Goal: Transaction & Acquisition: Purchase product/service

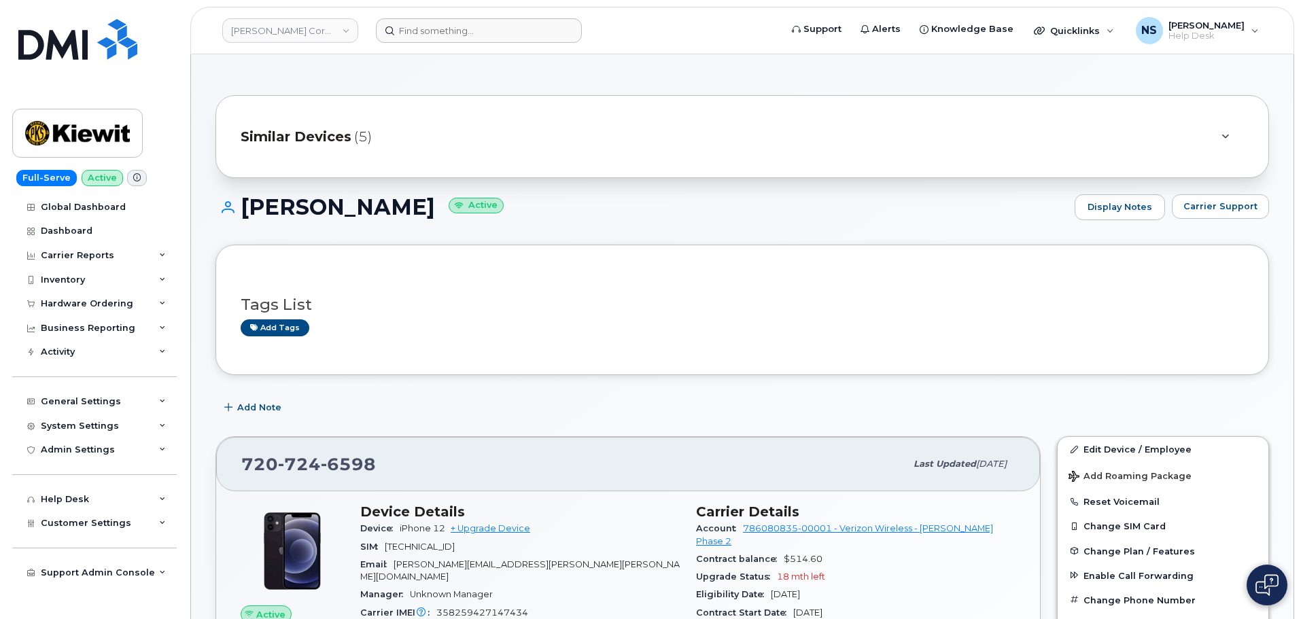
drag, startPoint x: 427, startPoint y: 12, endPoint x: 434, endPoint y: 33, distance: 22.1
click at [427, 12] on header "Kiewit Corporation Support Alerts Knowledge Base Quicklinks Suspend / Cancel De…" at bounding box center [742, 31] width 1104 height 48
click at [434, 33] on input at bounding box center [479, 30] width 206 height 24
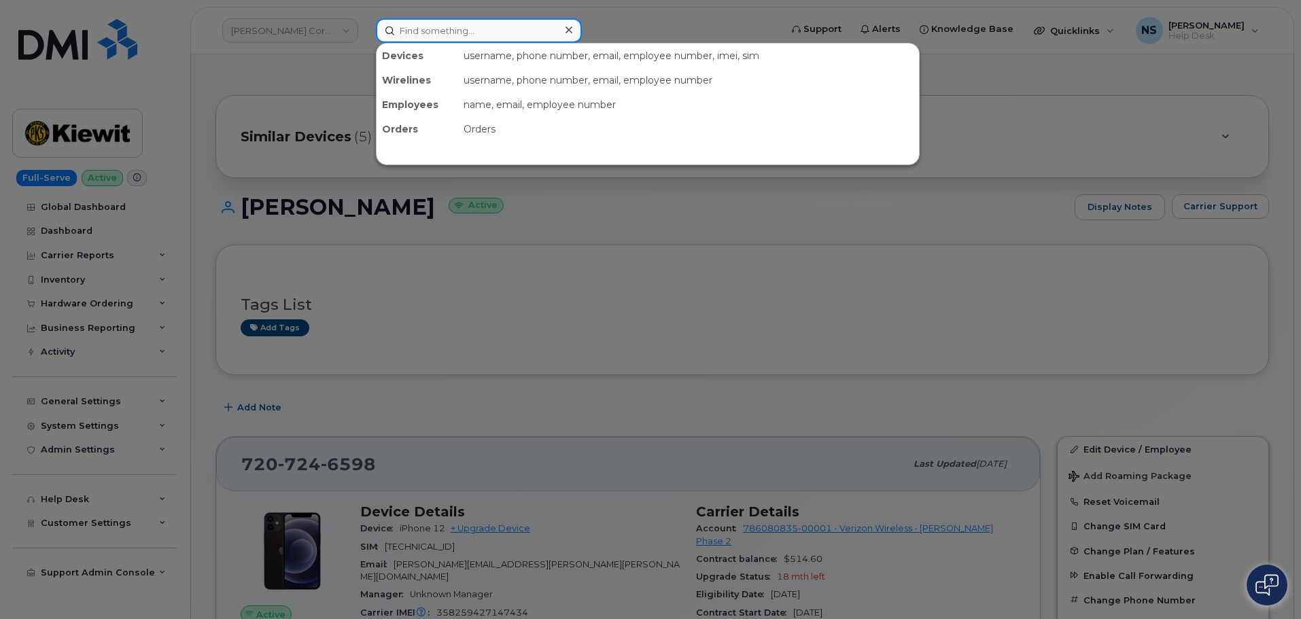
paste input "6178392034"
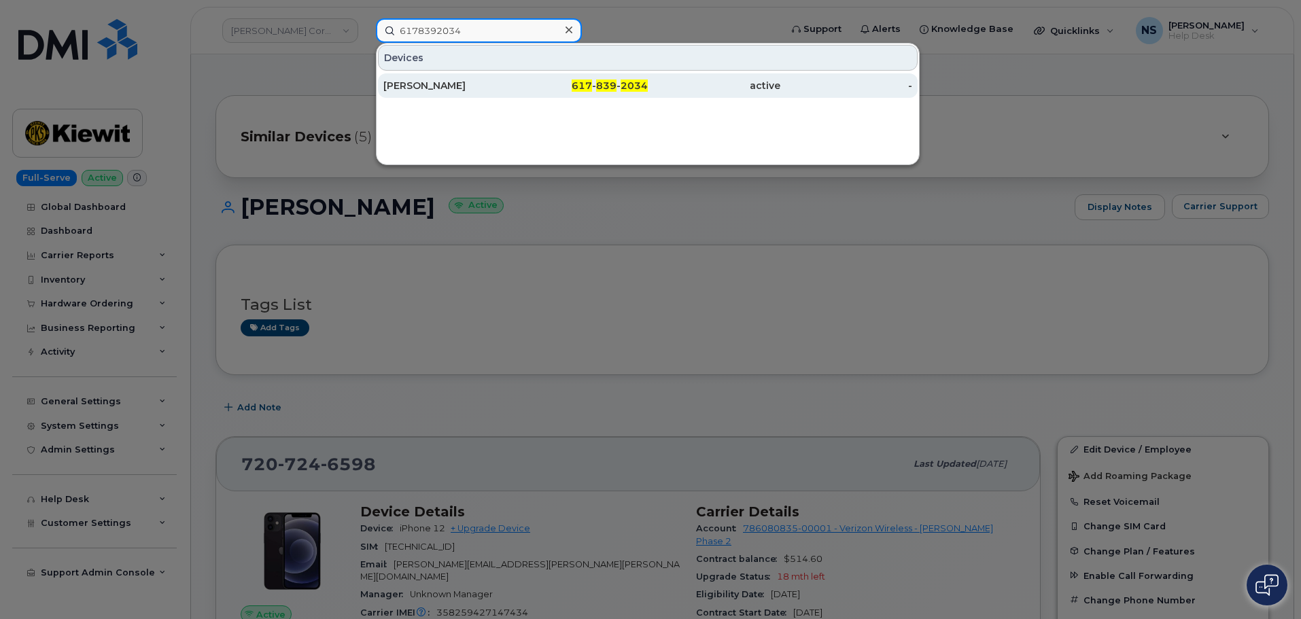
type input "6178392034"
click at [493, 86] on div "Craig Hollingworth" at bounding box center [449, 86] width 133 height 14
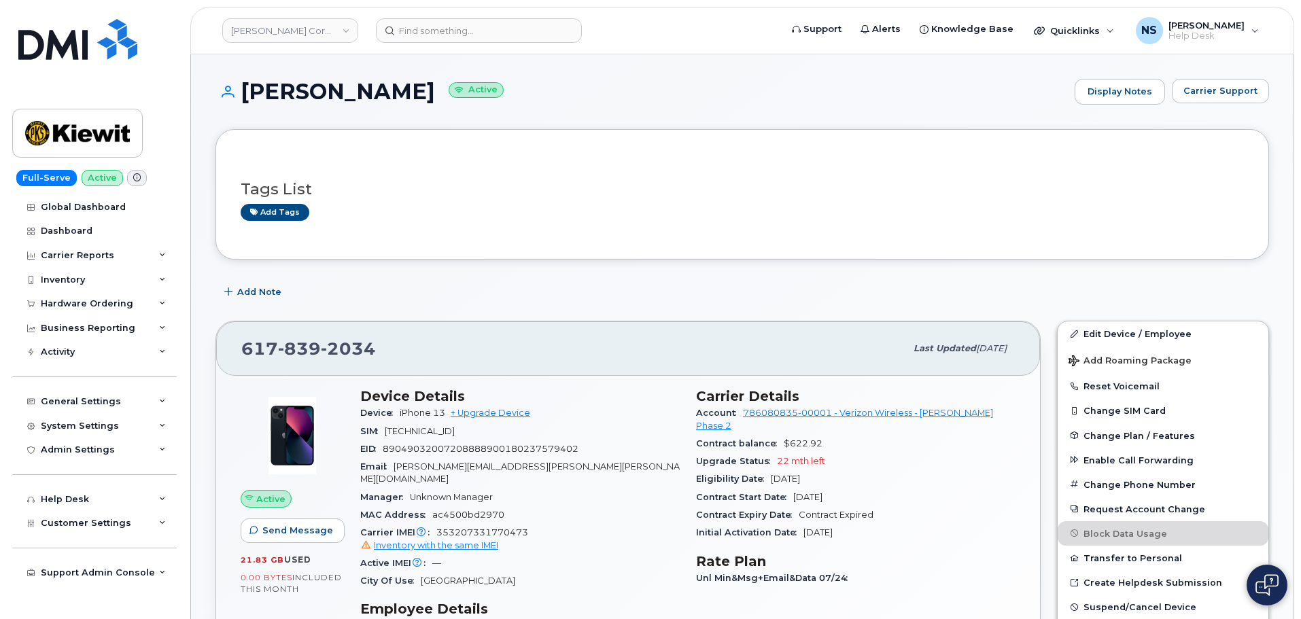
click at [326, 344] on span "2034" at bounding box center [348, 348] width 55 height 20
click at [326, 345] on span "2034" at bounding box center [348, 348] width 55 height 20
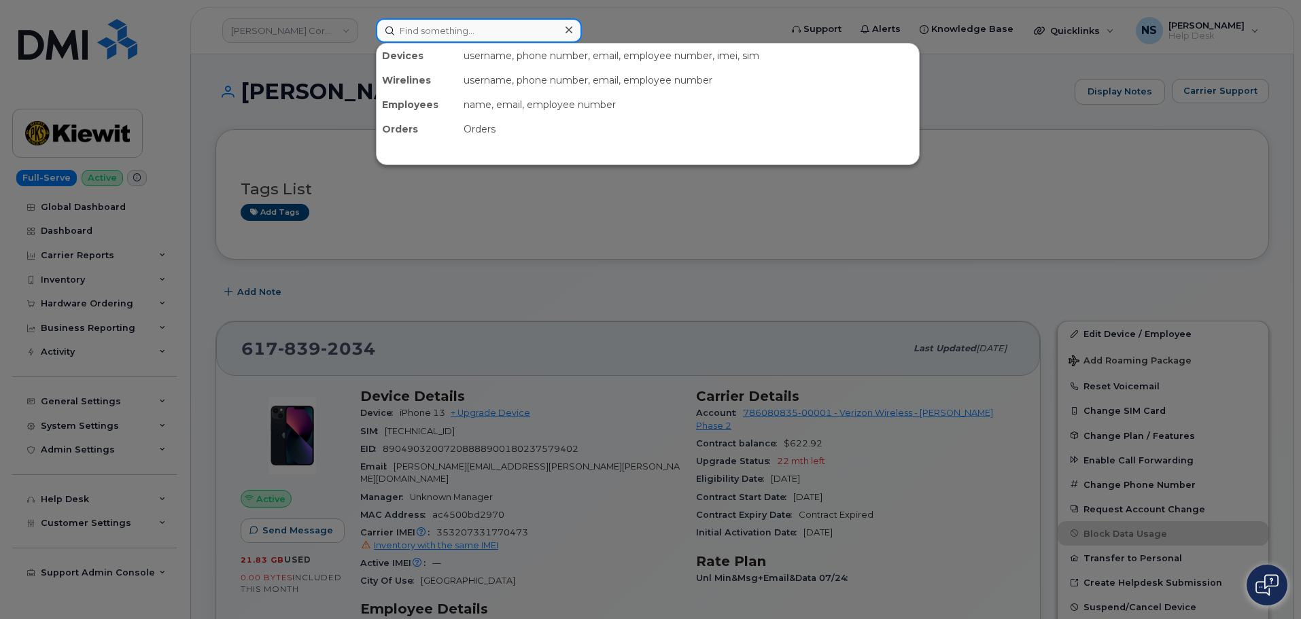
drag, startPoint x: 503, startPoint y: 42, endPoint x: 508, endPoint y: 36, distance: 8.2
click at [503, 41] on input at bounding box center [479, 30] width 206 height 24
paste input "Muhammad Awais"
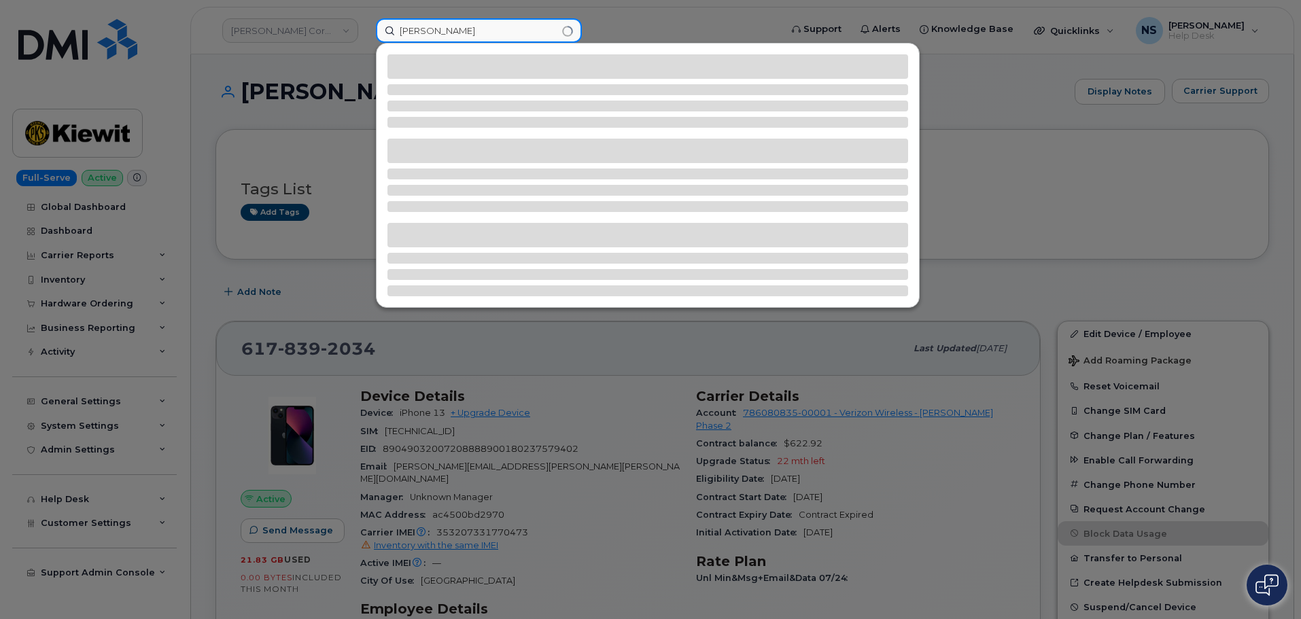
type input "Muhammad Awais"
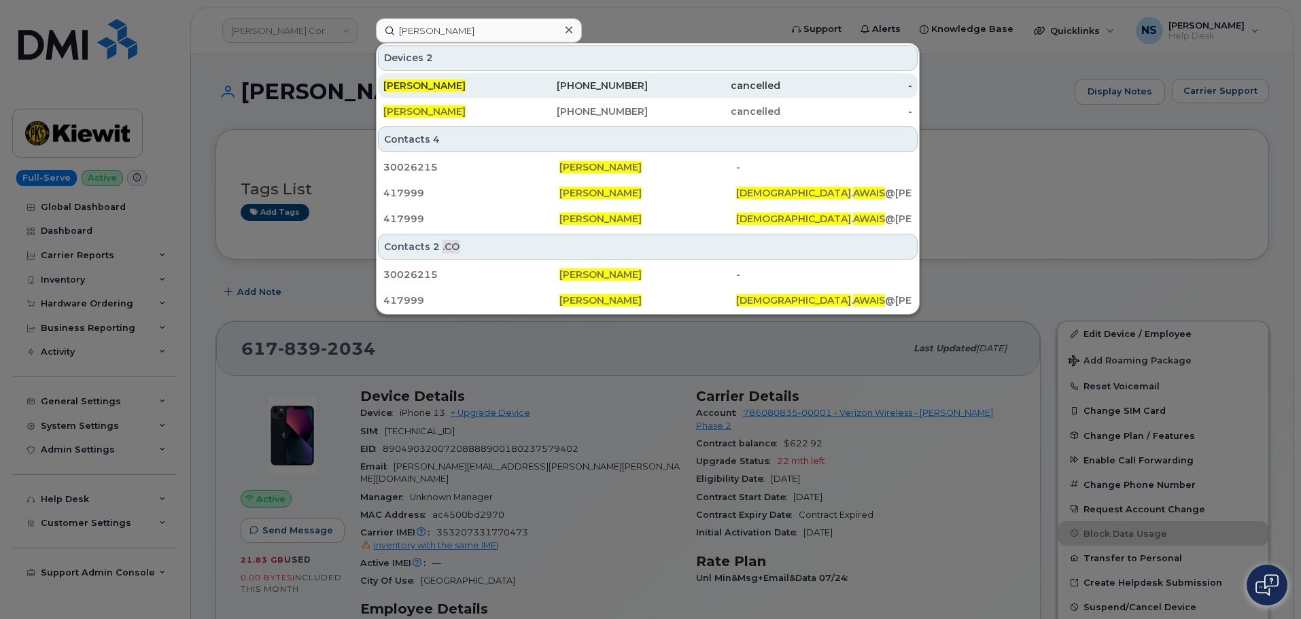
click at [648, 94] on div "403-542-4088" at bounding box center [714, 85] width 133 height 24
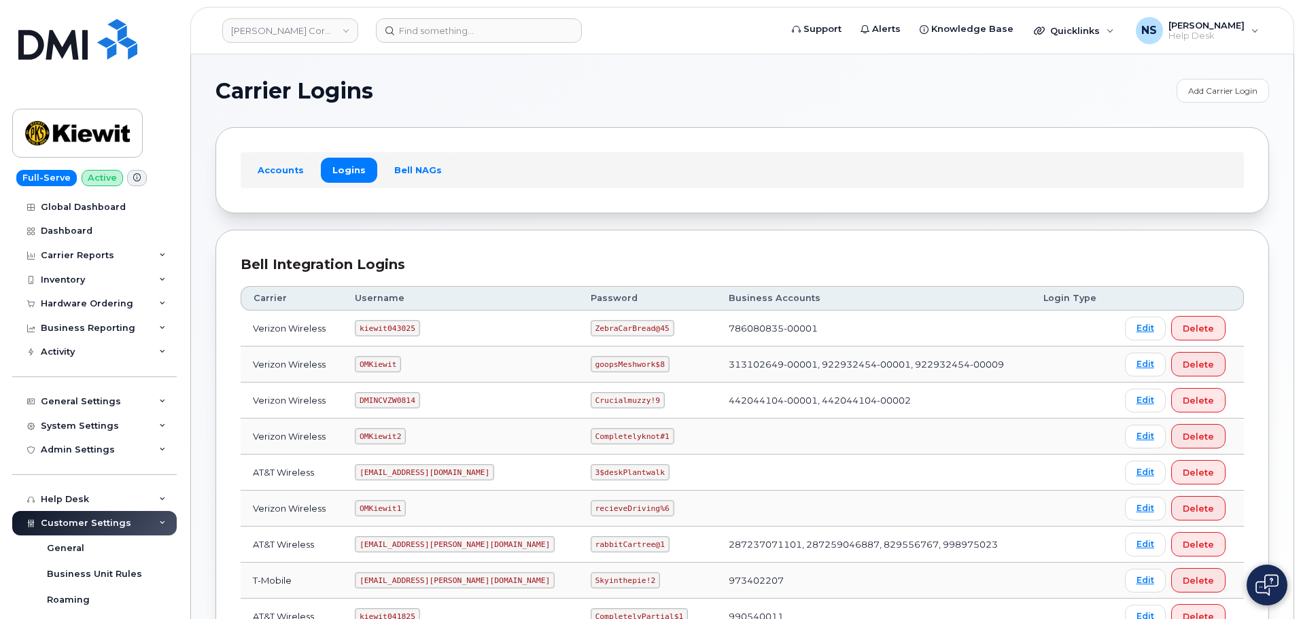
click at [414, 324] on code "kiewit043025" at bounding box center [387, 328] width 65 height 16
click at [404, 323] on code "kiewit043025" at bounding box center [387, 328] width 65 height 16
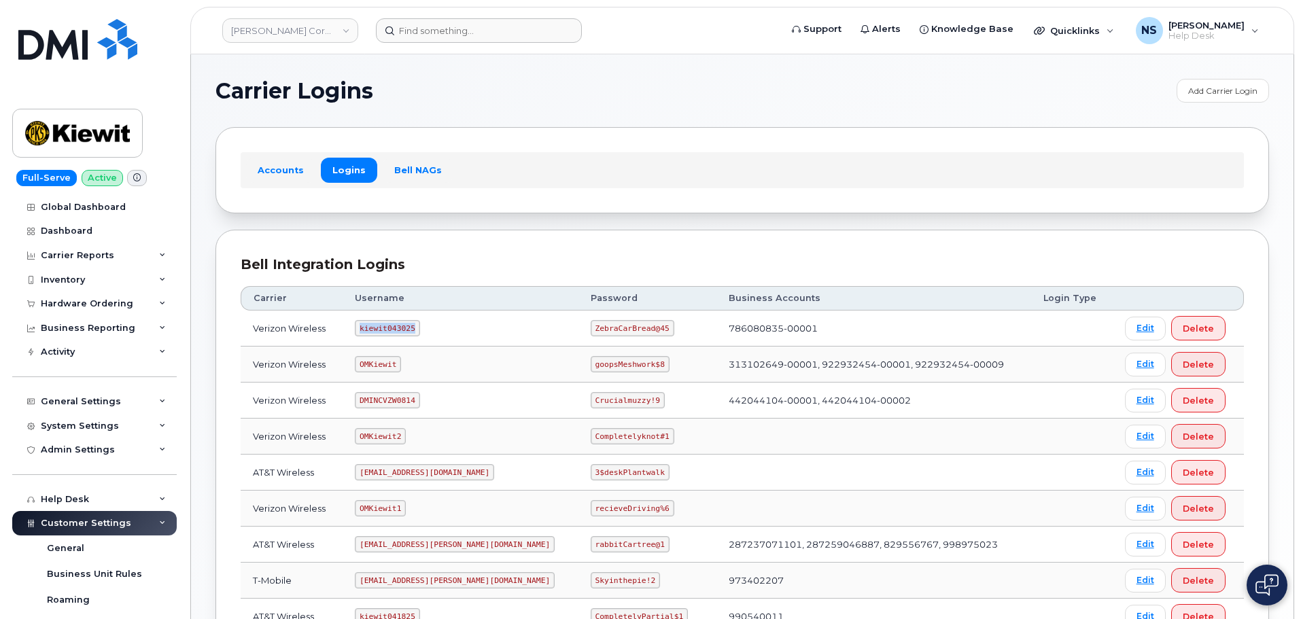
copy code "kiewit043025"
click at [592, 328] on code "ZebraCarBread@45" at bounding box center [633, 328] width 84 height 16
click at [591, 328] on code "ZebraCarBread@45" at bounding box center [633, 328] width 84 height 16
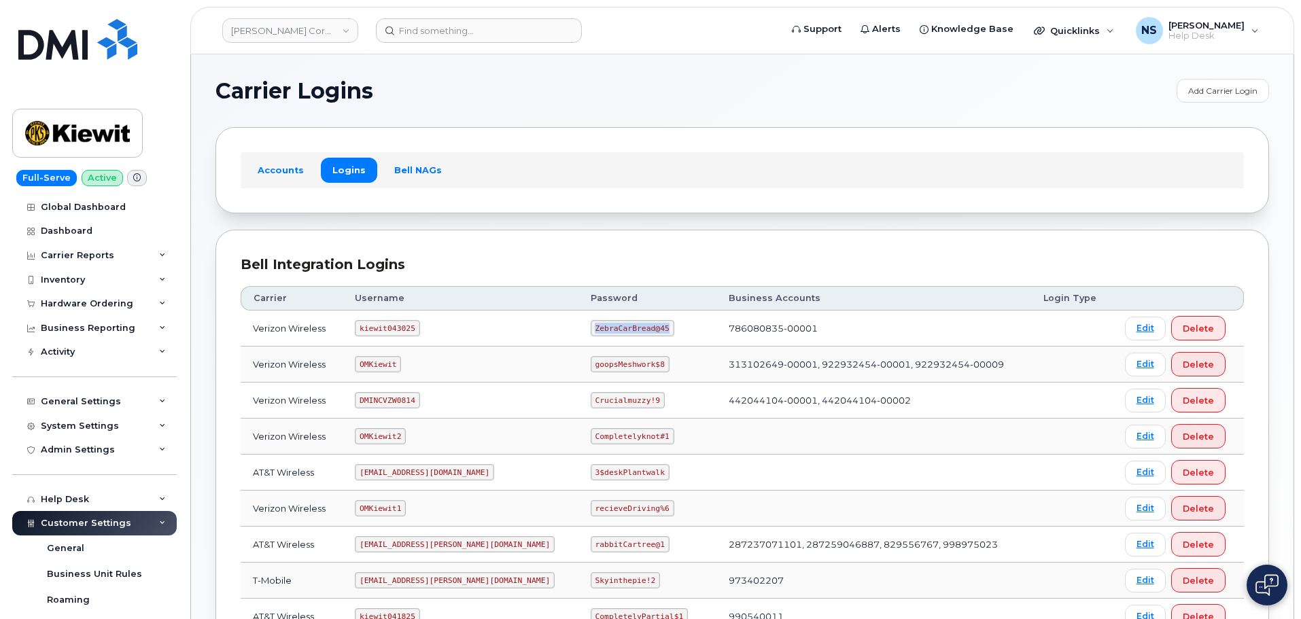
copy code "ZebraCarBread@45"
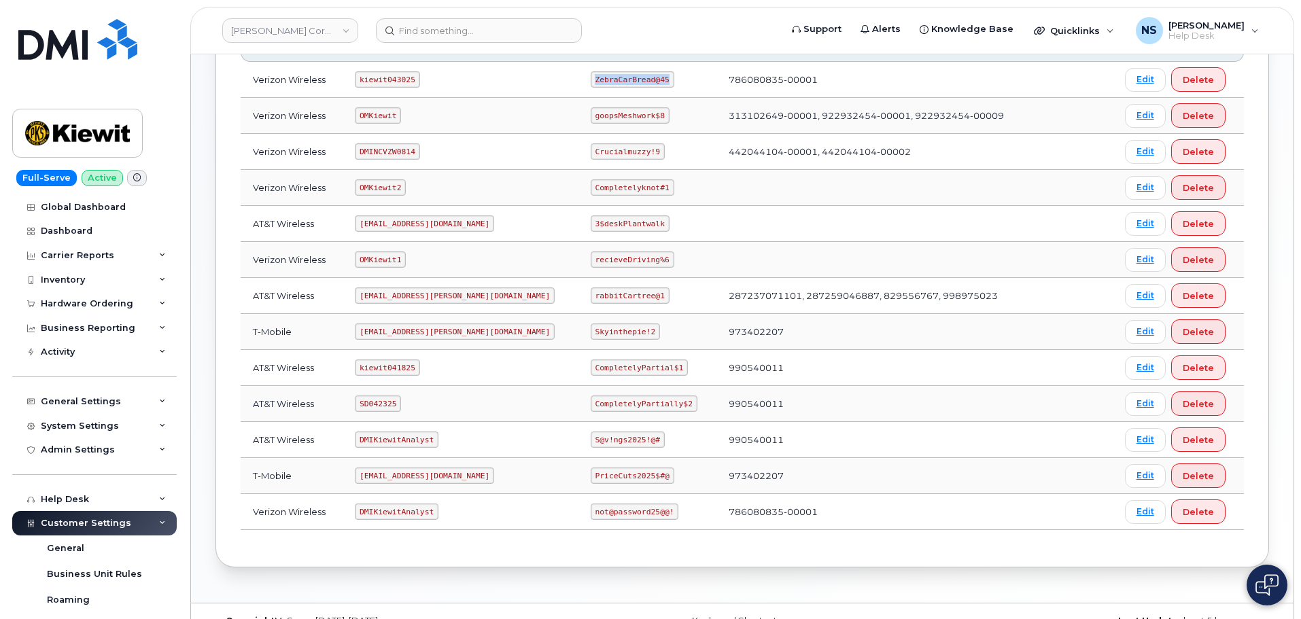
scroll to position [276, 0]
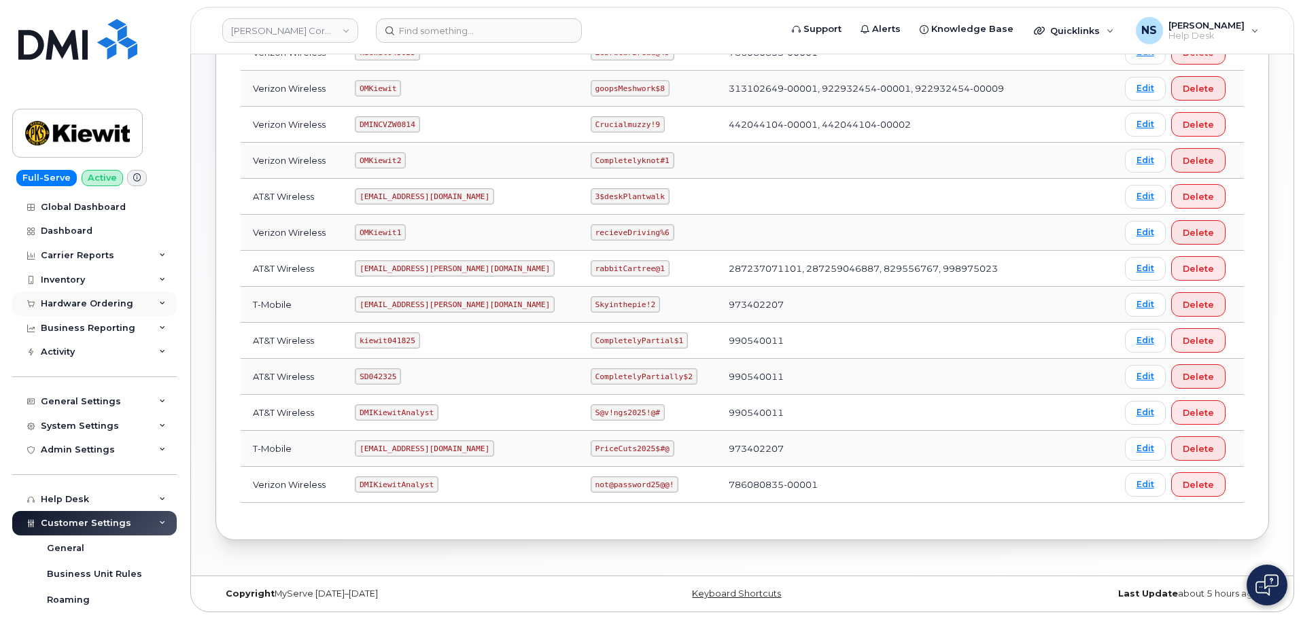
click at [98, 306] on div "Hardware Ordering" at bounding box center [87, 303] width 92 height 11
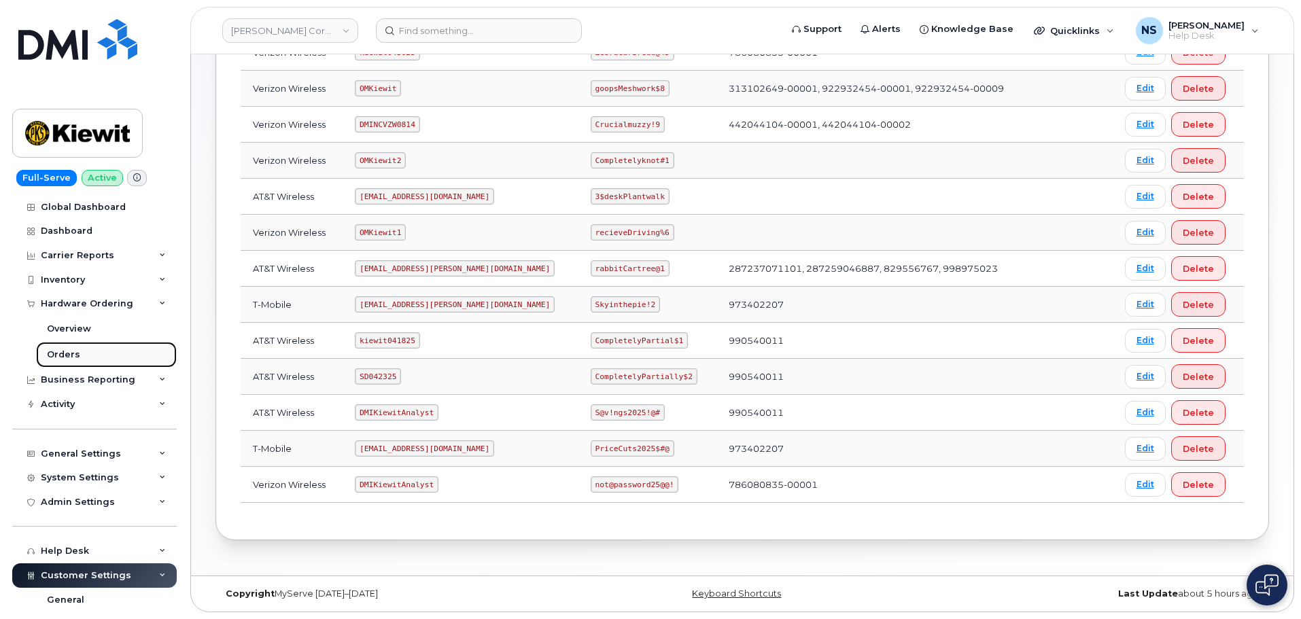
click at [88, 349] on link "Orders" at bounding box center [106, 355] width 141 height 26
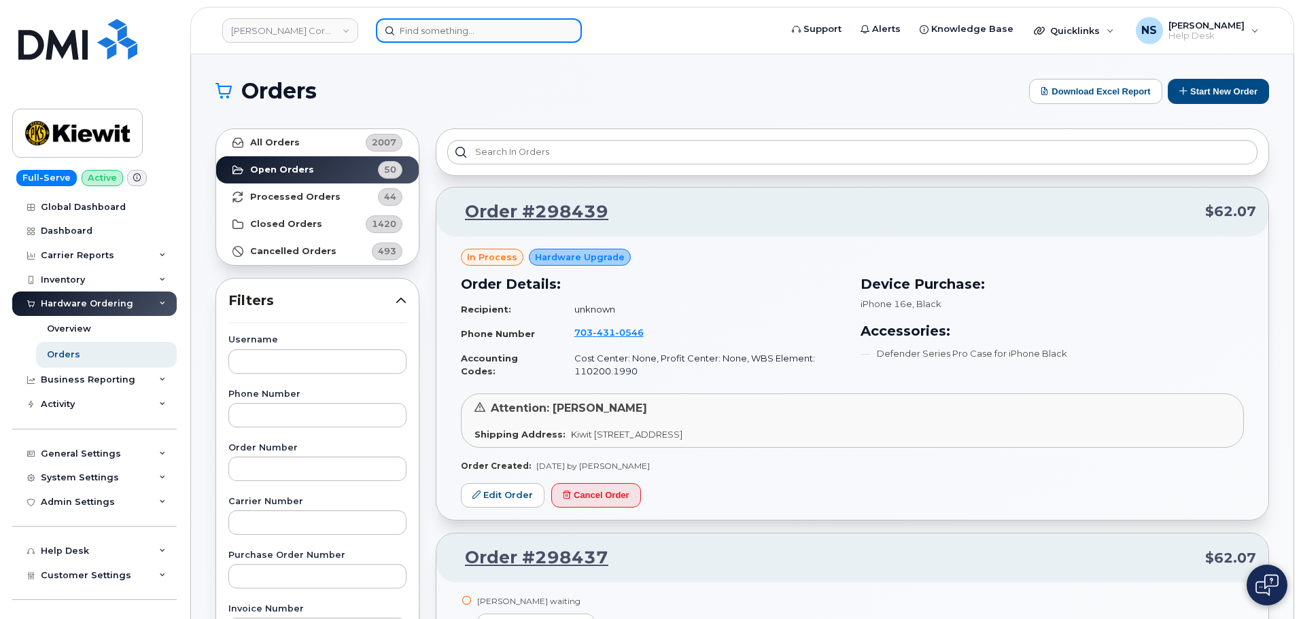
click at [448, 29] on input at bounding box center [479, 30] width 206 height 24
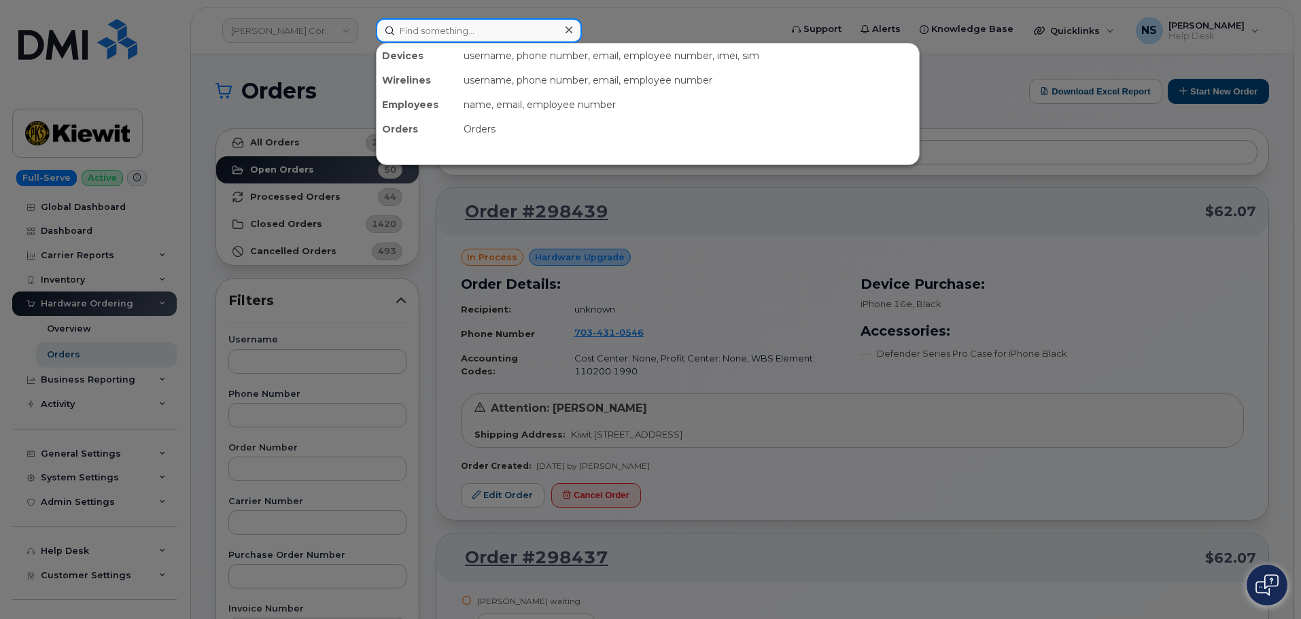
click at [466, 31] on input at bounding box center [479, 30] width 206 height 24
click at [444, 29] on input at bounding box center [479, 30] width 206 height 24
click at [264, 251] on div at bounding box center [650, 309] width 1301 height 619
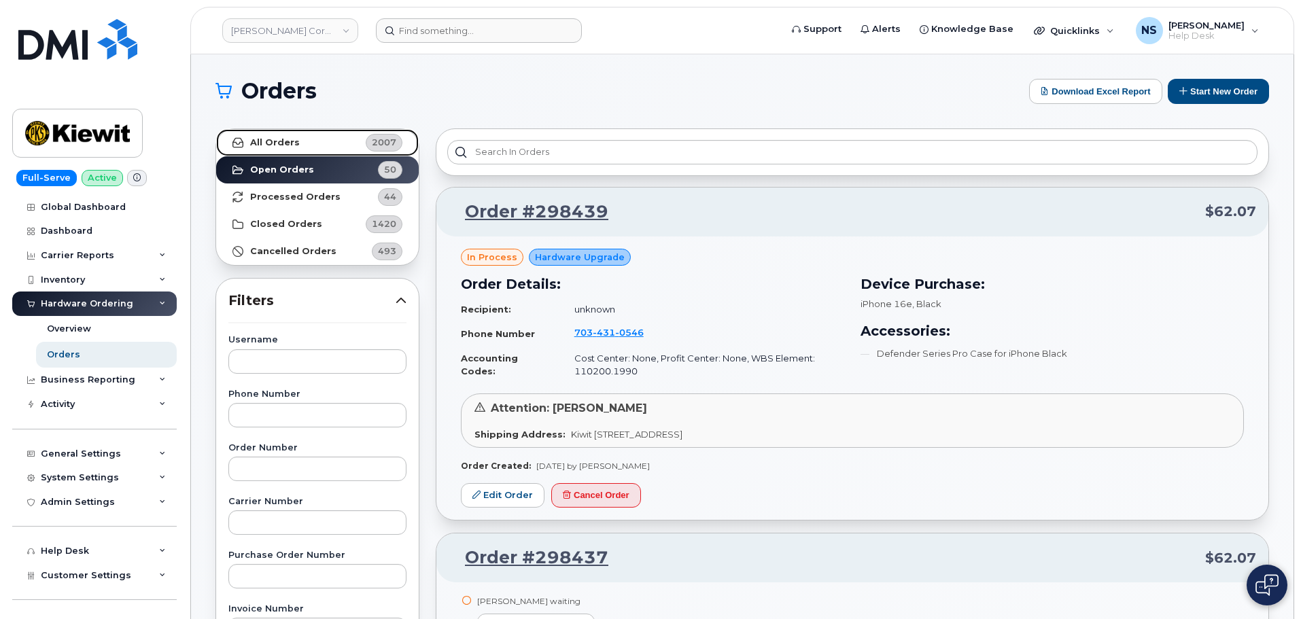
click at [281, 136] on link "All Orders 2007" at bounding box center [317, 142] width 203 height 27
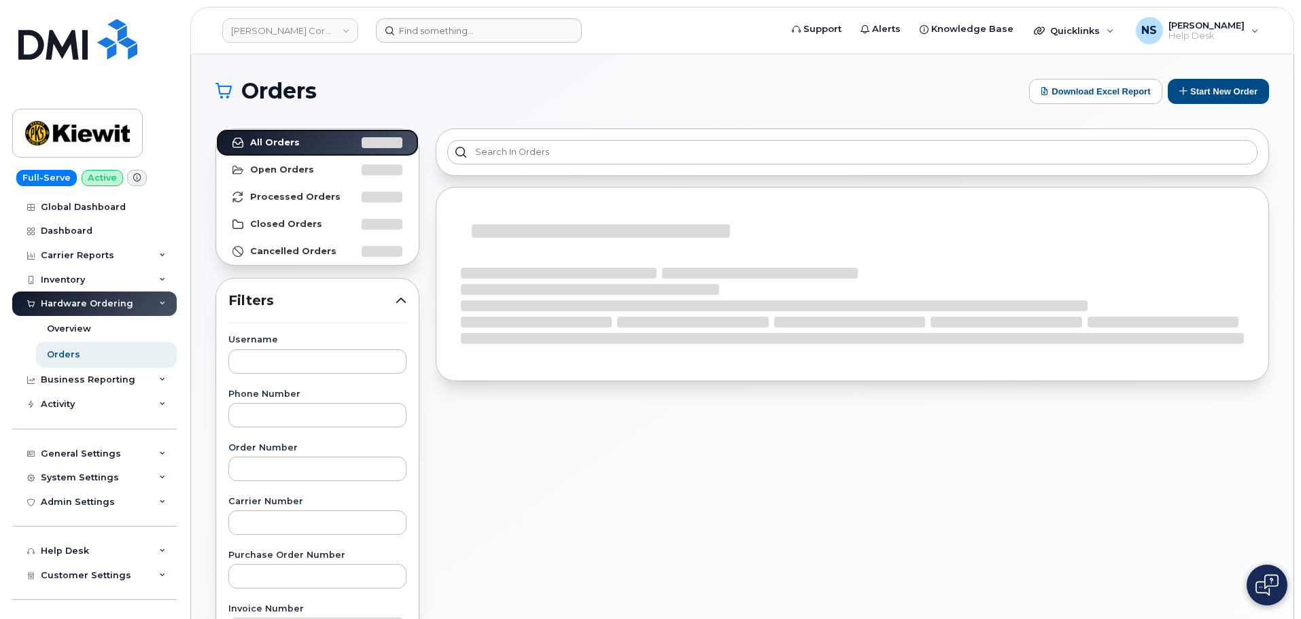
scroll to position [204, 0]
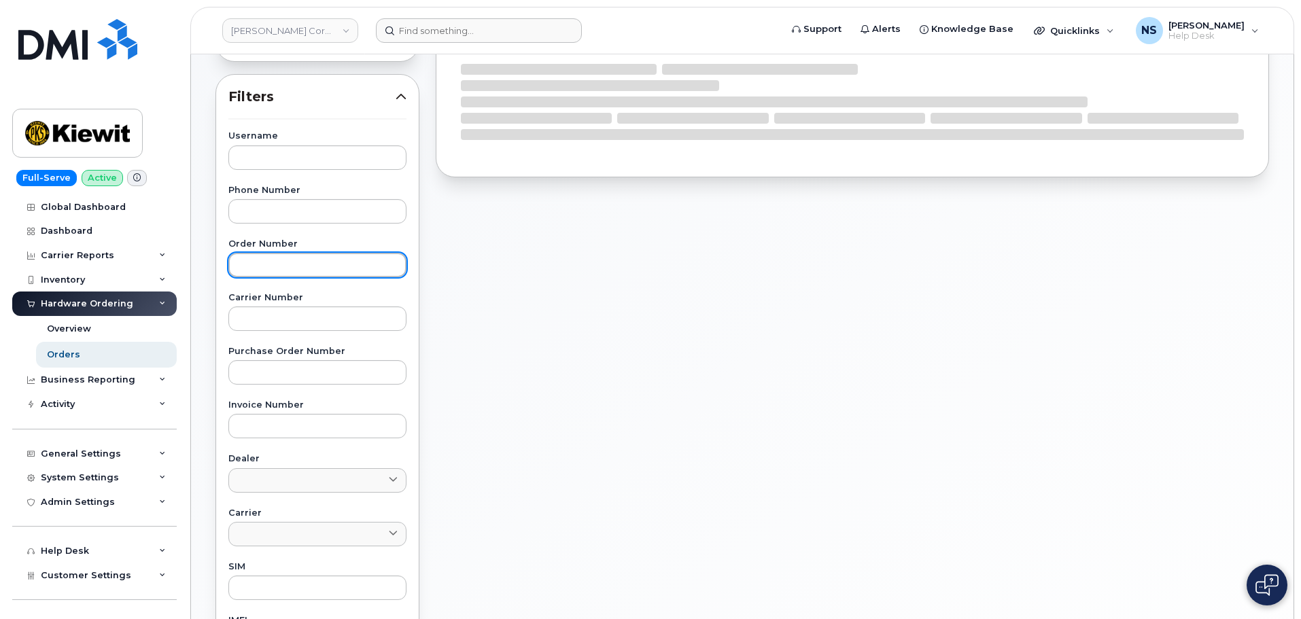
click at [284, 267] on input "text" at bounding box center [317, 265] width 178 height 24
paste input "297104"
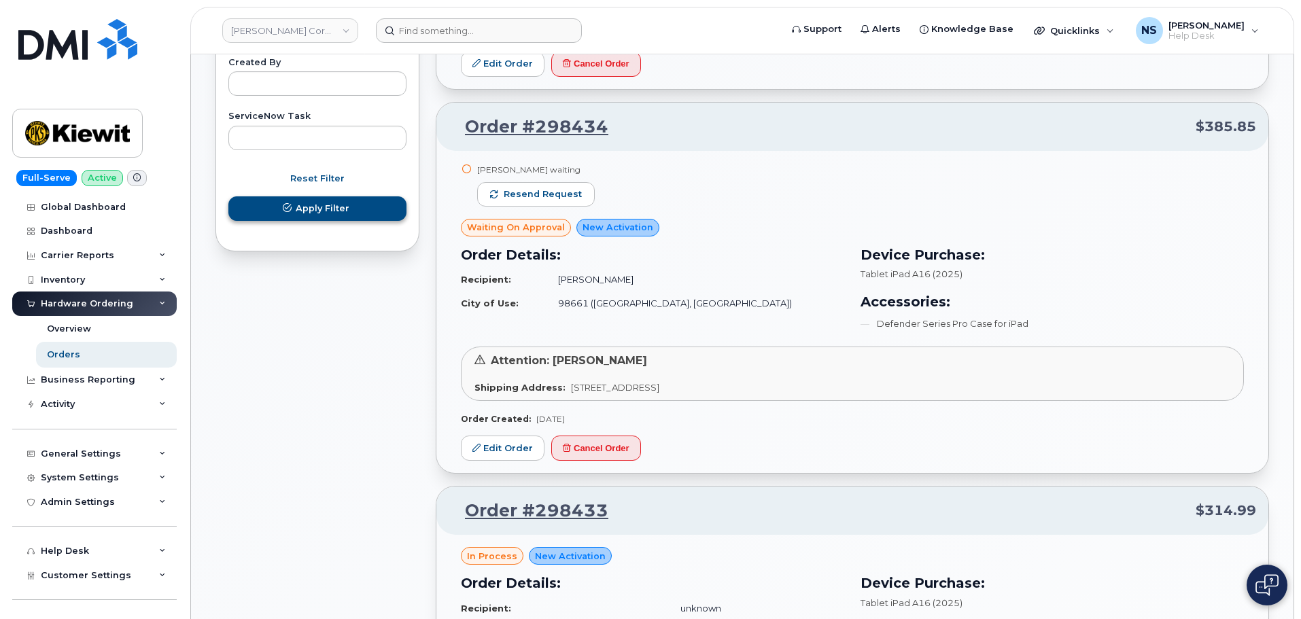
type input "297104"
click at [349, 210] on button "Apply Filter" at bounding box center [317, 208] width 178 height 24
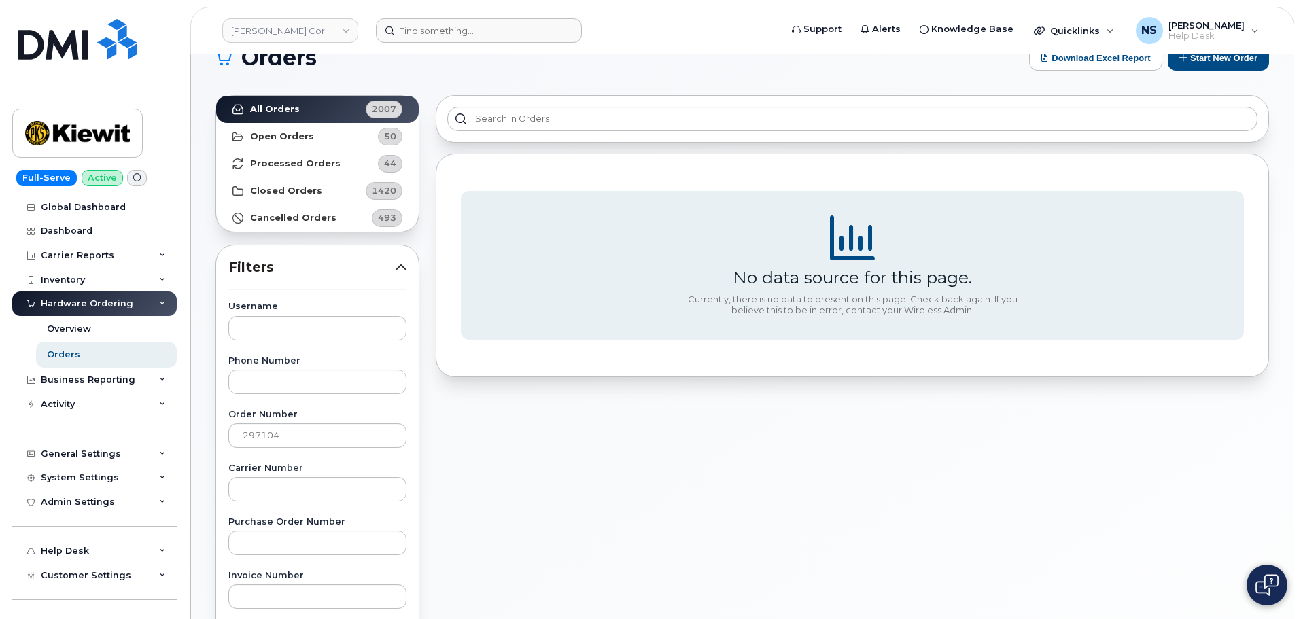
scroll to position [0, 0]
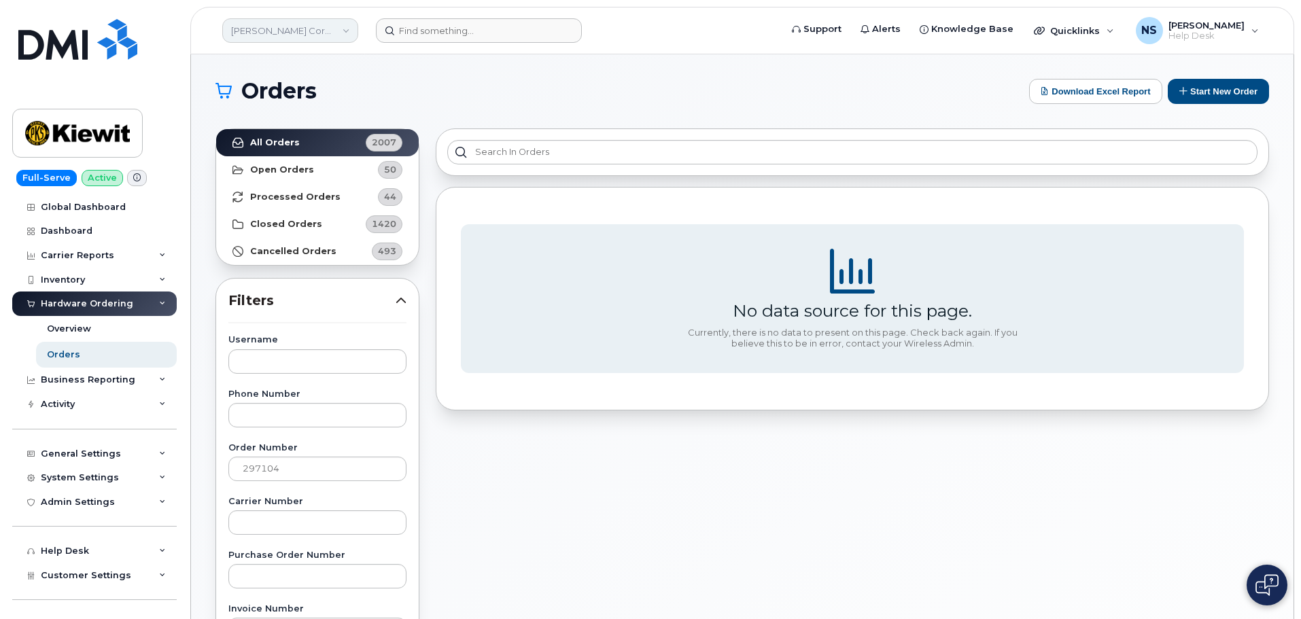
click at [296, 27] on link "Kiewit Corporation" at bounding box center [290, 30] width 136 height 24
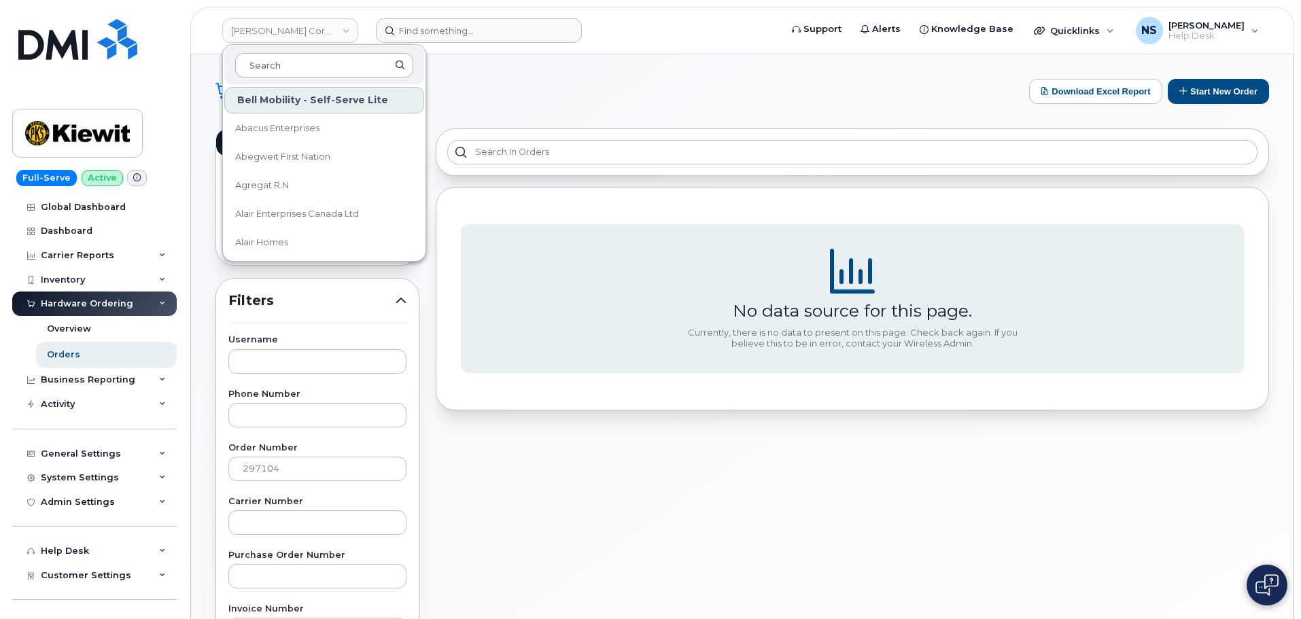
click at [289, 65] on input at bounding box center [324, 65] width 178 height 24
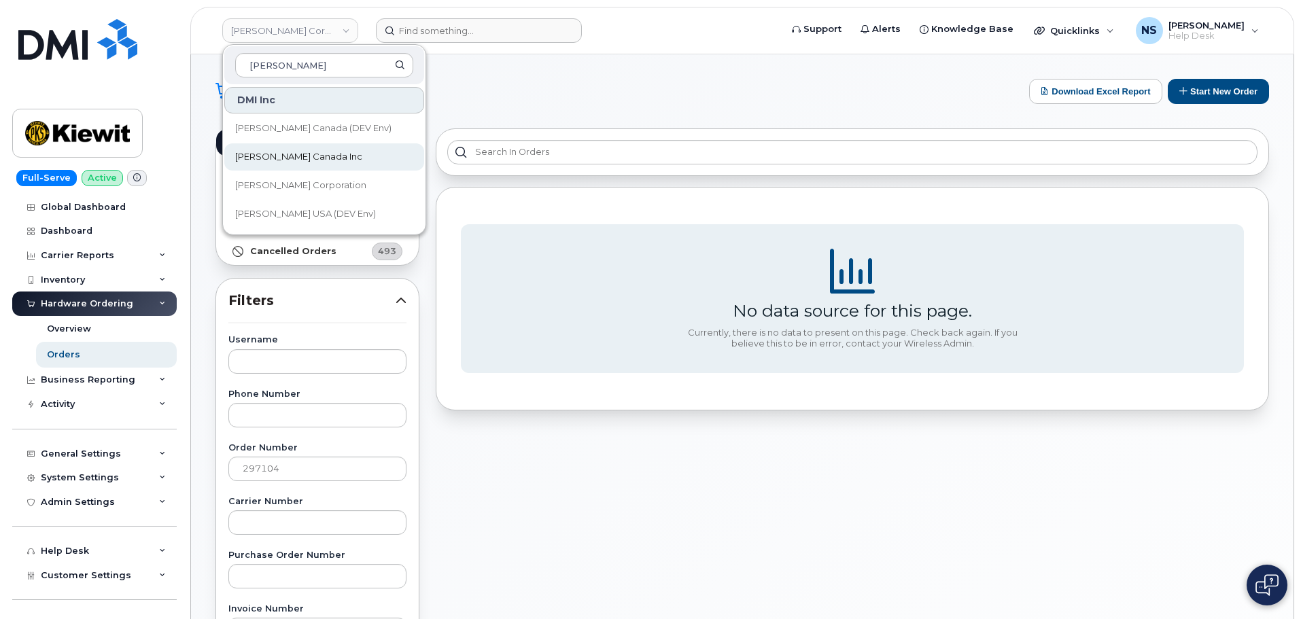
type input "kiewit"
click at [312, 154] on span "[PERSON_NAME] Canada Inc" at bounding box center [298, 157] width 127 height 14
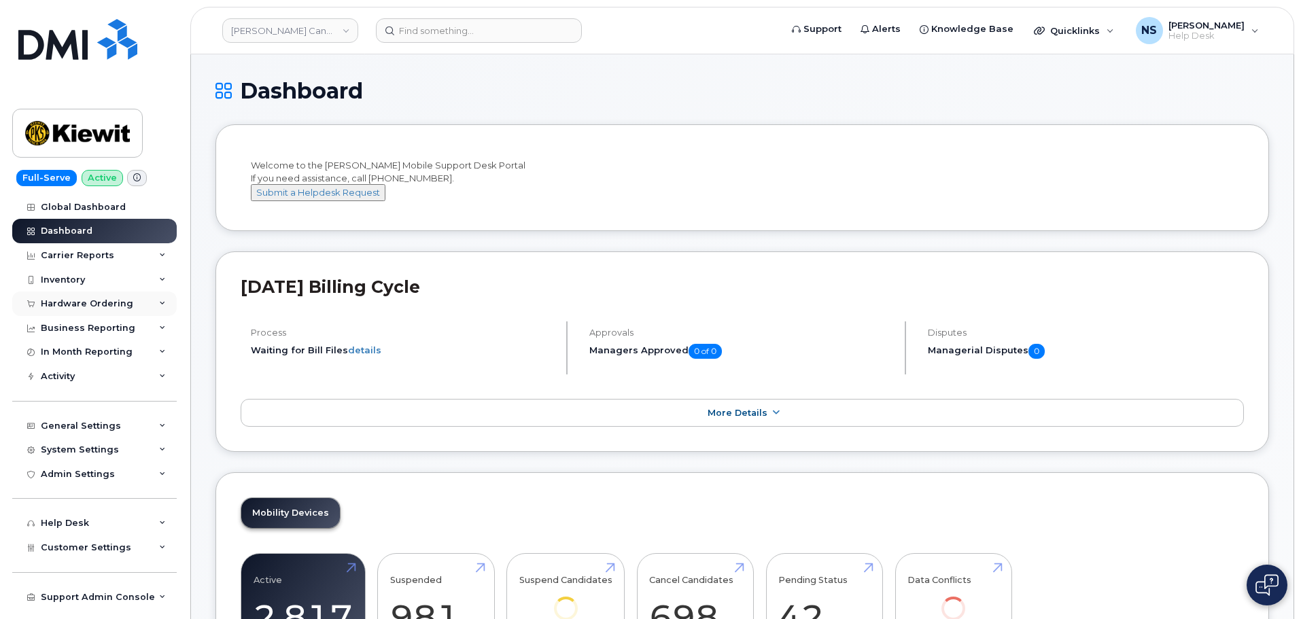
click at [89, 301] on div "Hardware Ordering" at bounding box center [87, 303] width 92 height 11
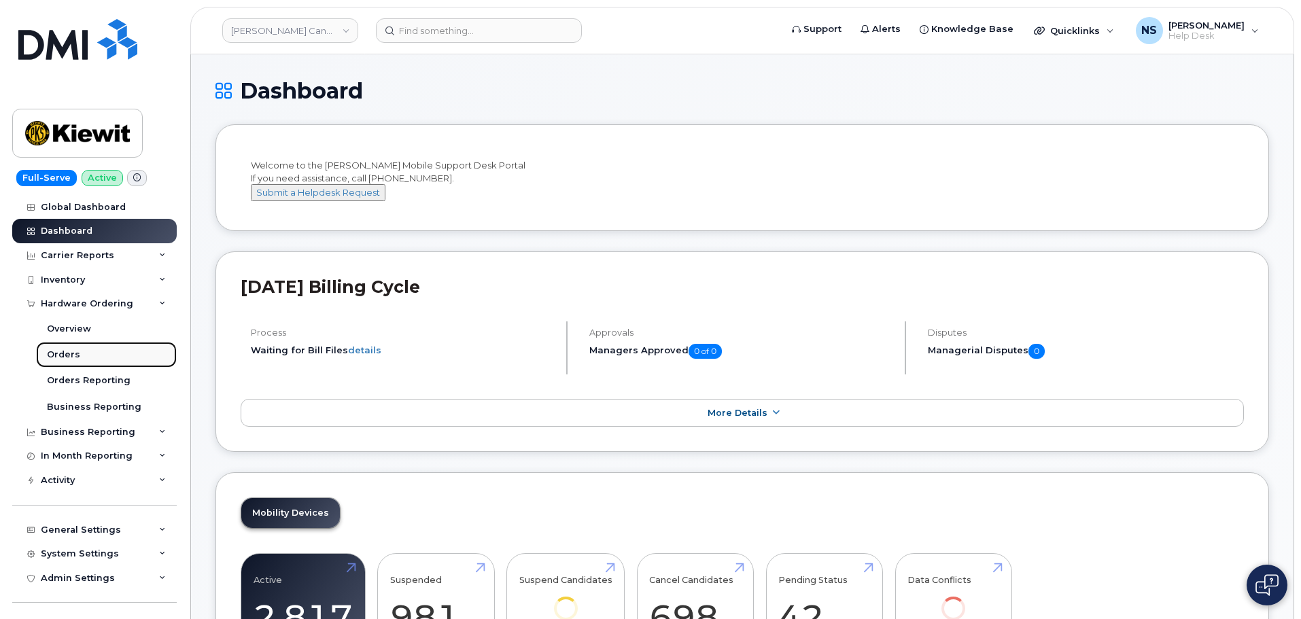
click at [76, 351] on div "Orders" at bounding box center [63, 355] width 33 height 12
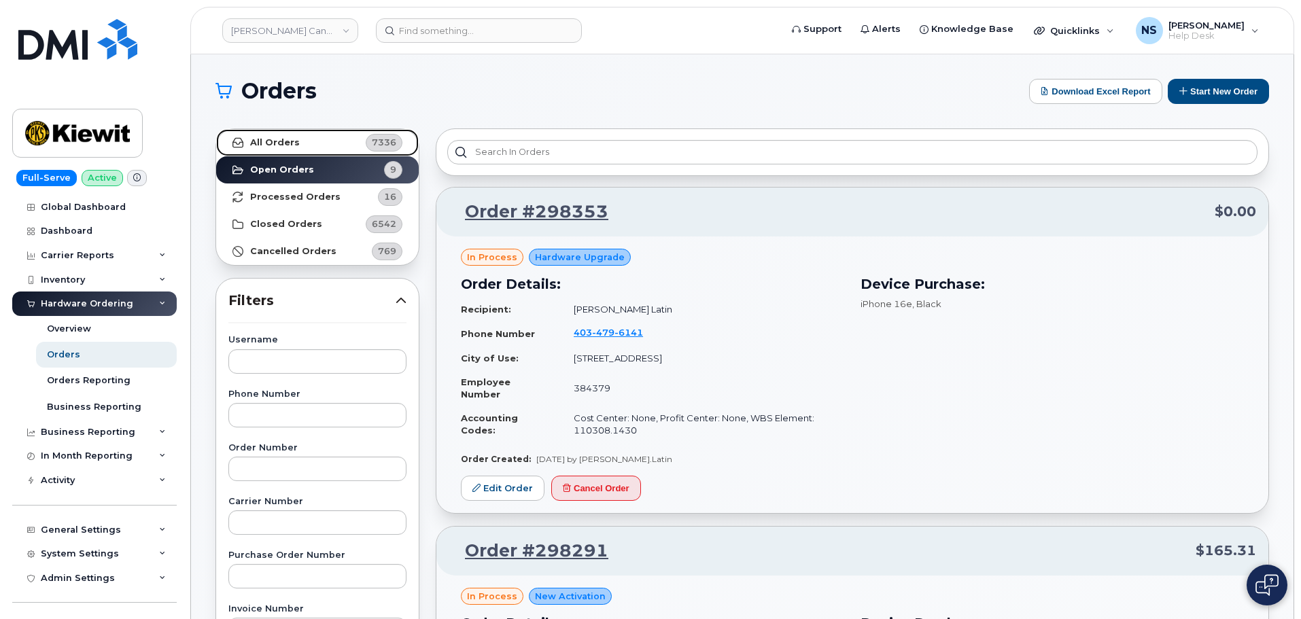
click at [364, 142] on span "7336" at bounding box center [382, 143] width 41 height 18
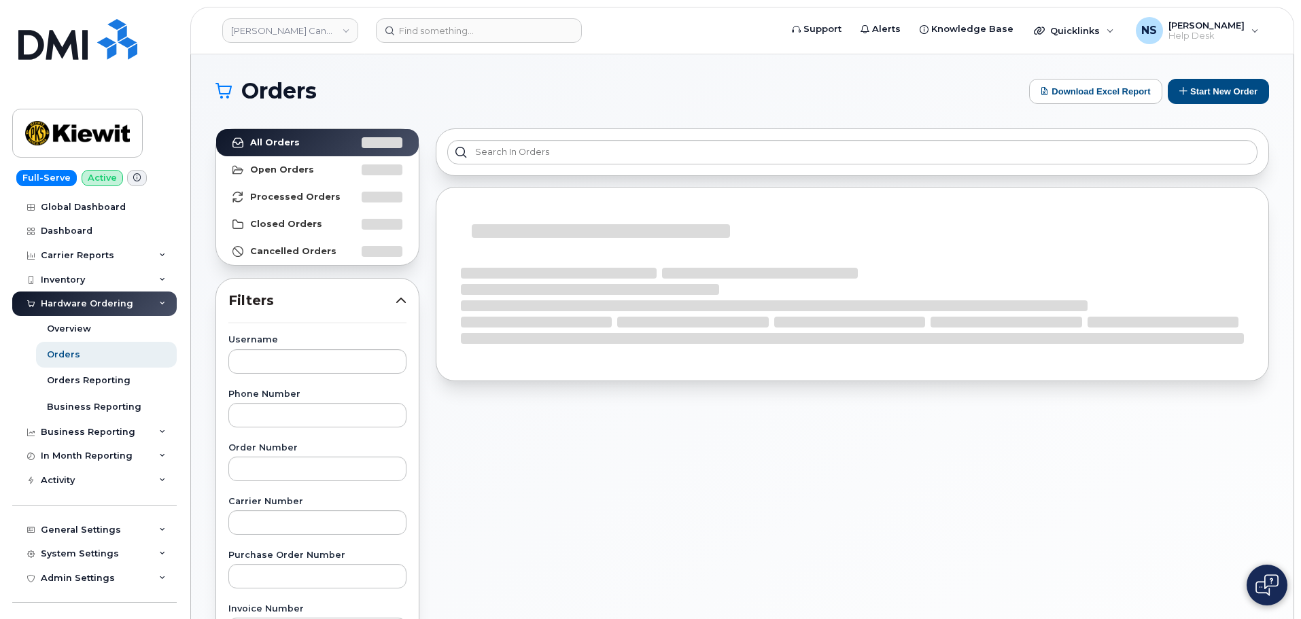
click at [294, 448] on label "Order Number" at bounding box center [317, 448] width 178 height 9
click at [292, 456] on div "Order Number" at bounding box center [317, 462] width 178 height 37
click at [287, 467] on input "text" at bounding box center [317, 469] width 178 height 24
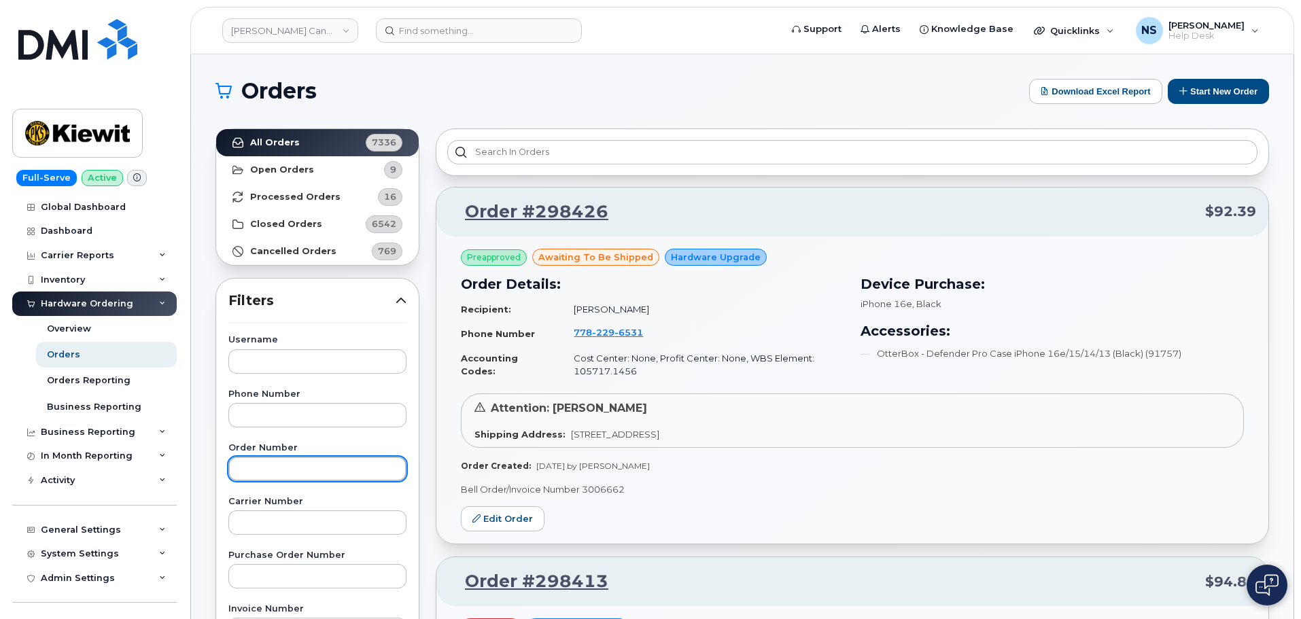
paste input "297104"
type input "297104"
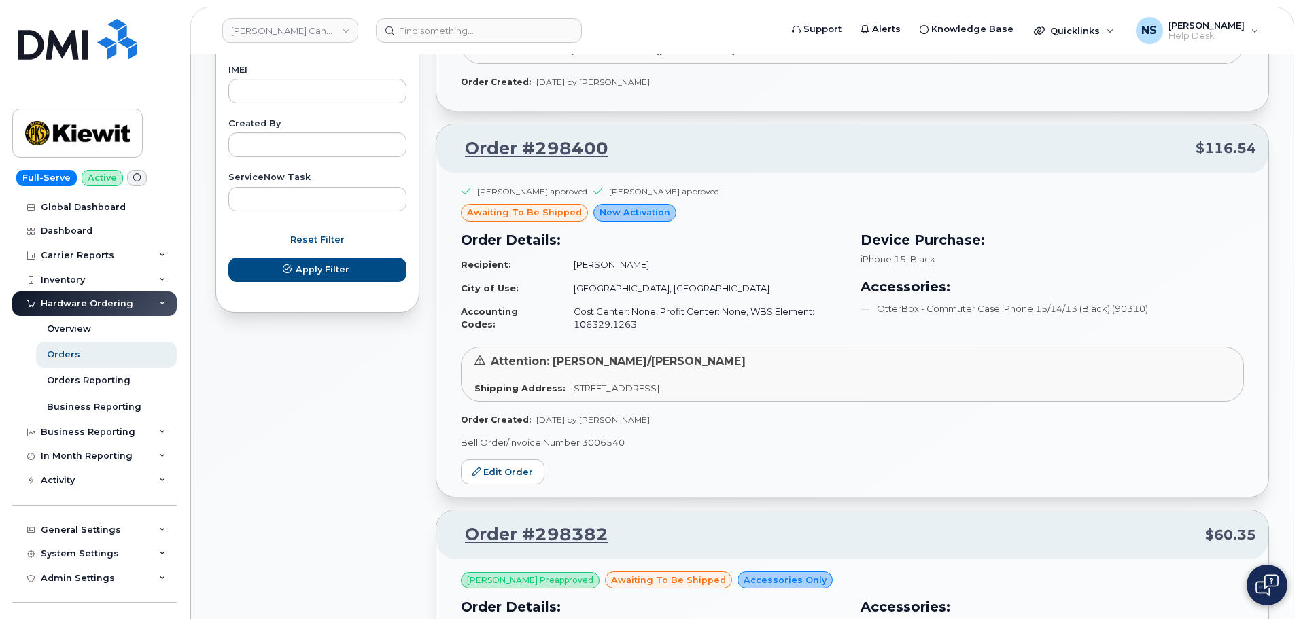
scroll to position [816, 0]
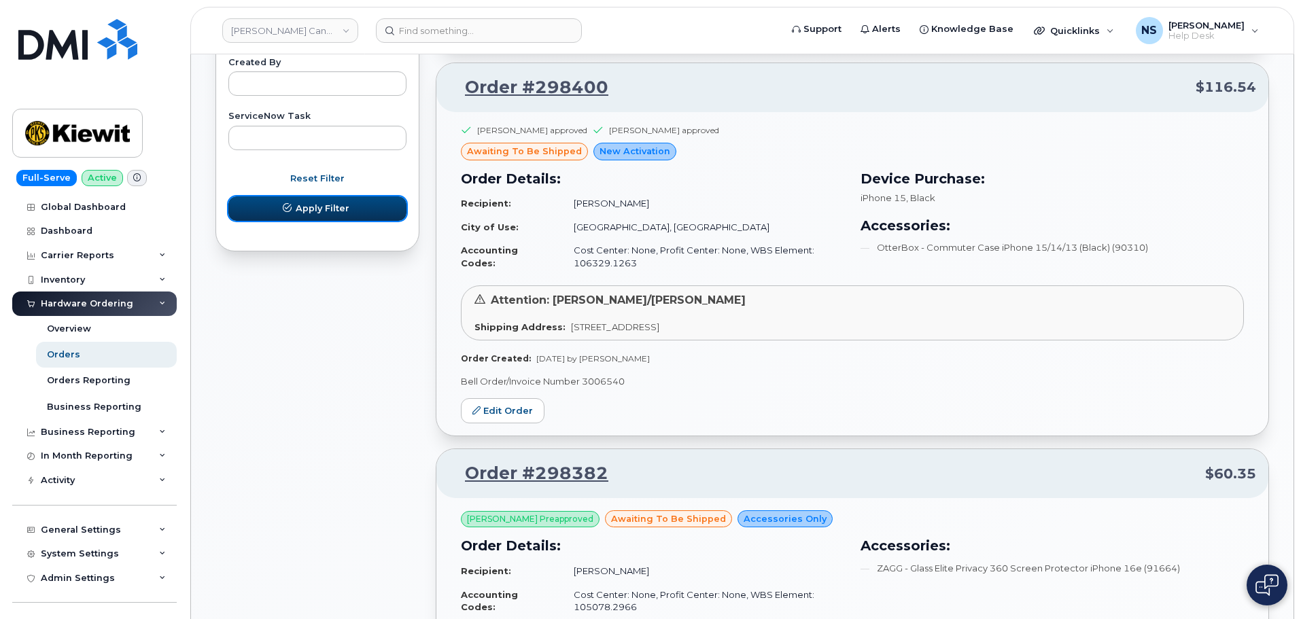
click at [322, 210] on span "Apply Filter" at bounding box center [323, 208] width 54 height 13
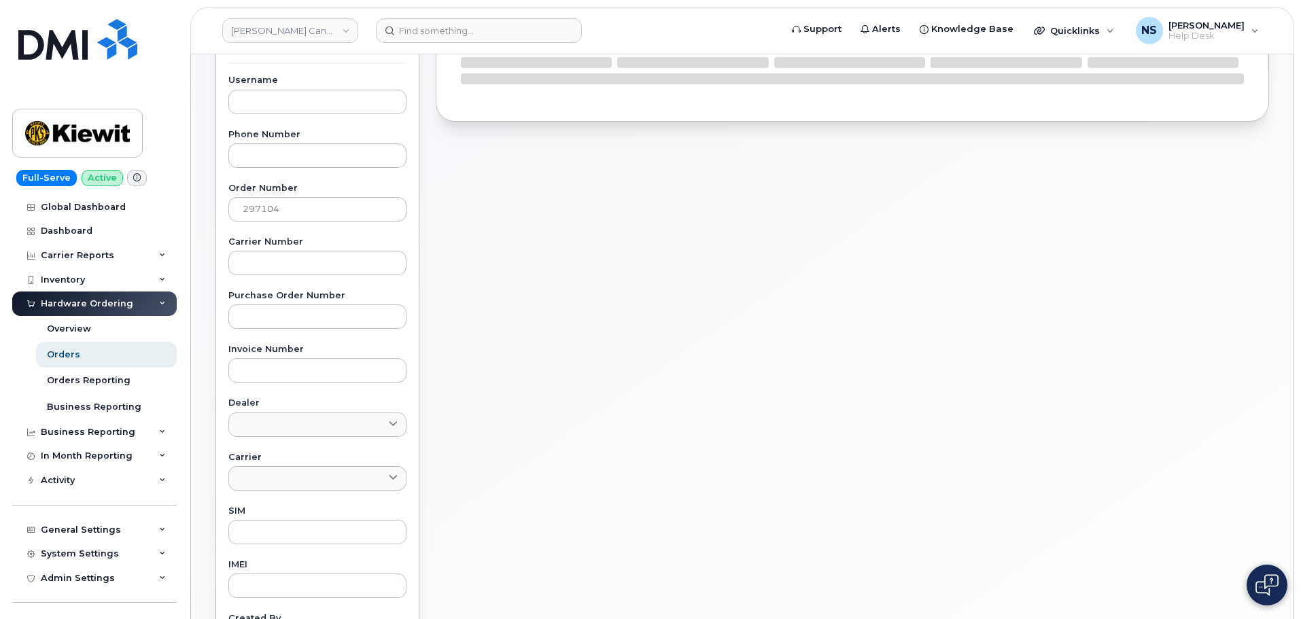
scroll to position [0, 0]
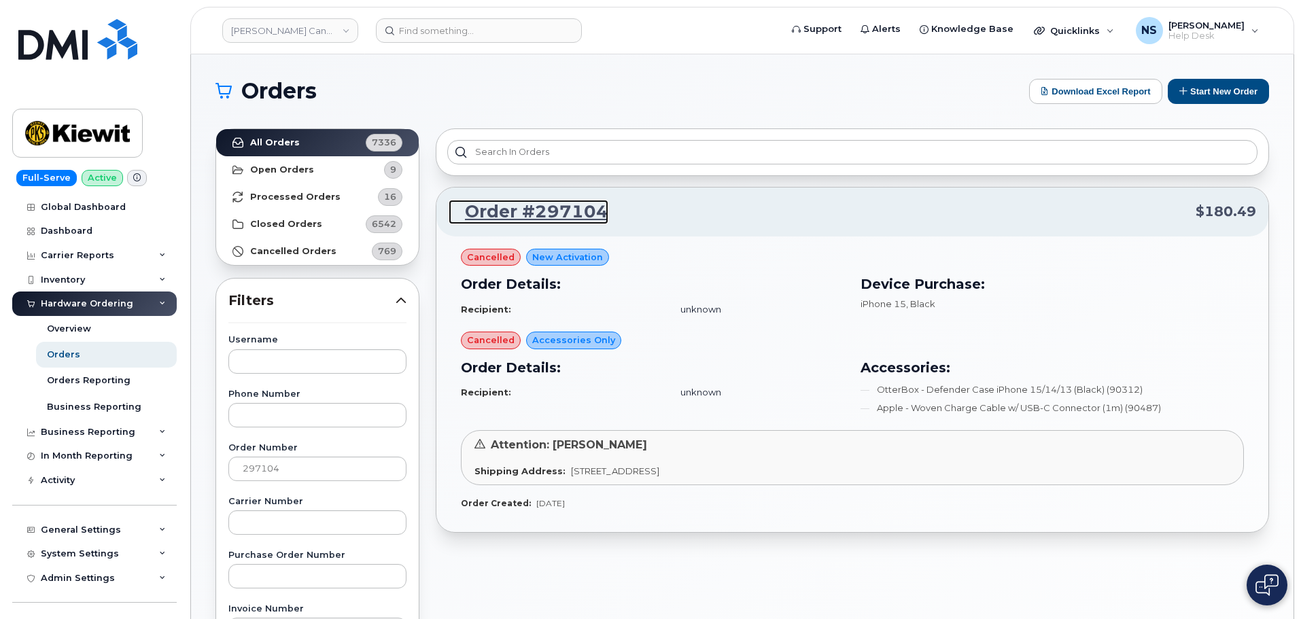
click at [569, 207] on link "Order #297104" at bounding box center [529, 212] width 160 height 24
click at [1226, 96] on button "Start New Order" at bounding box center [1218, 91] width 101 height 25
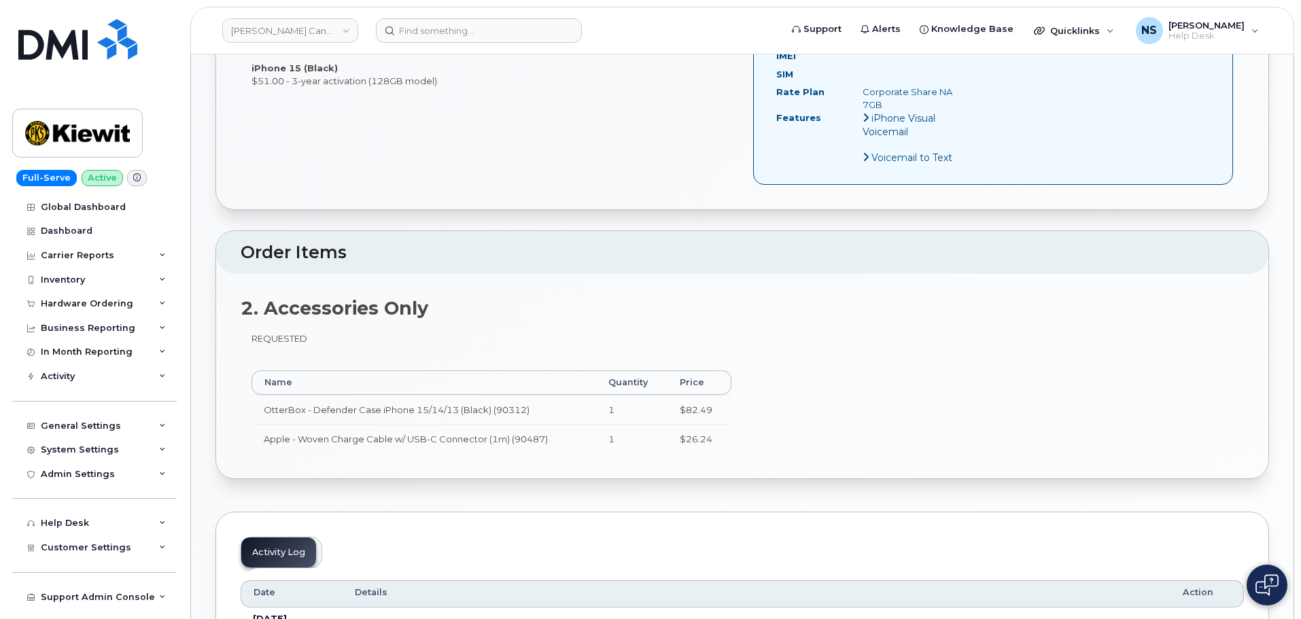
scroll to position [544, 0]
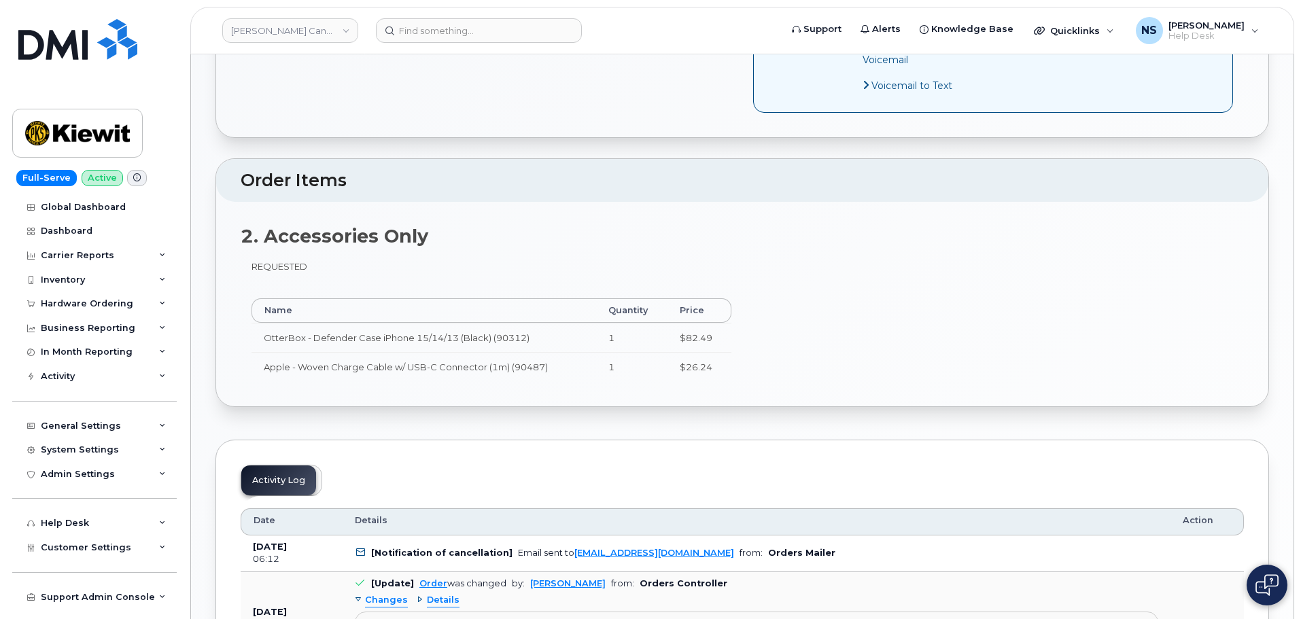
click at [354, 339] on td "OtterBox - Defender Case iPhone 15/14/13 (Black) (90312)" at bounding box center [423, 338] width 345 height 30
copy tr "OtterBox - Defender Case iPhone 15/14/13 (Black) (90312)"
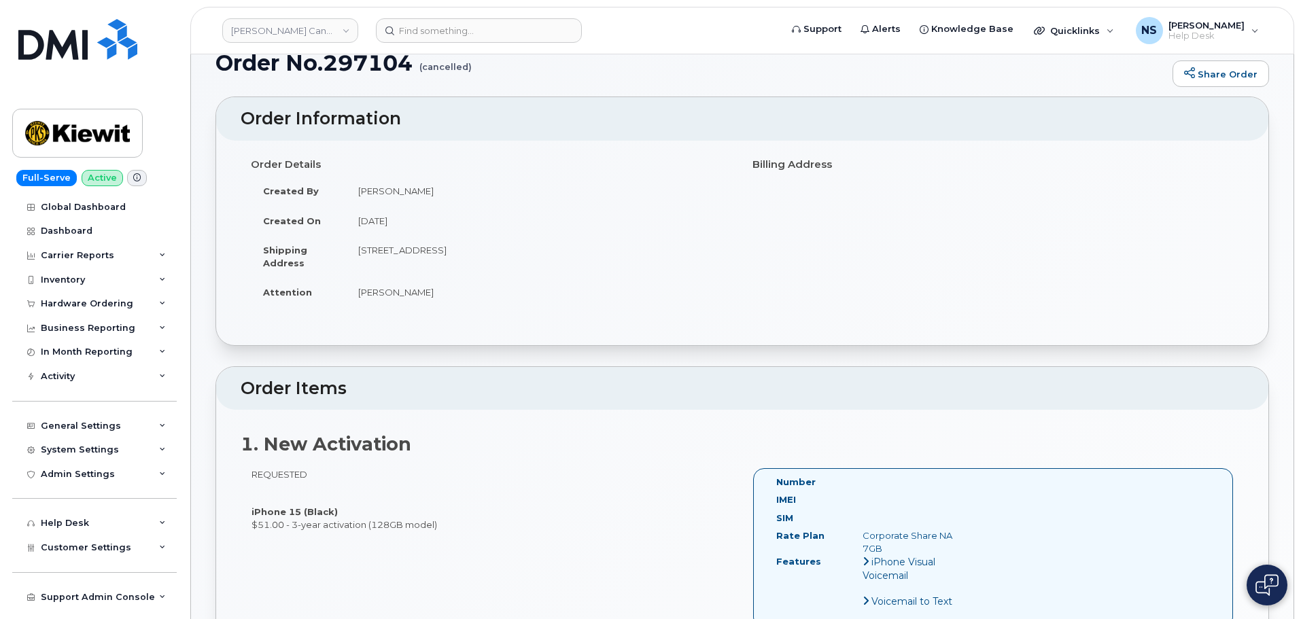
scroll to position [0, 0]
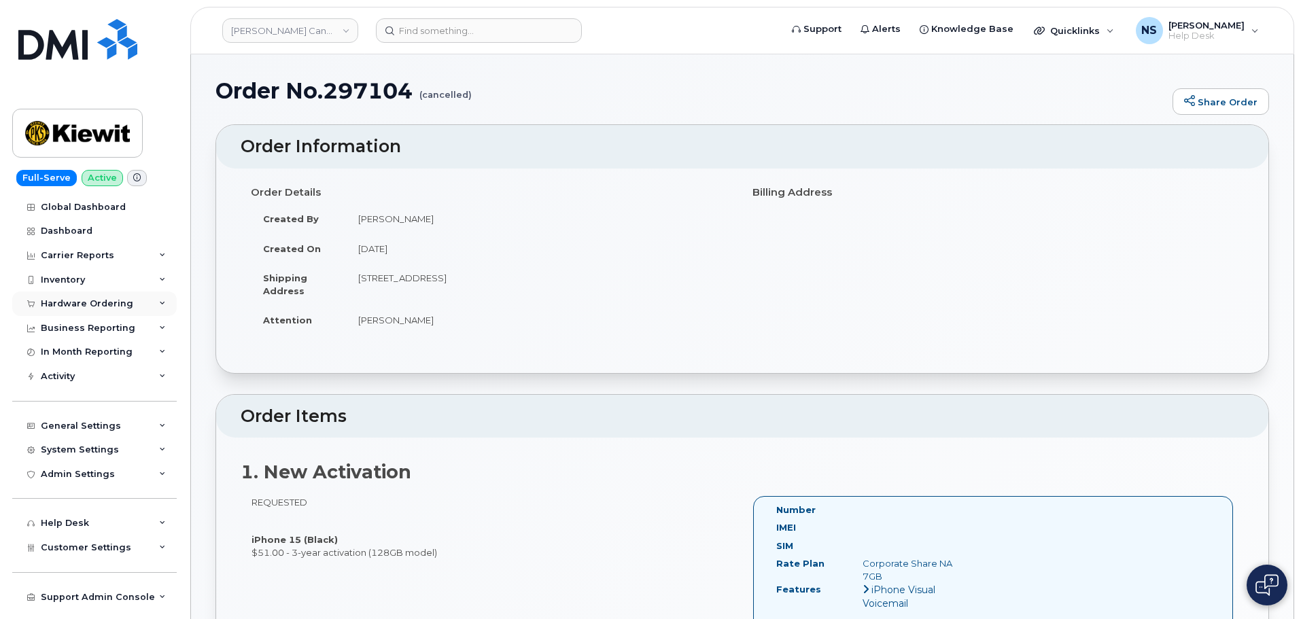
click at [90, 302] on div "Hardware Ordering" at bounding box center [87, 303] width 92 height 11
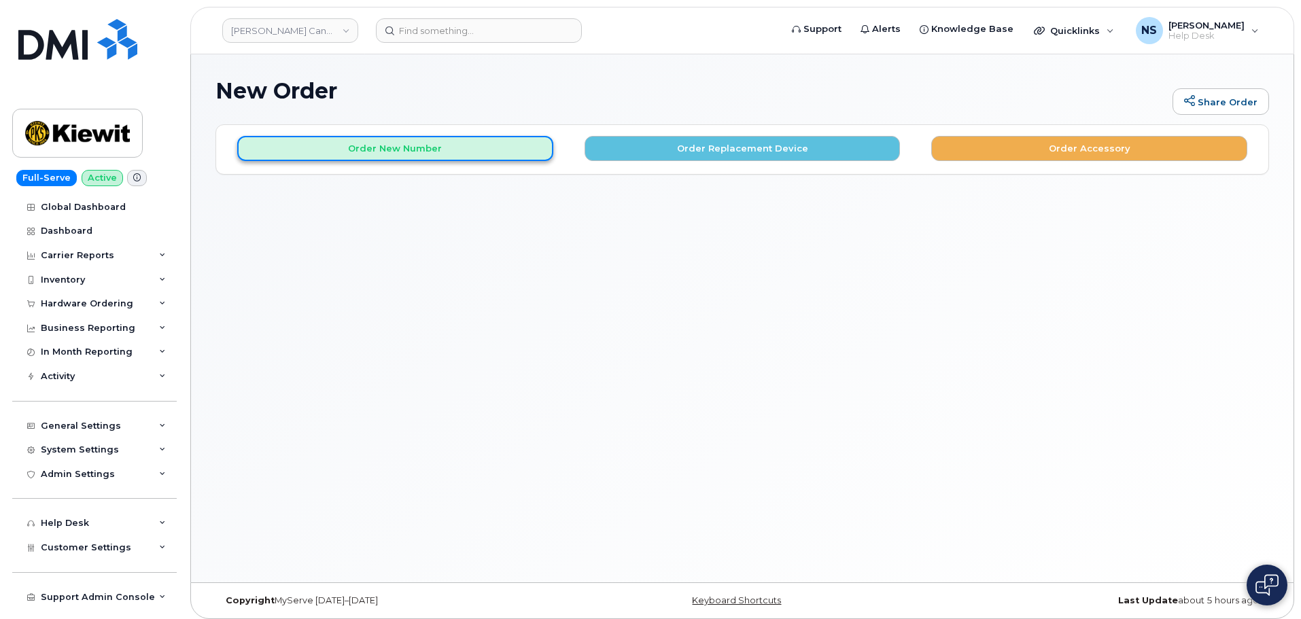
click at [476, 153] on button "Order New Number" at bounding box center [395, 148] width 316 height 25
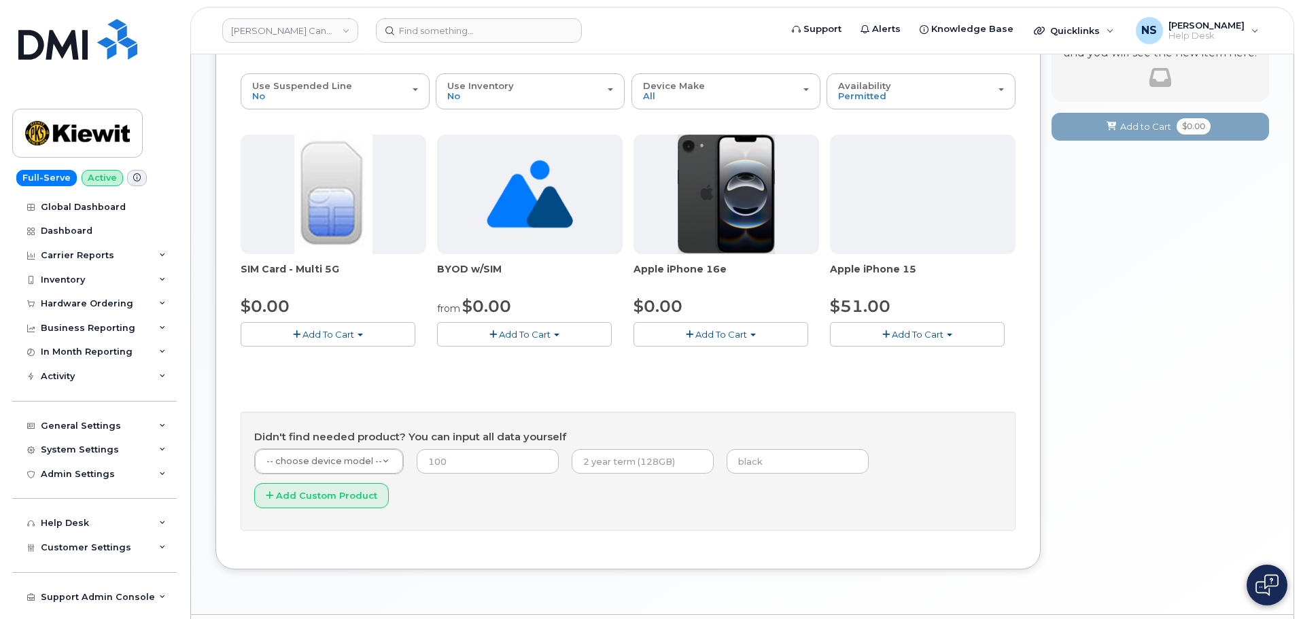
scroll to position [137, 0]
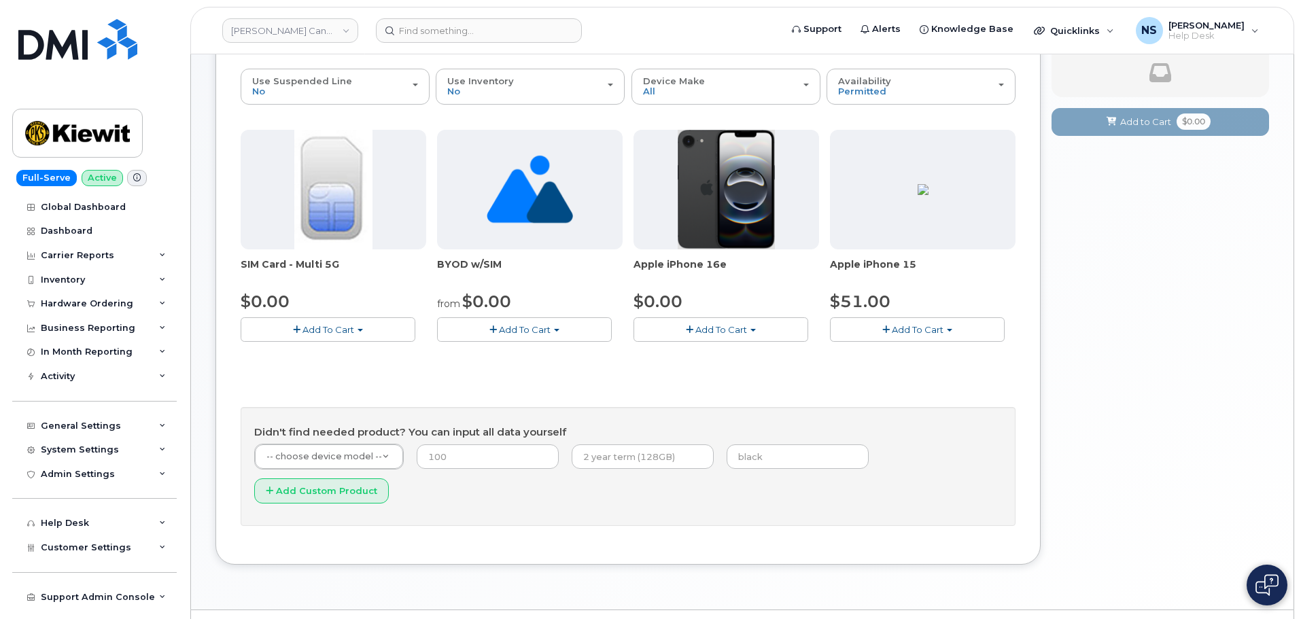
click at [898, 332] on span "Add To Cart" at bounding box center [918, 329] width 52 height 11
click at [890, 372] on link "$51.00 - 3-year activation (128GB model)" at bounding box center [939, 371] width 213 height 17
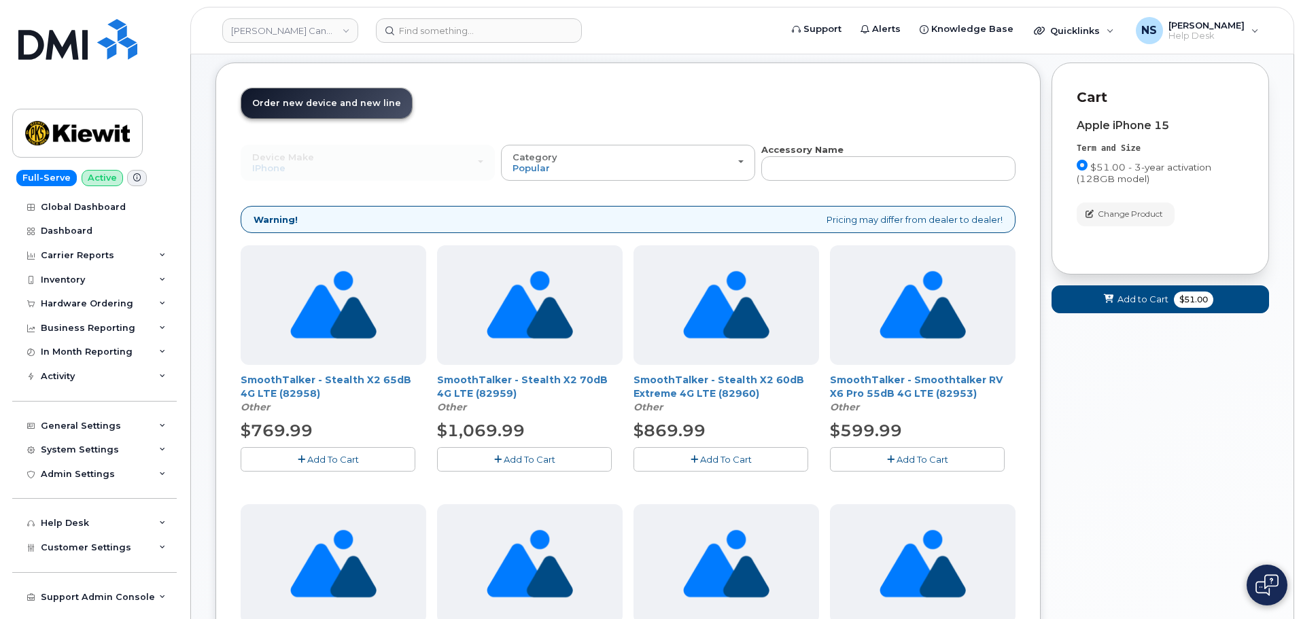
scroll to position [0, 0]
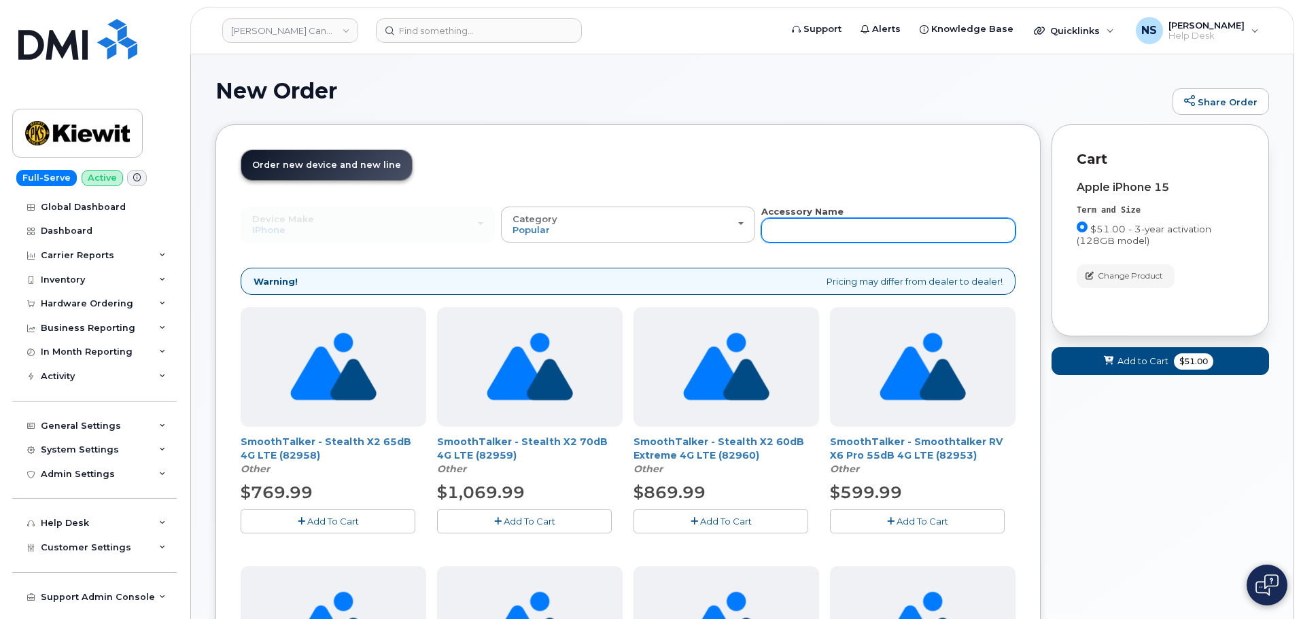
click at [814, 230] on input "text" at bounding box center [888, 230] width 254 height 24
paste input "OtterBox - Defender Case iPhone 15/14/13 (Black) (90312)"
type input "OtterBox - Defender Case iPhone 15/14/13 (Black) (90312)"
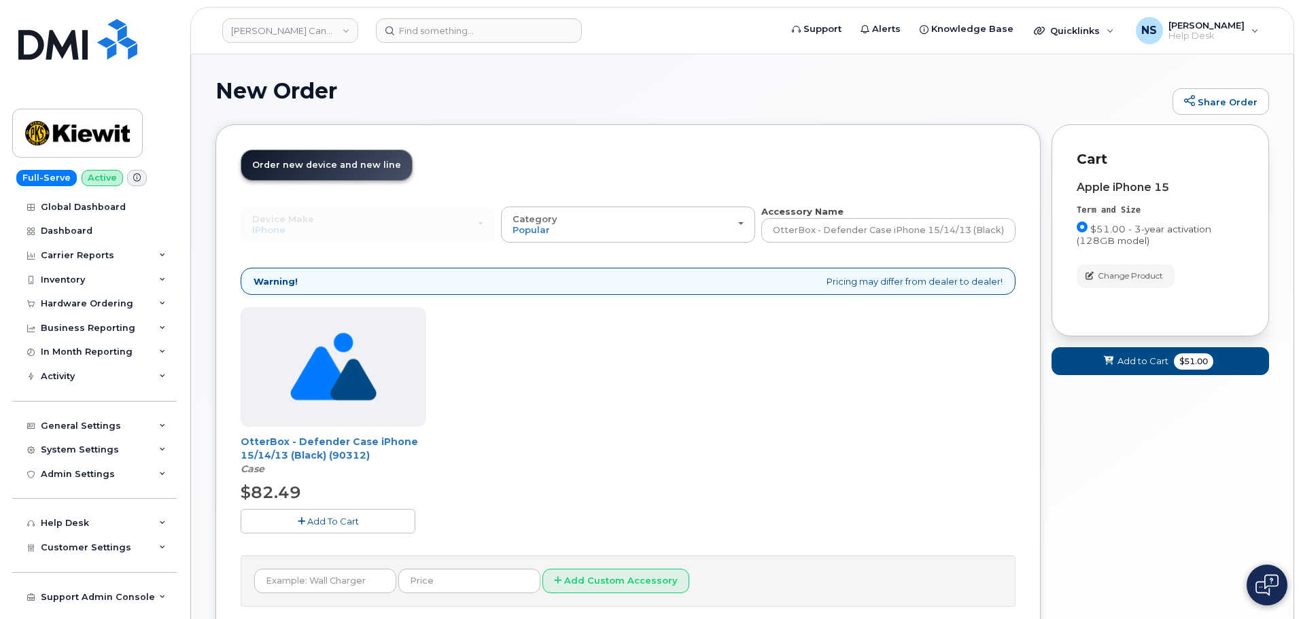
click at [382, 517] on button "Add To Cart" at bounding box center [328, 521] width 175 height 24
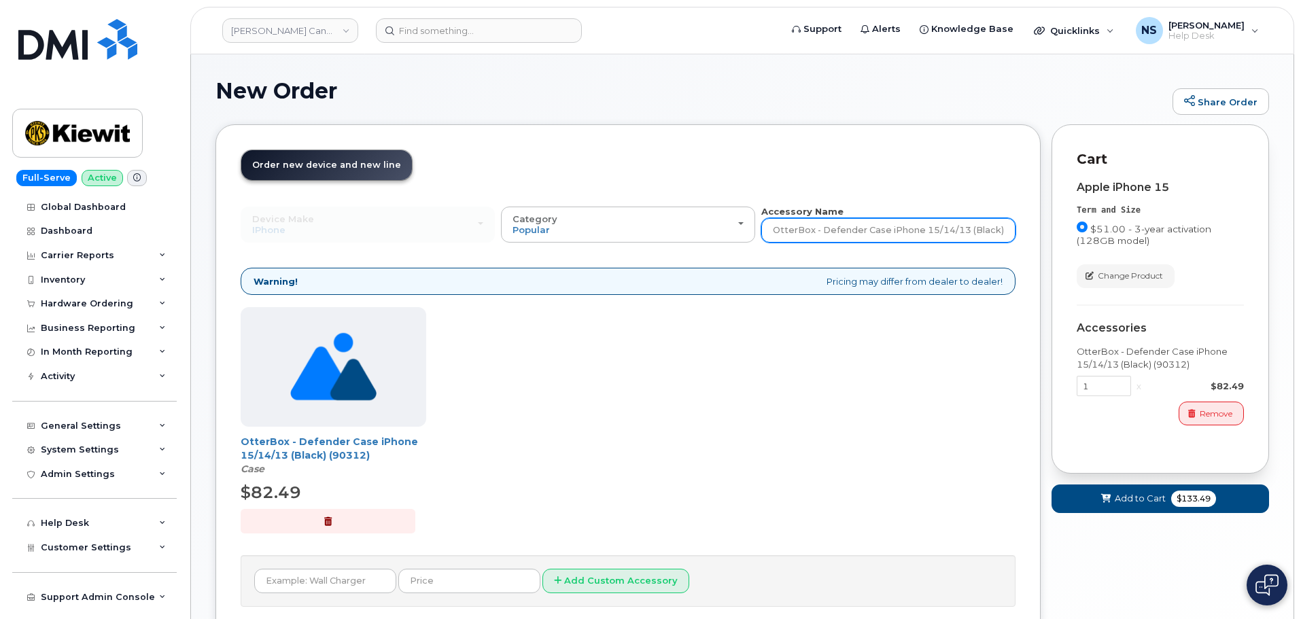
click at [882, 229] on input "OtterBox - Defender Case iPhone 15/14/13 (Black) (90312)" at bounding box center [888, 230] width 254 height 24
click at [884, 229] on input "OtterBox - Defender Case iPhone 15/14/13 (Black) (90312)" at bounding box center [888, 230] width 254 height 24
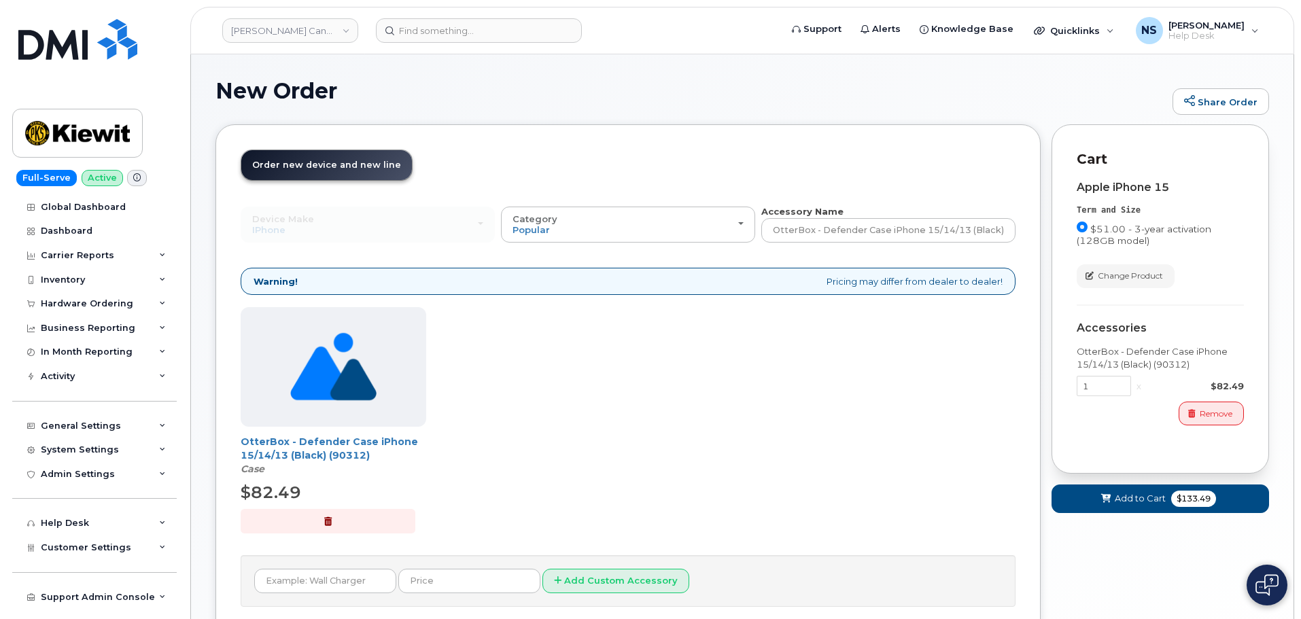
click at [789, 342] on div "OtterBox - Defender Case iPhone 15/14/13 (Black) (90312) Case $82.49 Add To Cart" at bounding box center [628, 430] width 775 height 247
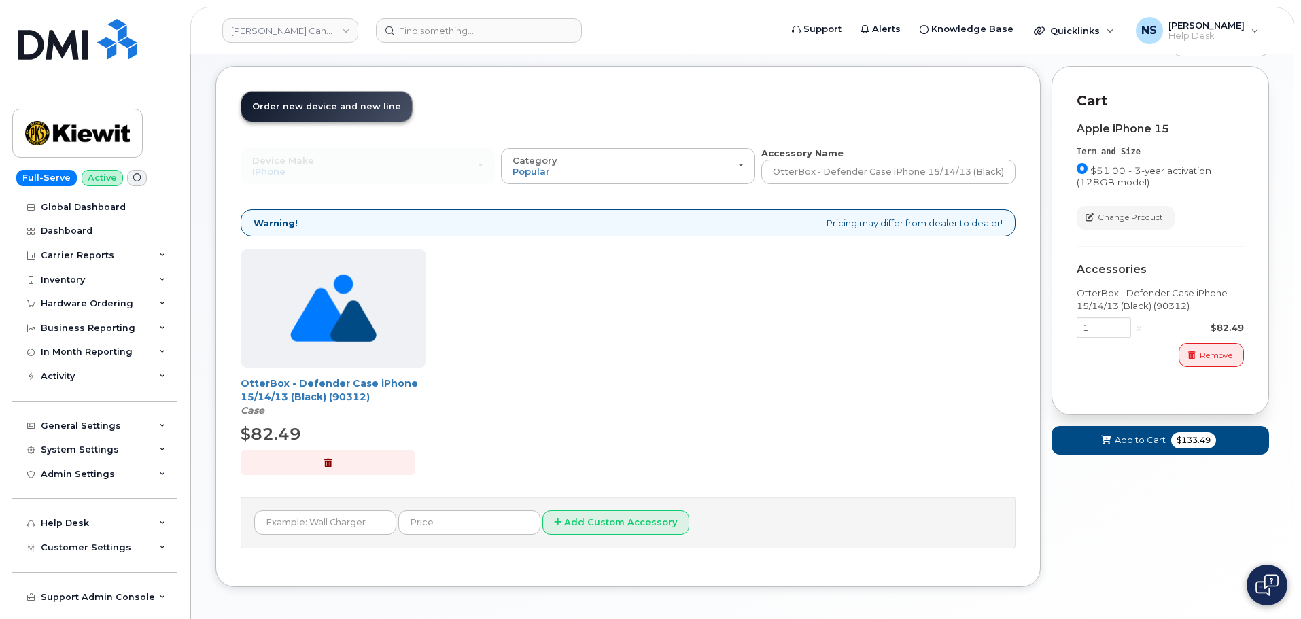
scroll to position [0, 0]
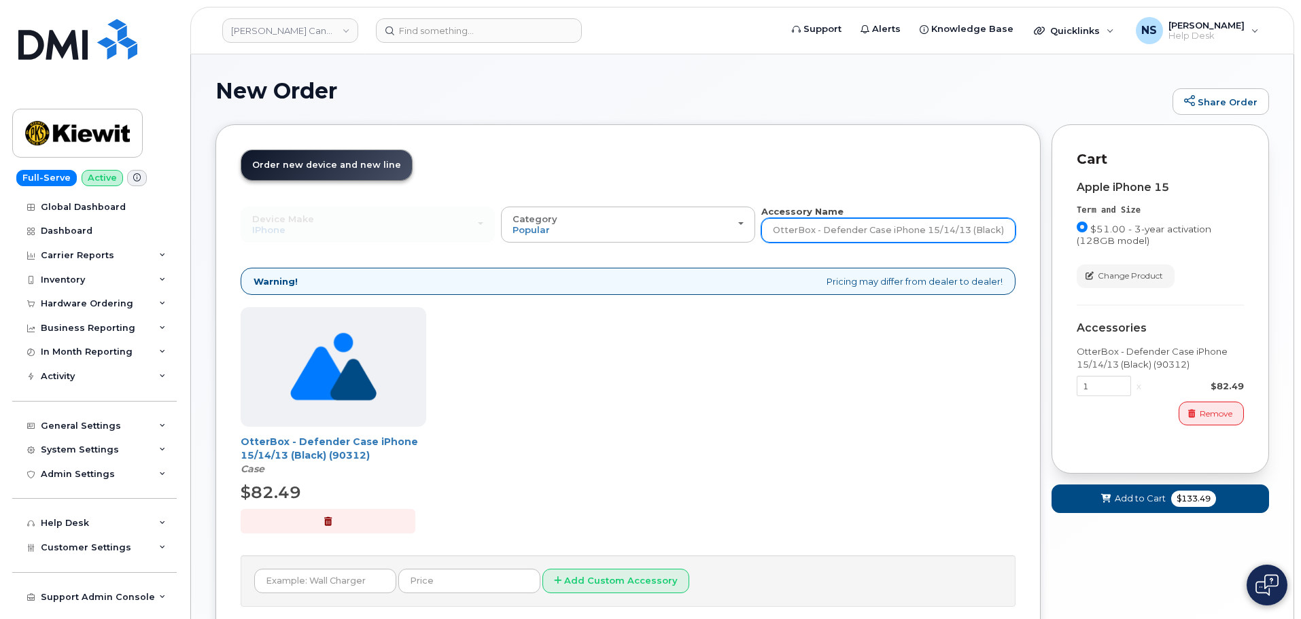
click at [803, 234] on input "OtterBox - Defender Case iPhone 15/14/13 (Black) (90312)" at bounding box center [888, 230] width 254 height 24
paste input "Apple - Woven Charge Cable w/ USB-C Connector (1m) (90487"
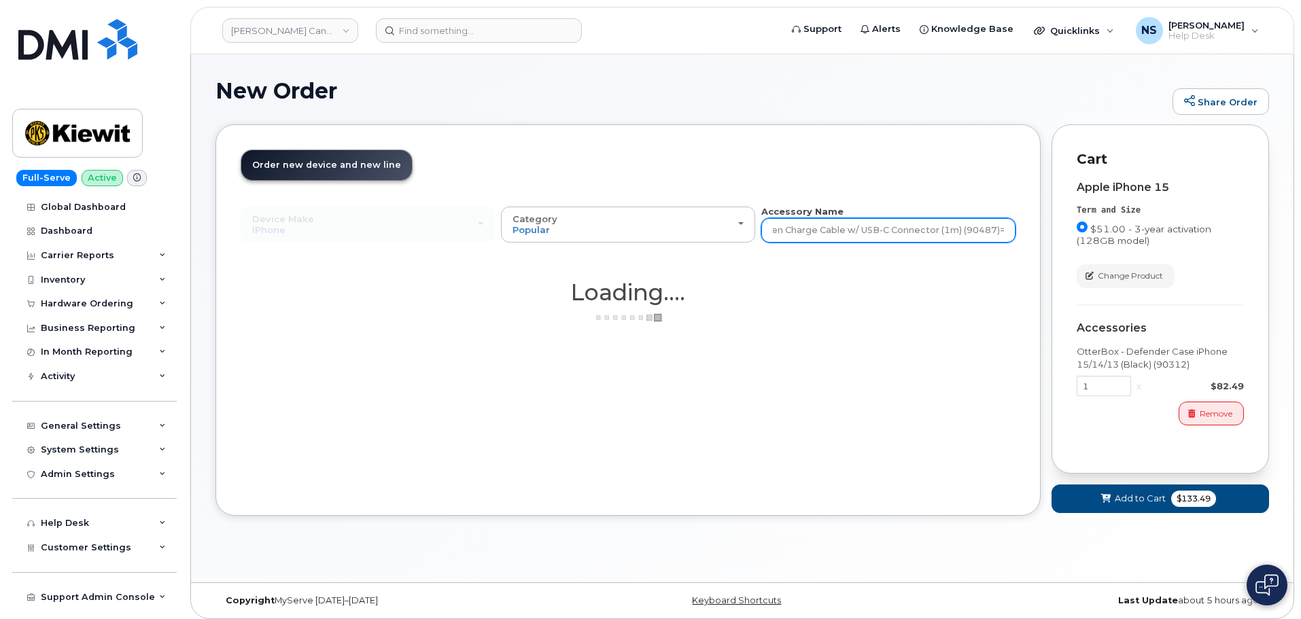
type input "Apple - Woven Charge Cable w/ USB-C Connector (1m) (90487)"
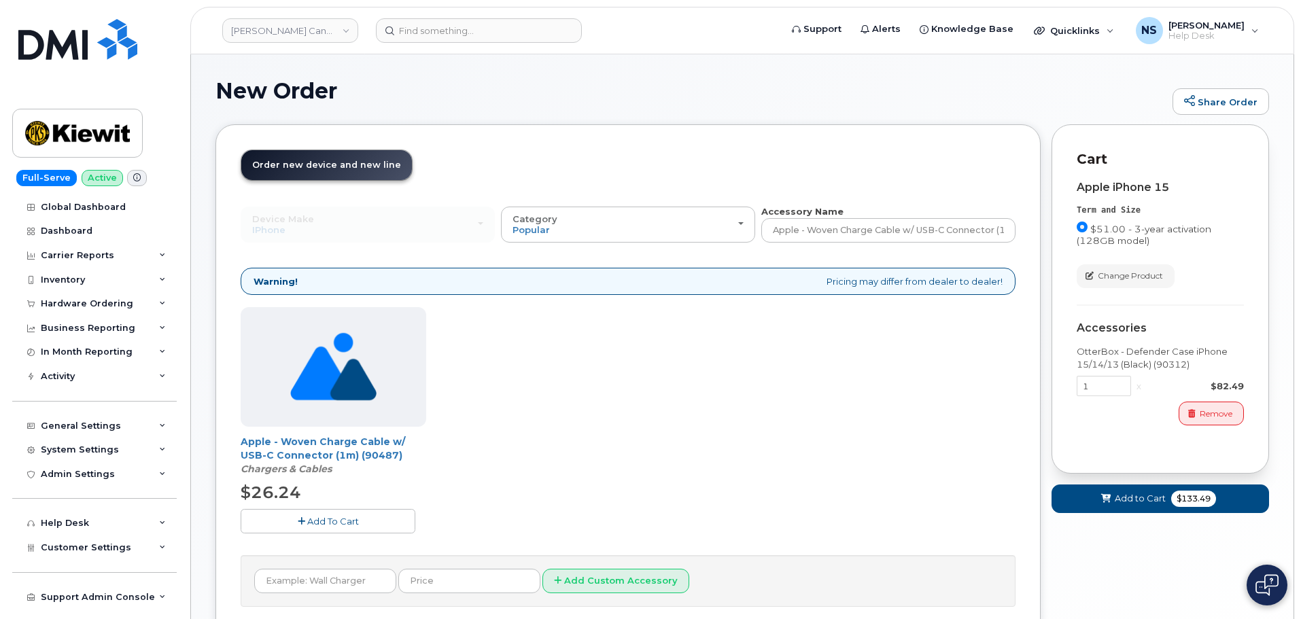
click at [355, 529] on button "Add To Cart" at bounding box center [328, 521] width 175 height 24
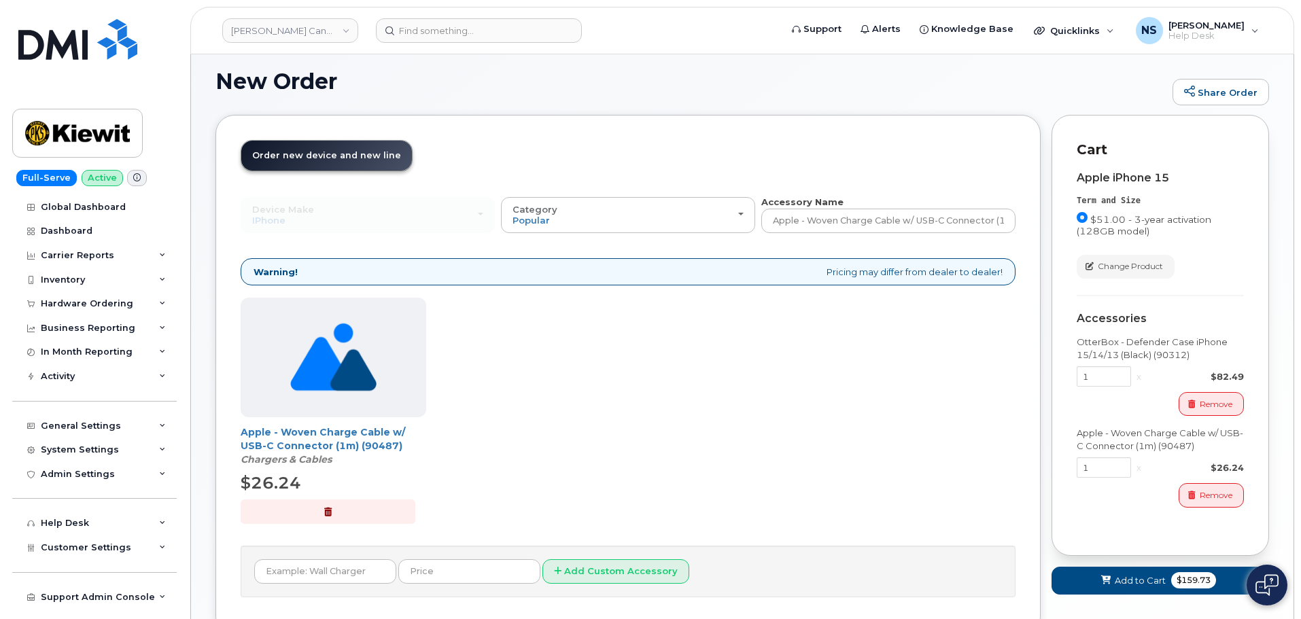
scroll to position [115, 0]
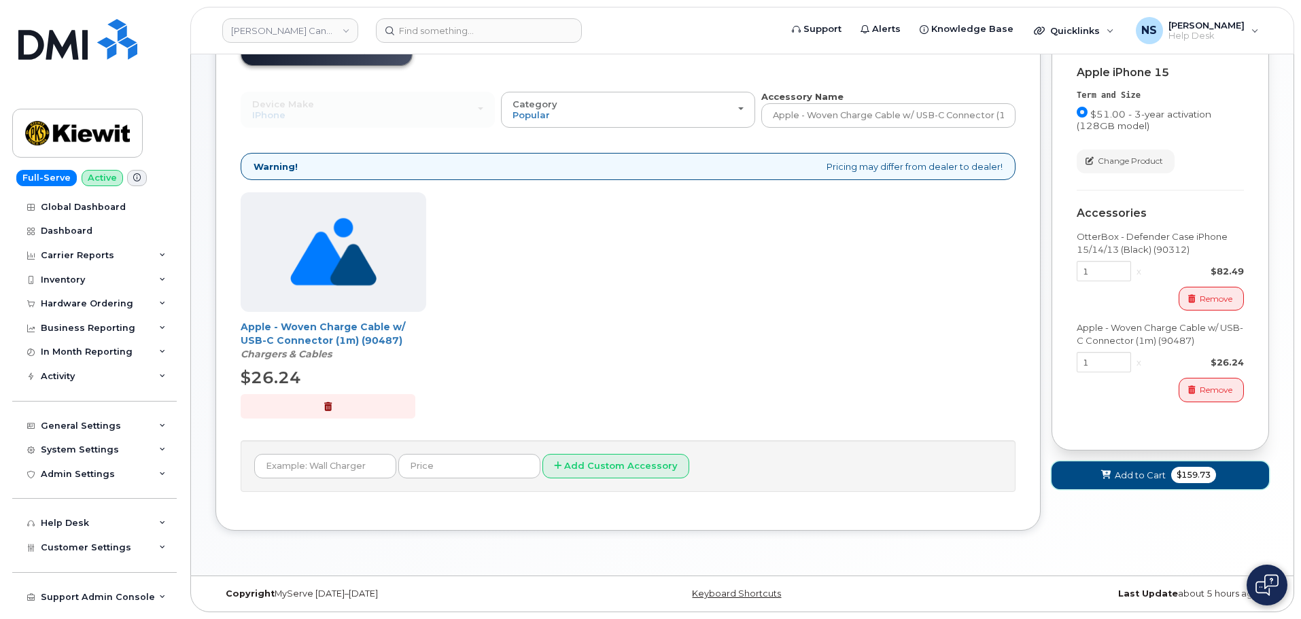
drag, startPoint x: 1113, startPoint y: 488, endPoint x: 1092, endPoint y: 496, distance: 22.6
click at [1113, 487] on button "Add to Cart $159.73" at bounding box center [1159, 475] width 217 height 28
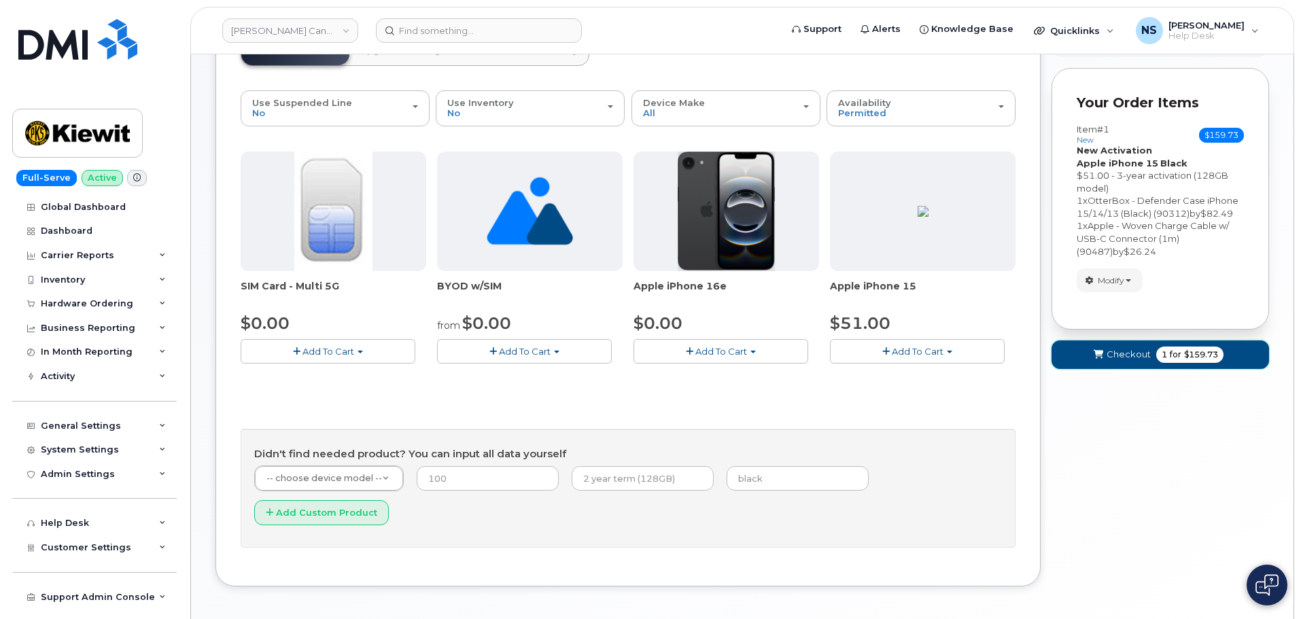
click at [1137, 360] on button "Checkout 1 for $159.73" at bounding box center [1159, 355] width 217 height 28
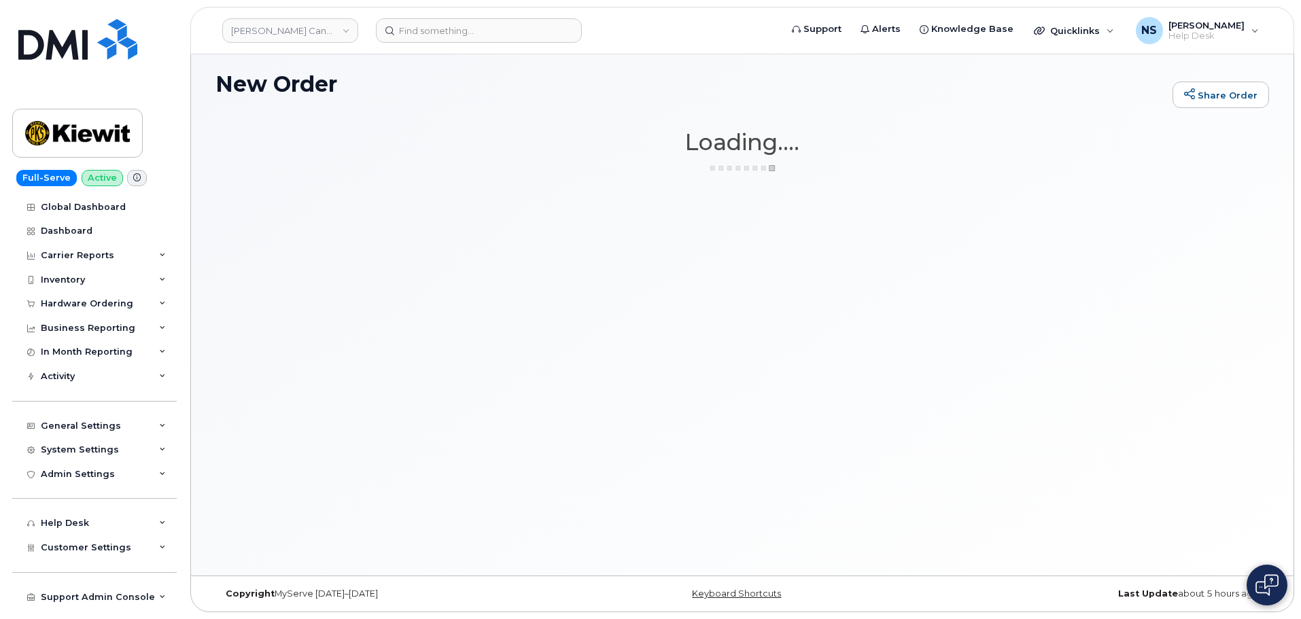
scroll to position [7, 0]
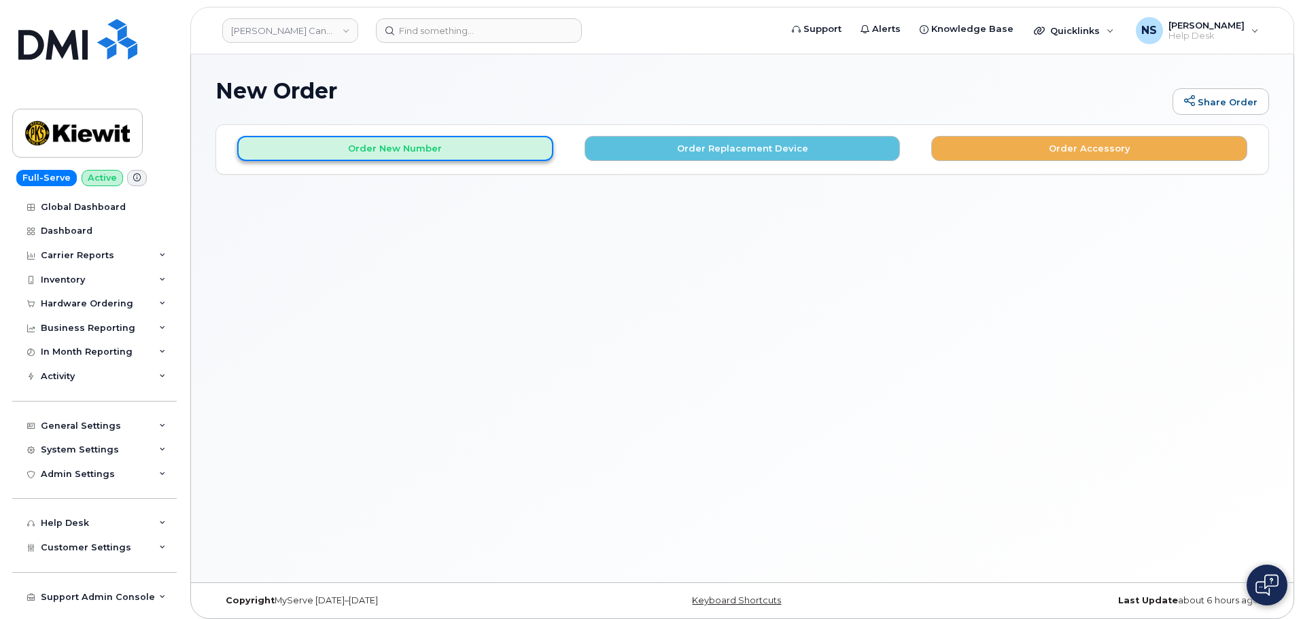
click at [511, 141] on button "Order New Number" at bounding box center [395, 148] width 316 height 25
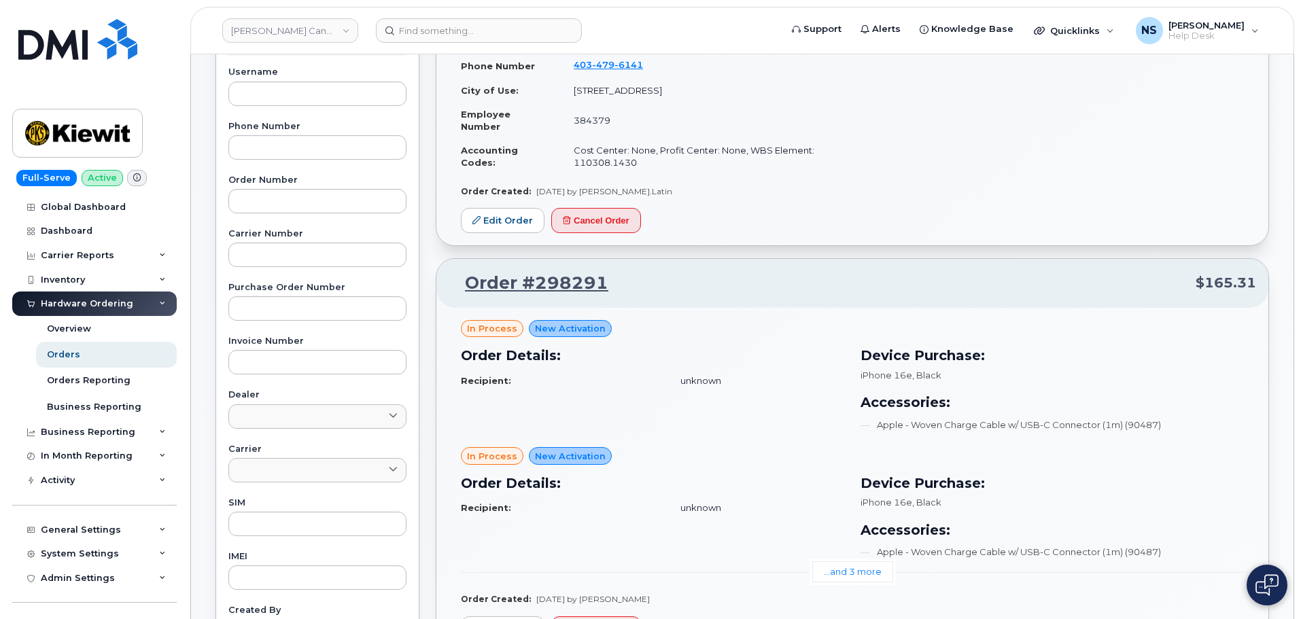
scroll to position [476, 0]
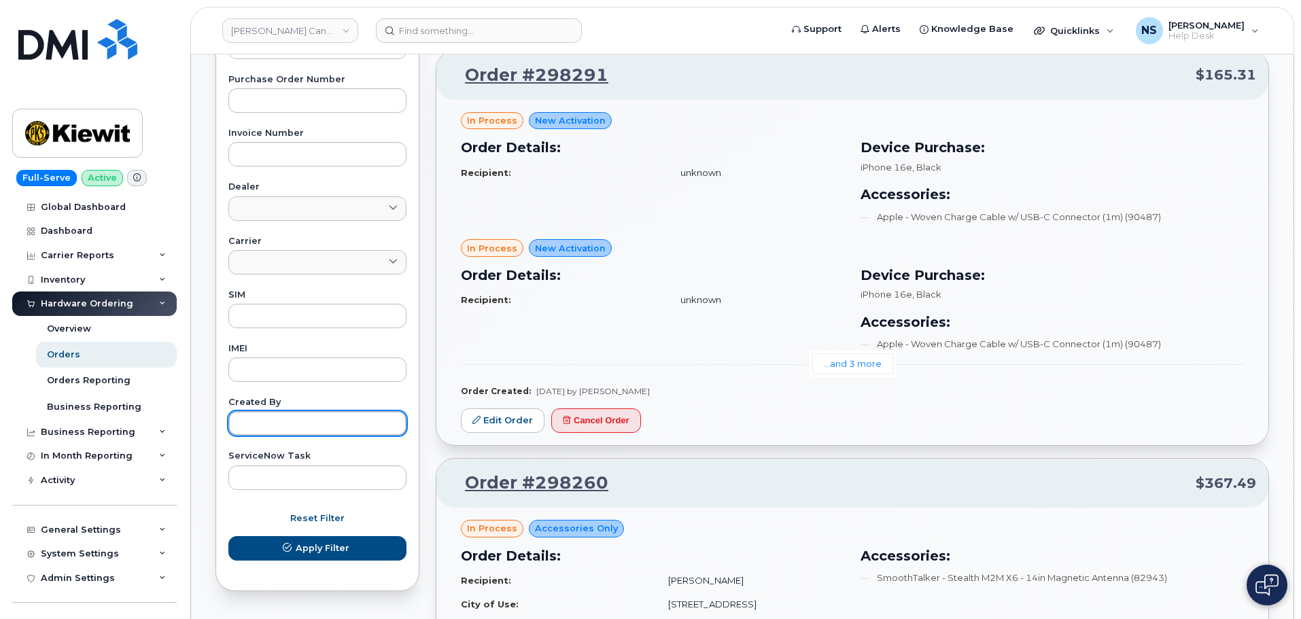
click at [329, 432] on input "text" at bounding box center [317, 423] width 178 height 24
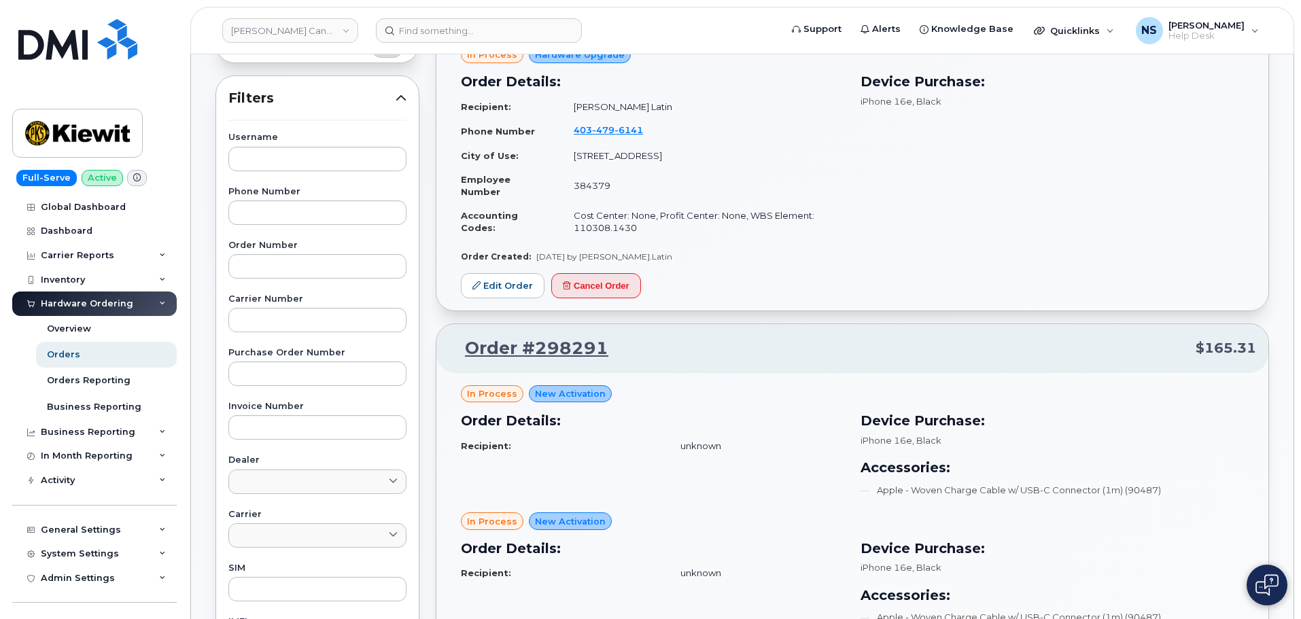
scroll to position [136, 0]
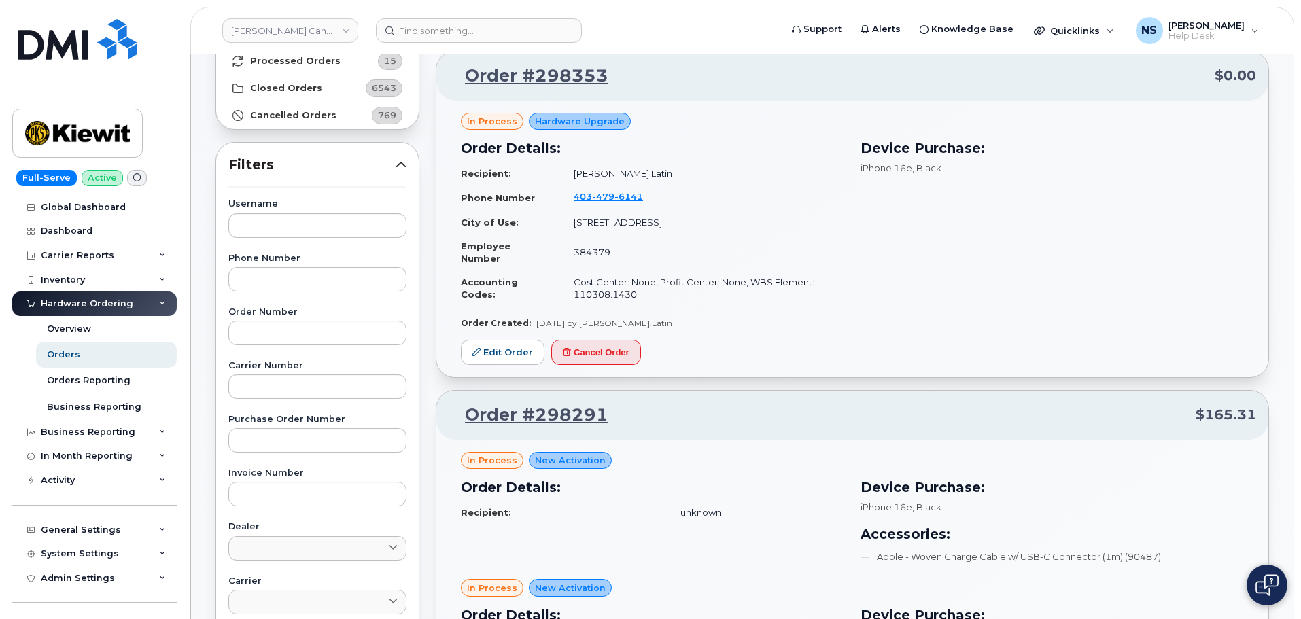
click at [302, 349] on div "Username Phone Number Order Number Carrier Number Purchase Order Number Invoice…" at bounding box center [317, 514] width 211 height 629
click at [300, 339] on input "text" at bounding box center [317, 333] width 178 height 24
paste input "297104"
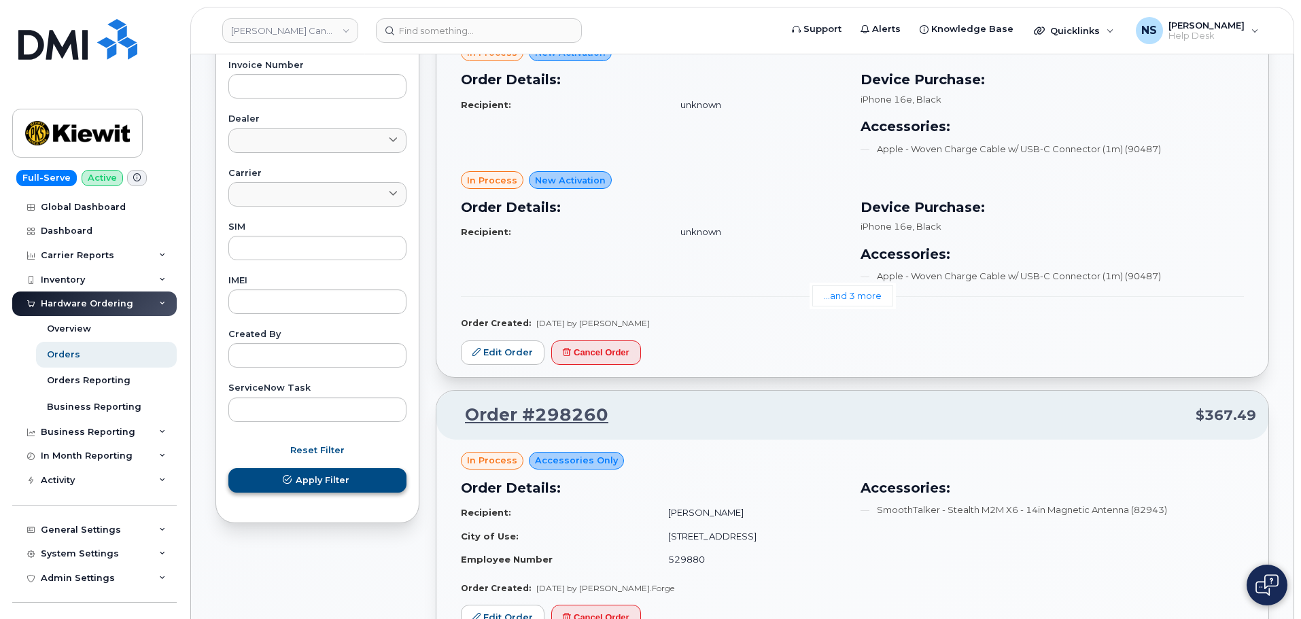
type input "297104"
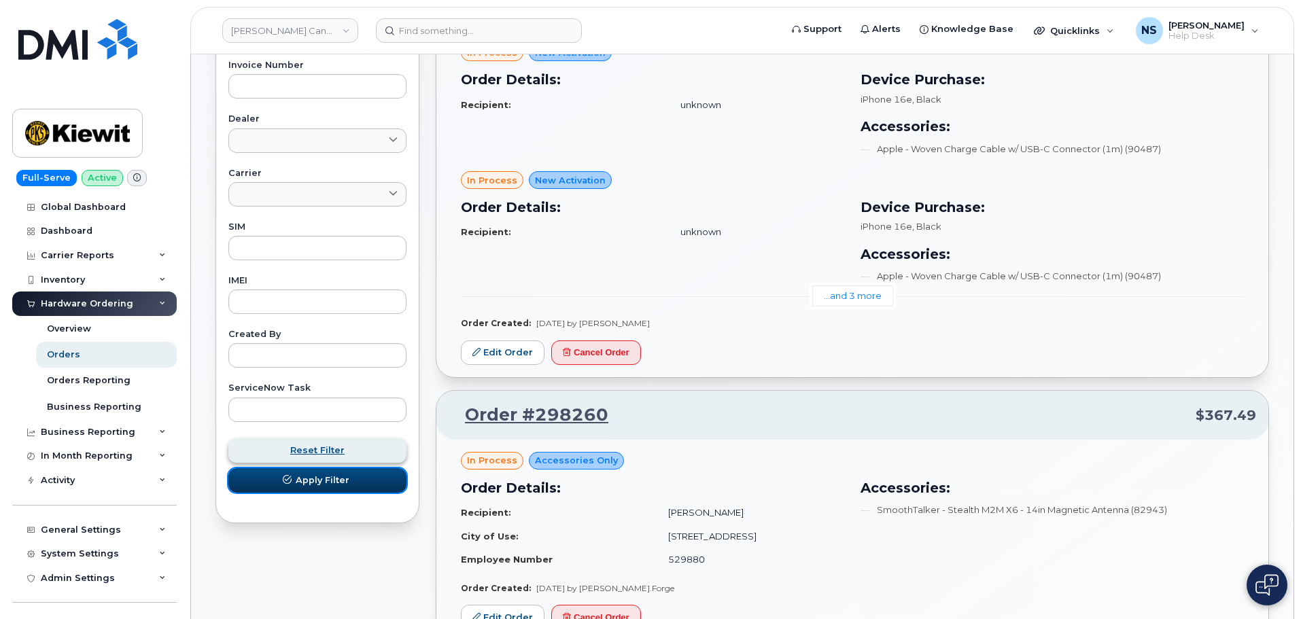
click at [307, 491] on button "Apply Filter" at bounding box center [317, 480] width 178 height 24
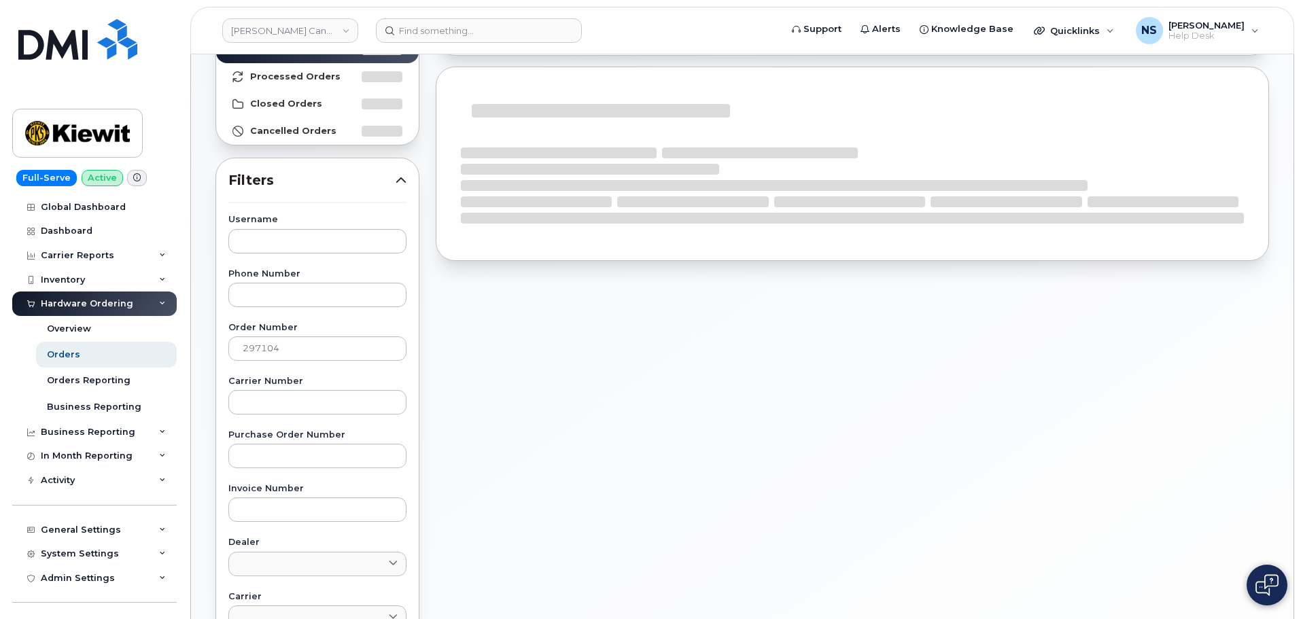
scroll to position [0, 0]
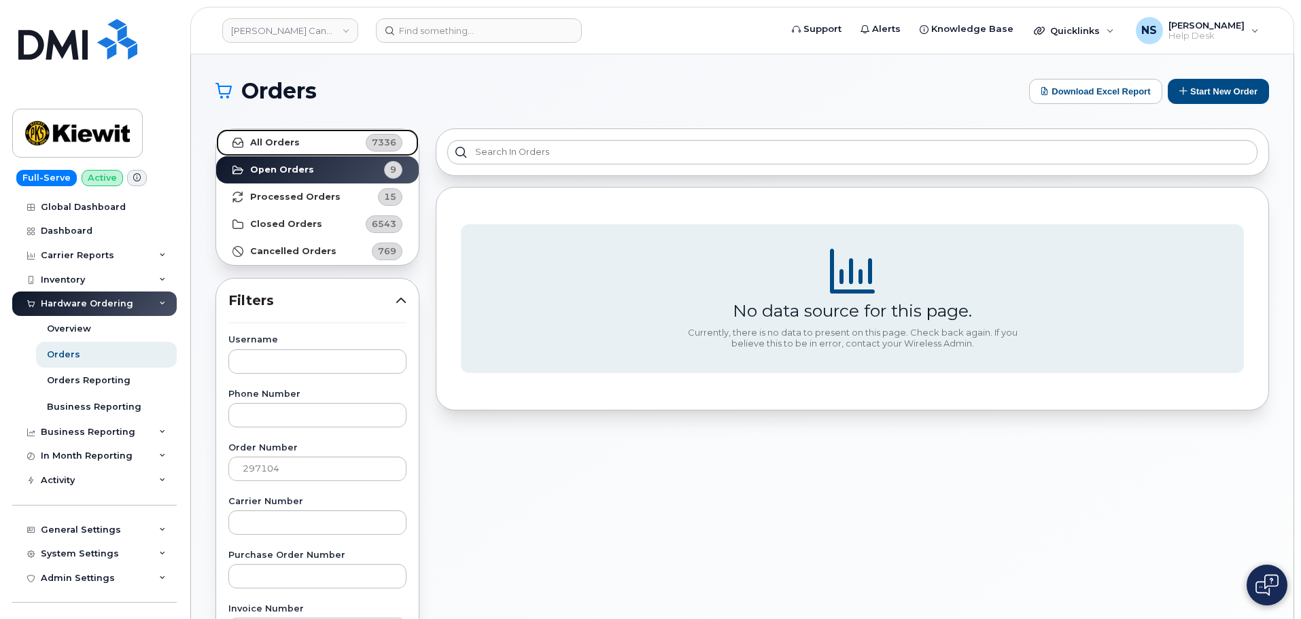
click at [353, 139] on link "All Orders 7336" at bounding box center [317, 142] width 203 height 27
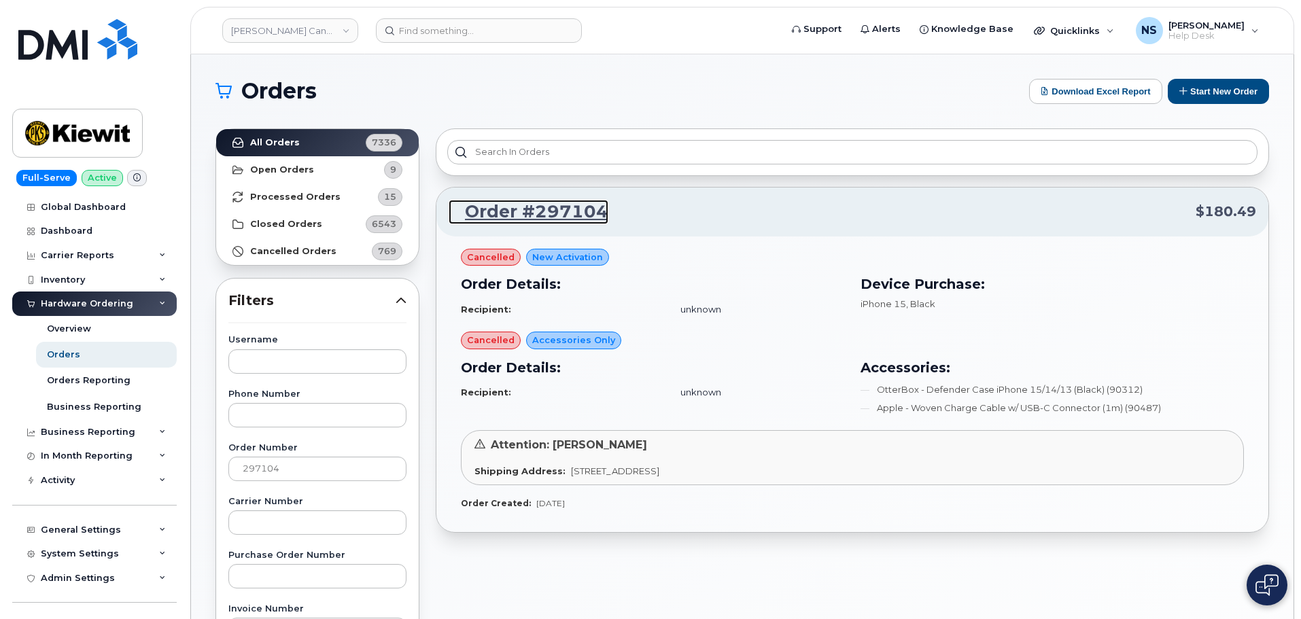
click at [546, 207] on link "Order #297104" at bounding box center [529, 212] width 160 height 24
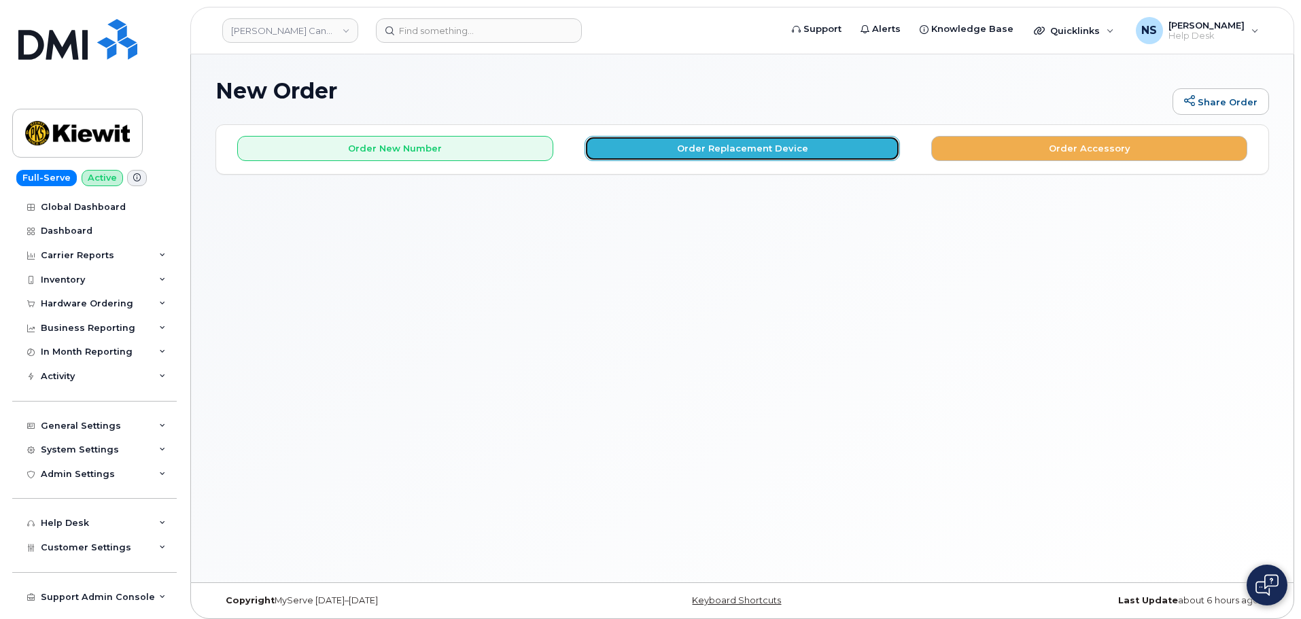
click at [735, 153] on button "Order Replacement Device" at bounding box center [742, 148] width 316 height 25
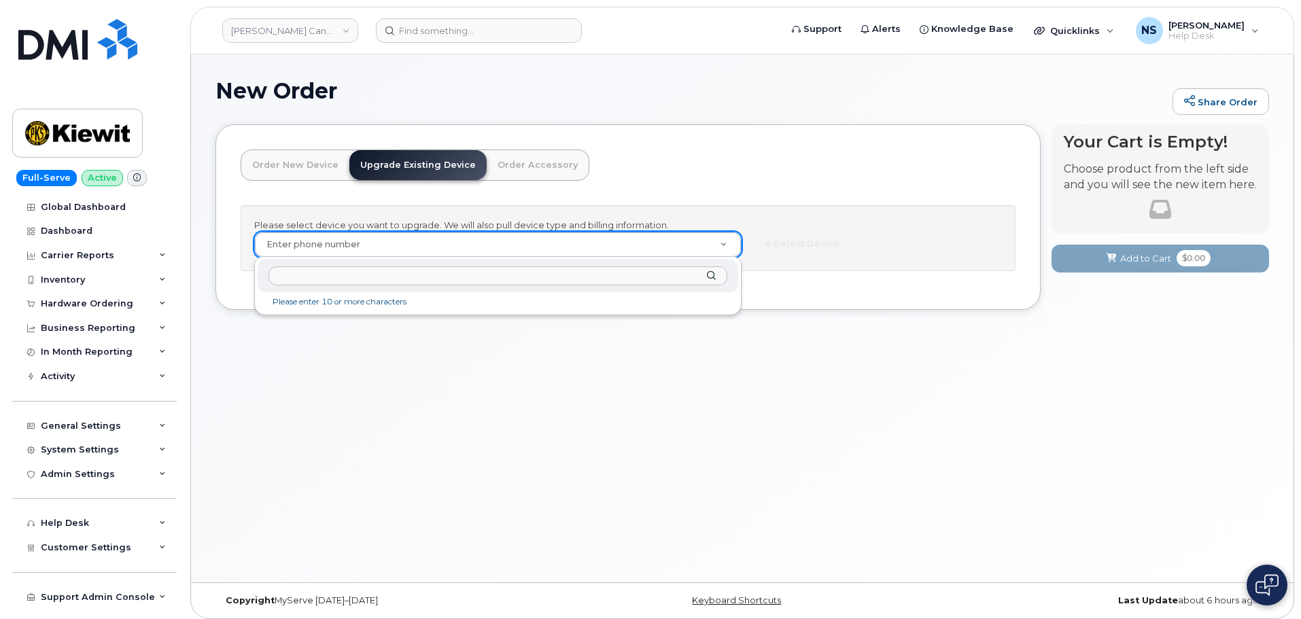
drag, startPoint x: 608, startPoint y: 256, endPoint x: 610, endPoint y: 246, distance: 9.6
click at [495, 285] on input "text" at bounding box center [497, 276] width 459 height 20
paste input "9053374131"
type input "9053374131"
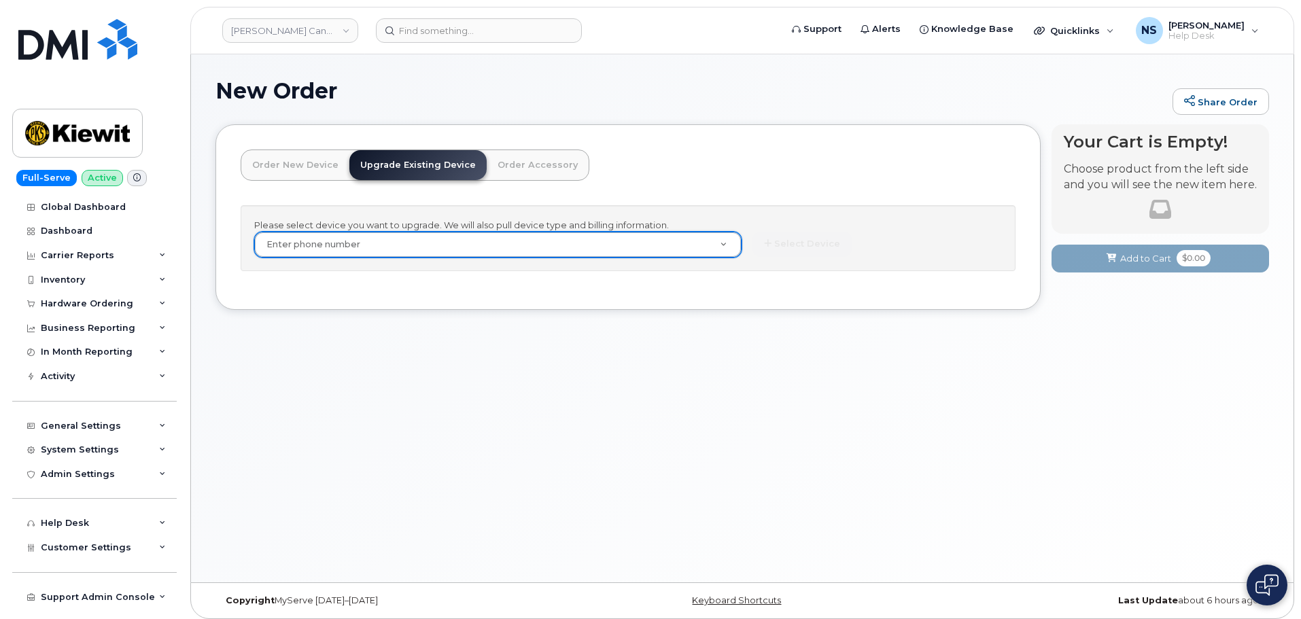
drag, startPoint x: 716, startPoint y: 144, endPoint x: 701, endPoint y: 189, distance: 47.5
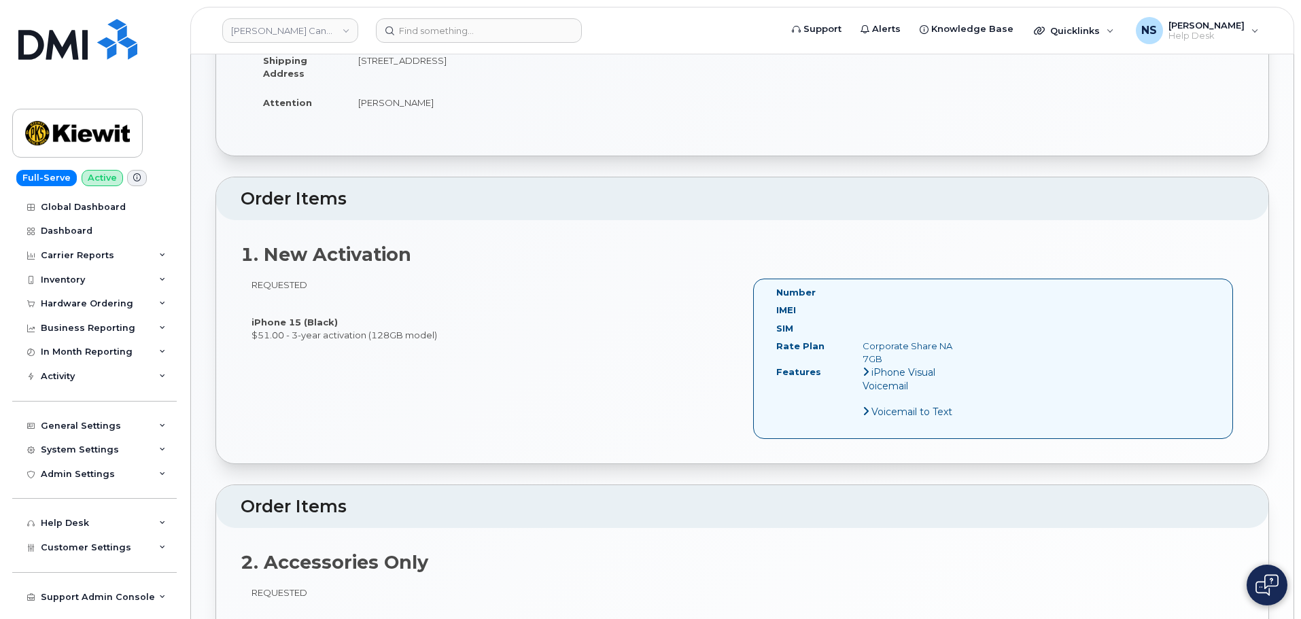
scroll to position [544, 0]
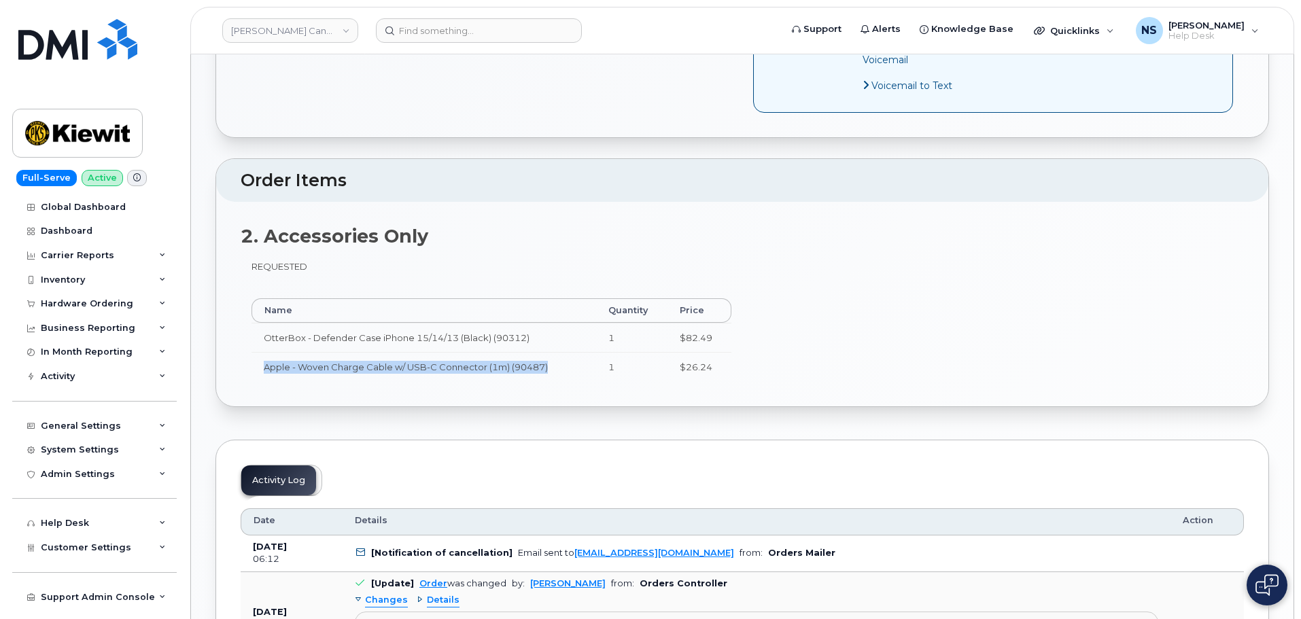
drag, startPoint x: 264, startPoint y: 369, endPoint x: 464, endPoint y: 5, distance: 414.9
click at [563, 364] on td "Apple - Woven Charge Cable w/ USB-C Connector (1m) (90487)" at bounding box center [423, 367] width 345 height 30
copy td "Apple - Woven Charge Cable w/ USB-C Connector (1m) (90487)"
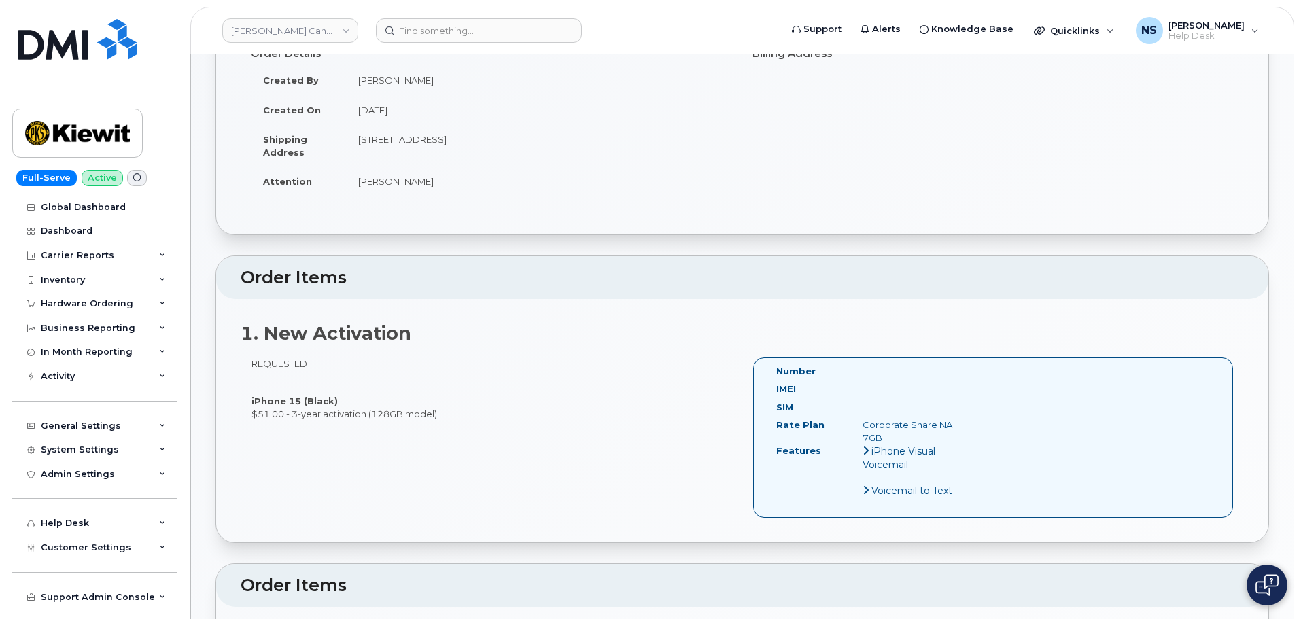
scroll to position [0, 0]
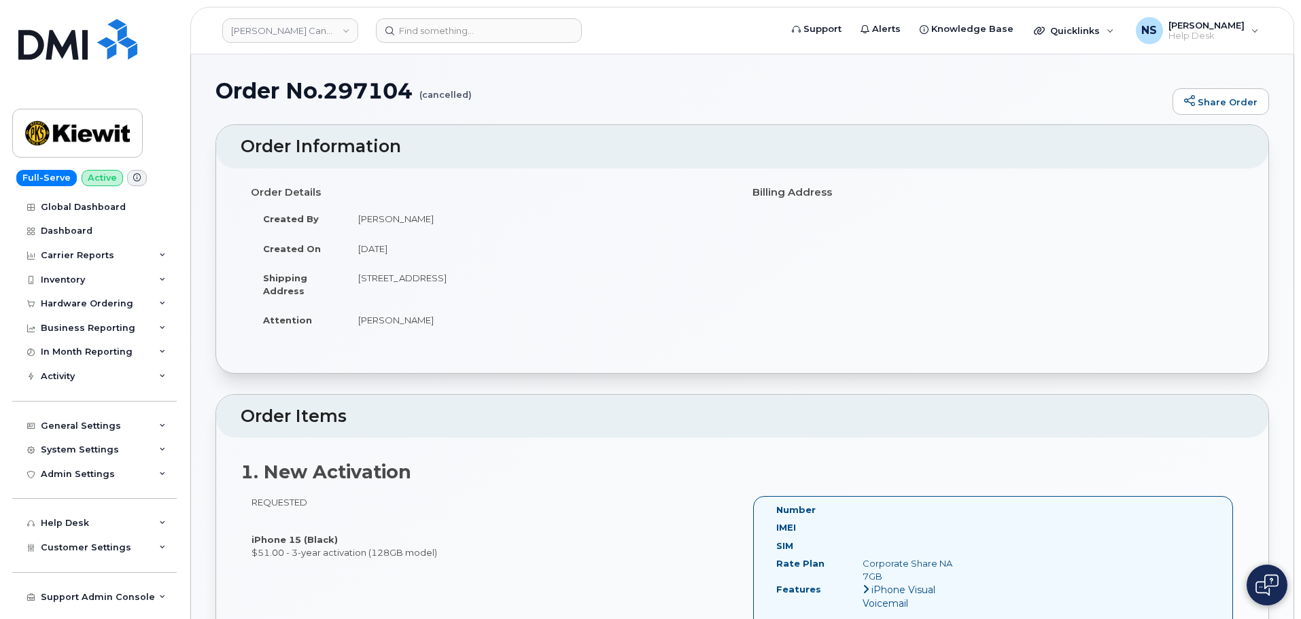
click at [360, 279] on td "6 Chesham Crt BRAMPTON ON L6Z 1V6 CANADA" at bounding box center [539, 284] width 386 height 42
drag, startPoint x: 360, startPoint y: 279, endPoint x: 455, endPoint y: 280, distance: 95.2
click at [458, 281] on td "6 Chesham Crt BRAMPTON ON L6Z 1V6 CANADA" at bounding box center [539, 284] width 386 height 42
click at [397, 283] on td "6 Chesham Crt BRAMPTON ON L6Z 1V6 CANADA" at bounding box center [539, 284] width 386 height 42
click at [396, 283] on td "6 Chesham Crt BRAMPTON ON L6Z 1V6 CANADA" at bounding box center [539, 284] width 386 height 42
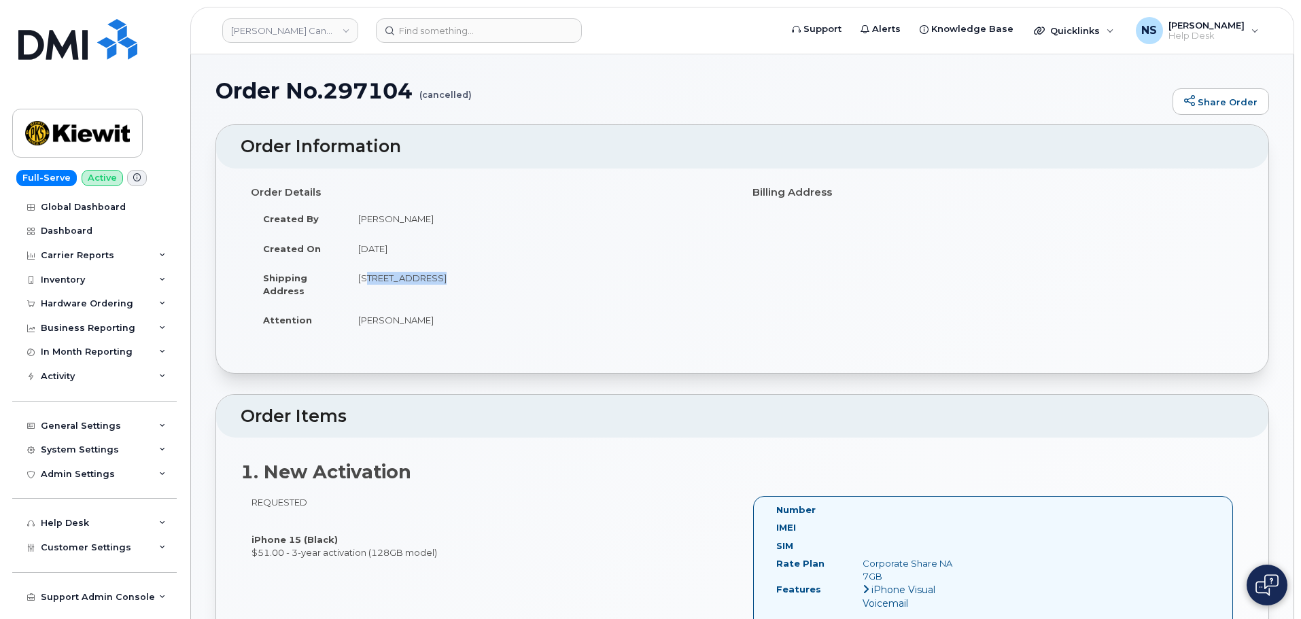
click at [396, 283] on td "6 Chesham Crt BRAMPTON ON L6Z 1V6 CANADA" at bounding box center [539, 284] width 386 height 42
drag, startPoint x: 547, startPoint y: 280, endPoint x: 507, endPoint y: 290, distance: 41.2
click at [546, 280] on td "6 Chesham Crt BRAMPTON ON L6Z 1V6 CANADA" at bounding box center [539, 284] width 386 height 42
click at [488, 286] on td "6 Chesham Crt BRAMPTON ON L6Z 1V6 CANADA" at bounding box center [539, 284] width 386 height 42
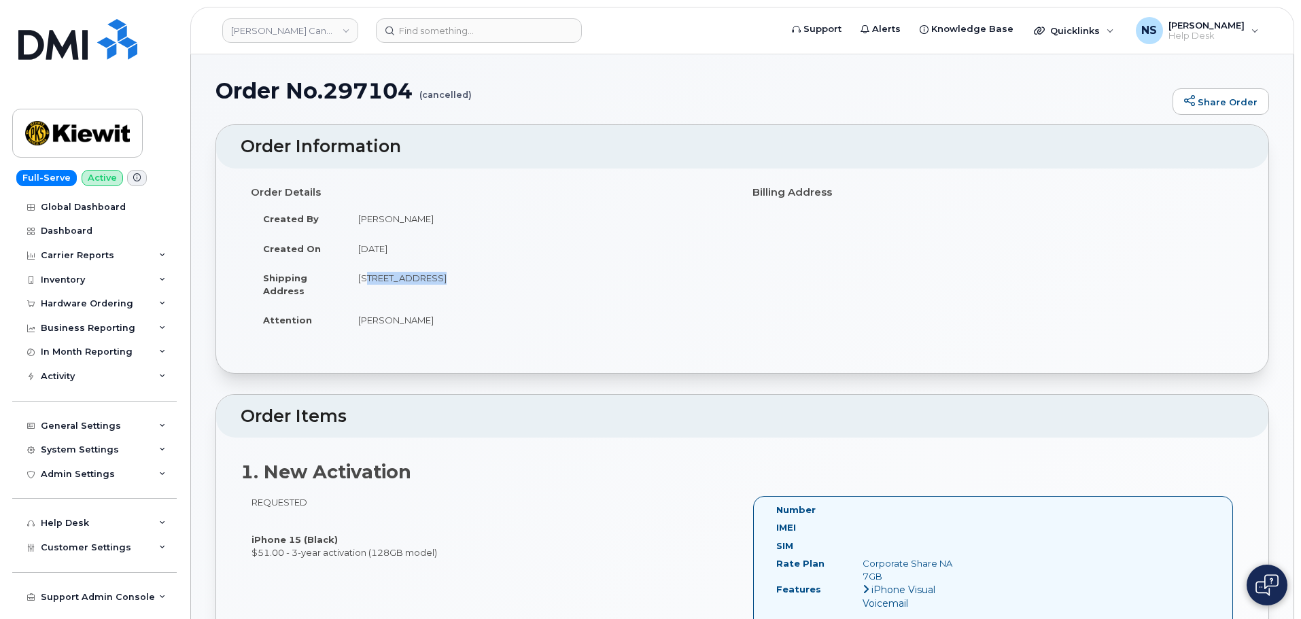
click at [467, 278] on td "6 Chesham Crt BRAMPTON ON L6Z 1V6 CANADA" at bounding box center [539, 284] width 386 height 42
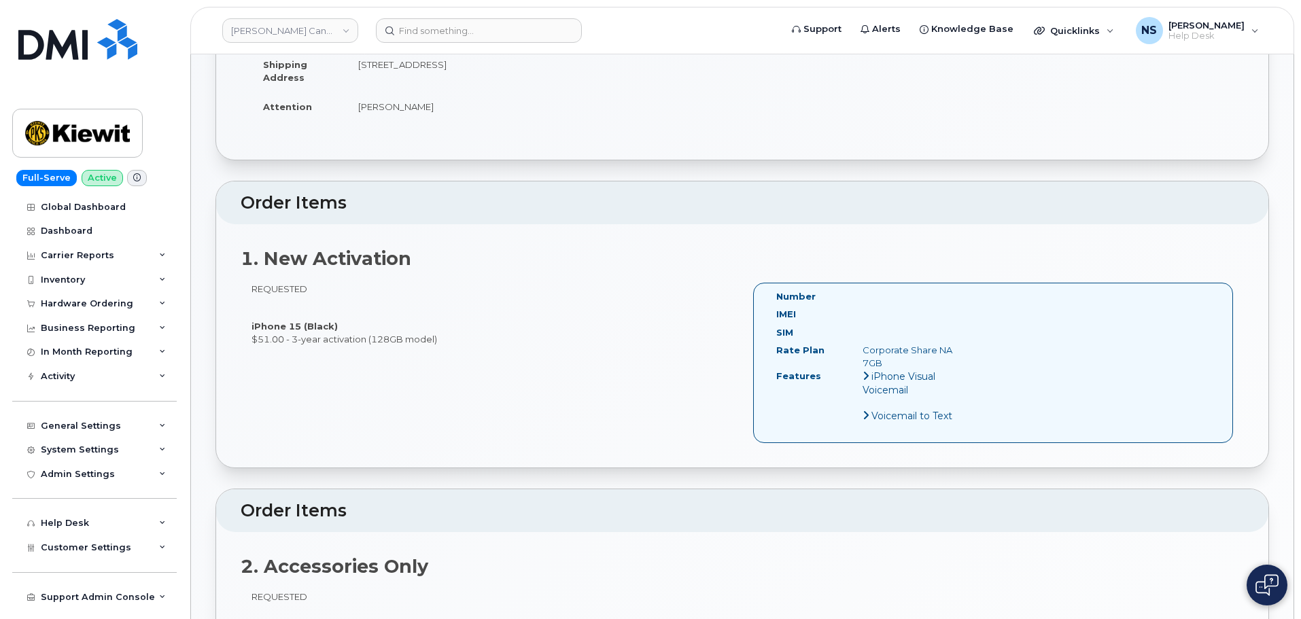
scroll to position [136, 0]
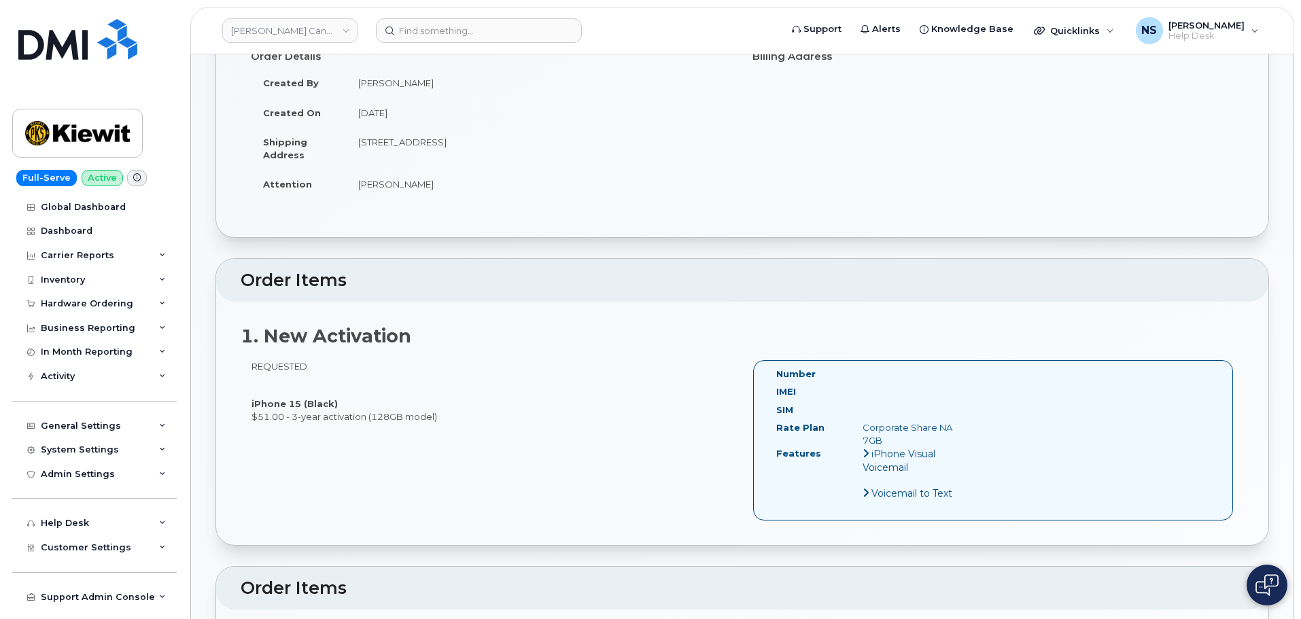
drag, startPoint x: 355, startPoint y: 142, endPoint x: 595, endPoint y: 145, distance: 239.3
click at [595, 145] on td "6 Chesham Crt BRAMPTON ON L6Z 1V6 CANADA" at bounding box center [539, 148] width 386 height 42
copy td "6 Chesham Crt BRAMPTON ON L6Z 1V6 CANADA"
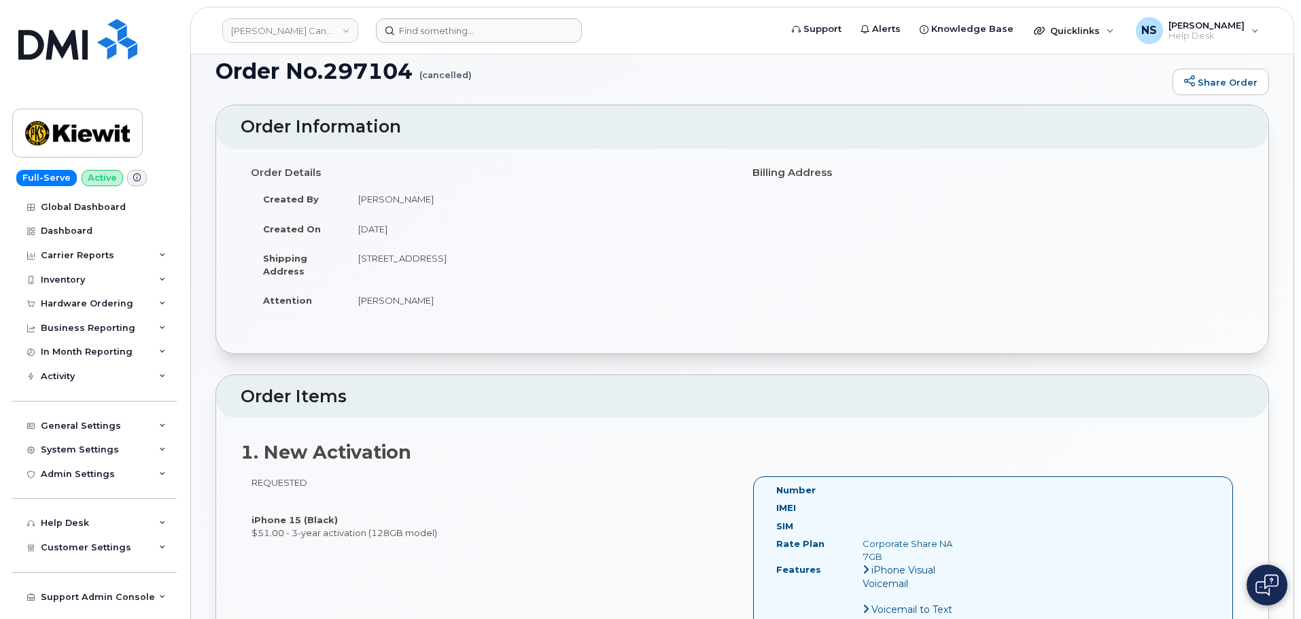
scroll to position [0, 0]
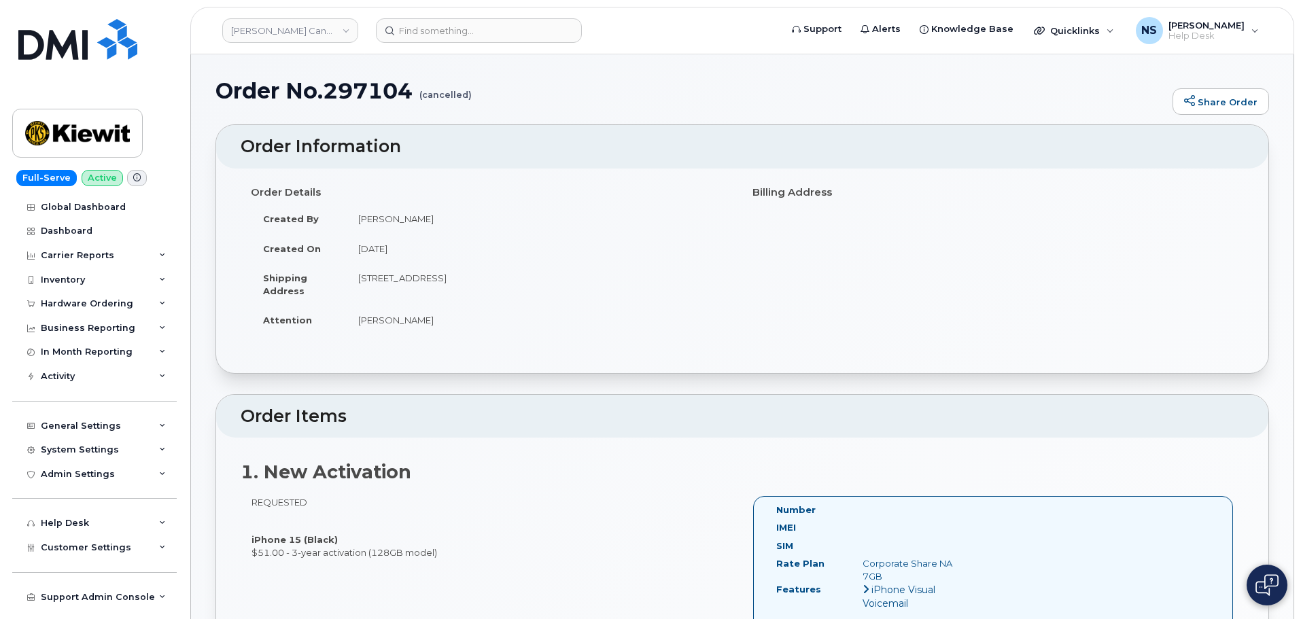
click at [475, 243] on td "July 30, 2025" at bounding box center [539, 249] width 386 height 30
click at [483, 288] on td "6 Chesham Crt BRAMPTON ON L6Z 1V6 CANADA" at bounding box center [539, 284] width 386 height 42
drag, startPoint x: 499, startPoint y: 280, endPoint x: 542, endPoint y: 279, distance: 43.5
click at [542, 279] on td "6 Chesham Crt BRAMPTON ON L6Z 1V6 CANADA" at bounding box center [539, 284] width 386 height 42
copy td "L6Z 1V6"
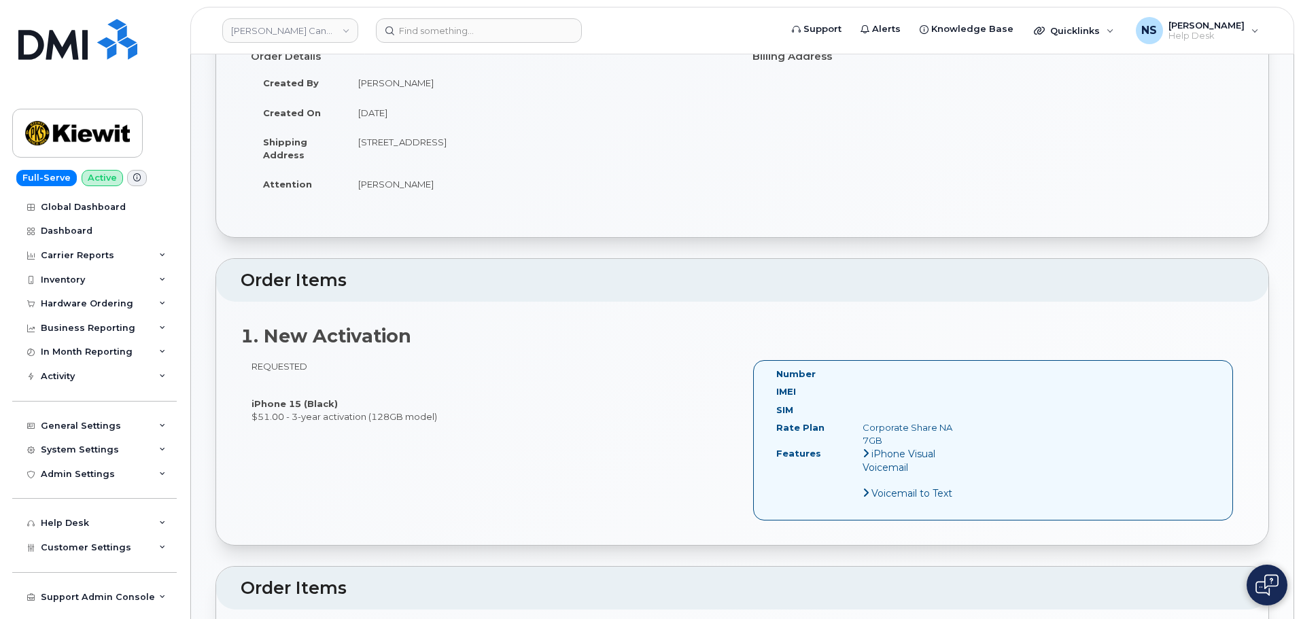
click at [517, 182] on td "Muhammad Awais" at bounding box center [539, 184] width 386 height 30
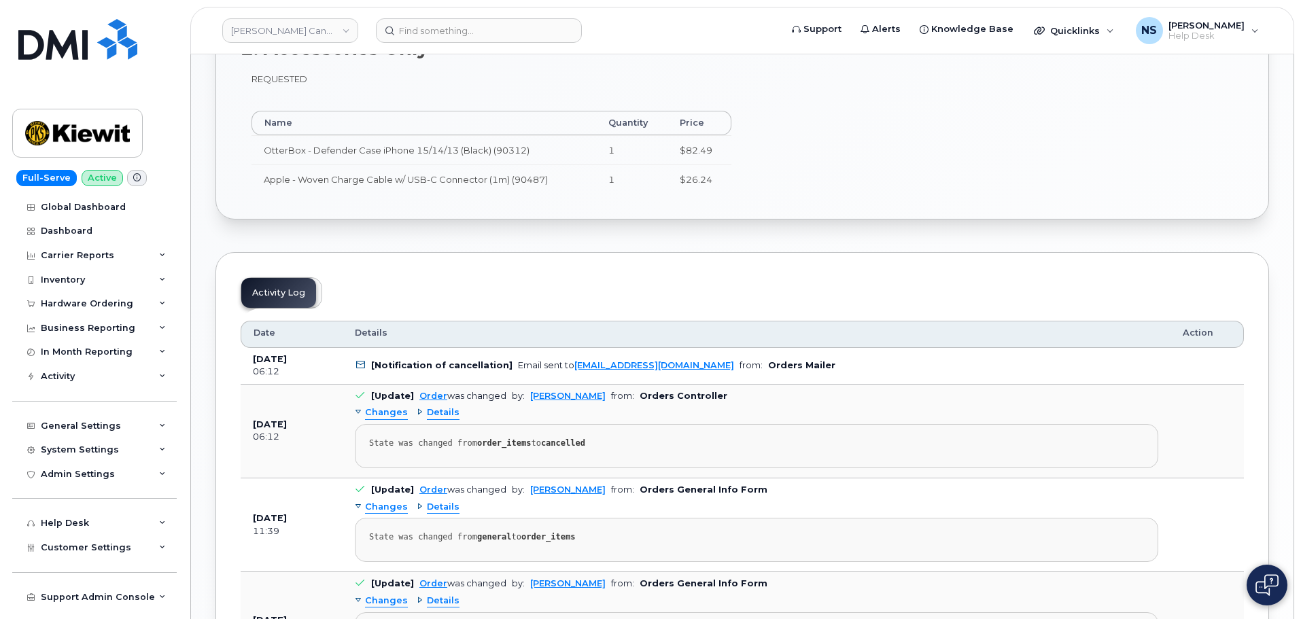
scroll to position [459, 0]
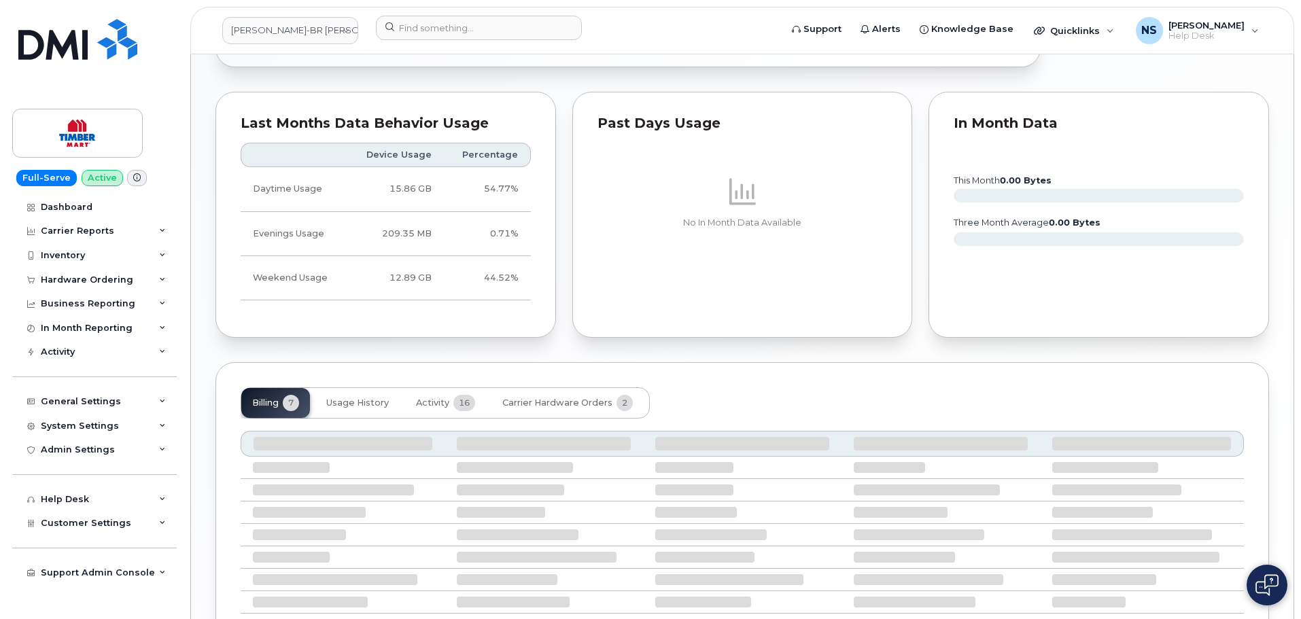
scroll to position [833, 0]
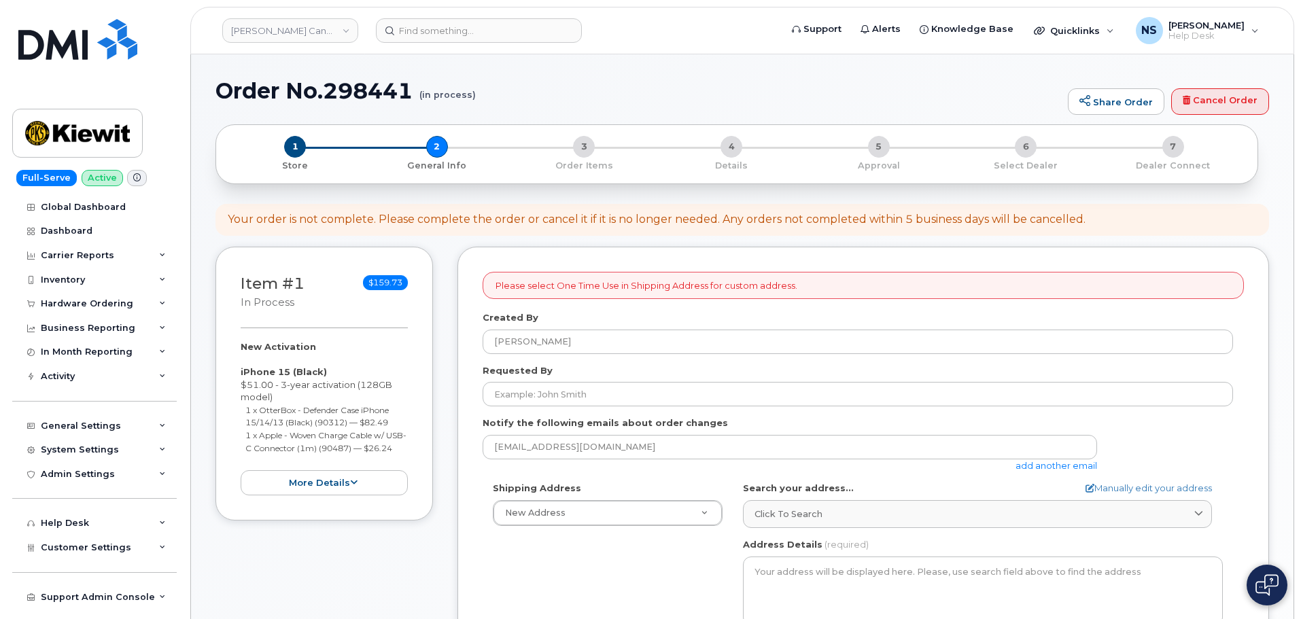
select select
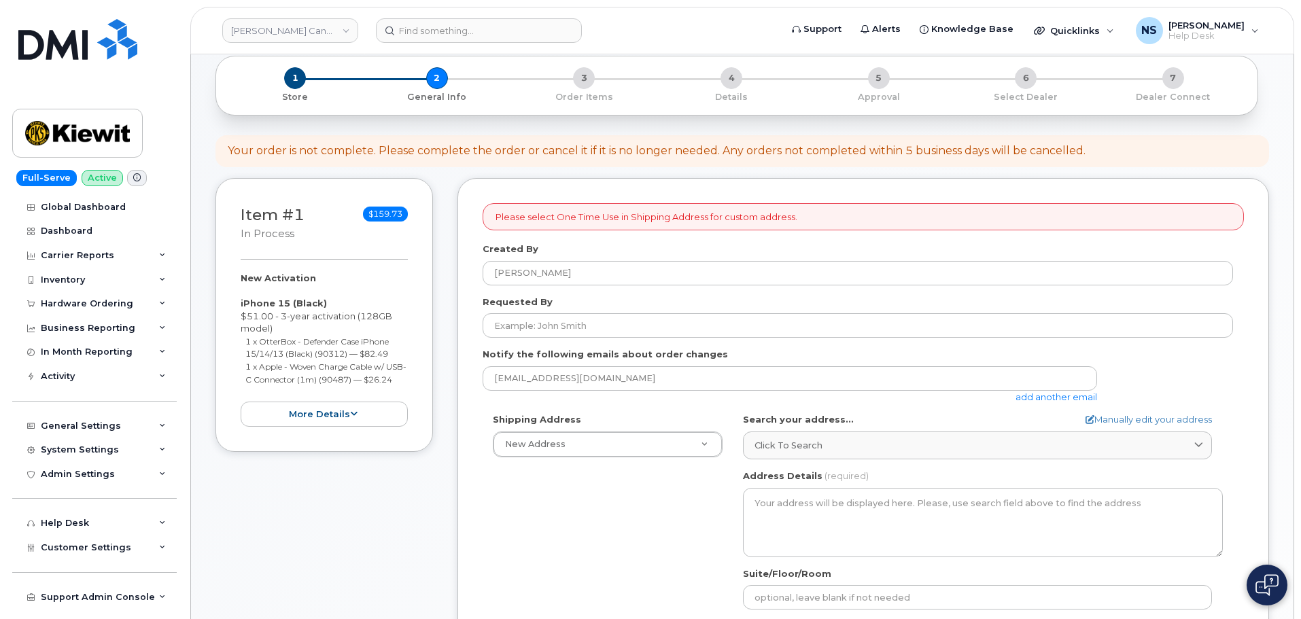
scroll to position [68, 0]
drag, startPoint x: 767, startPoint y: 435, endPoint x: 736, endPoint y: 249, distance: 188.2
click at [768, 434] on link "Click to search" at bounding box center [977, 446] width 469 height 28
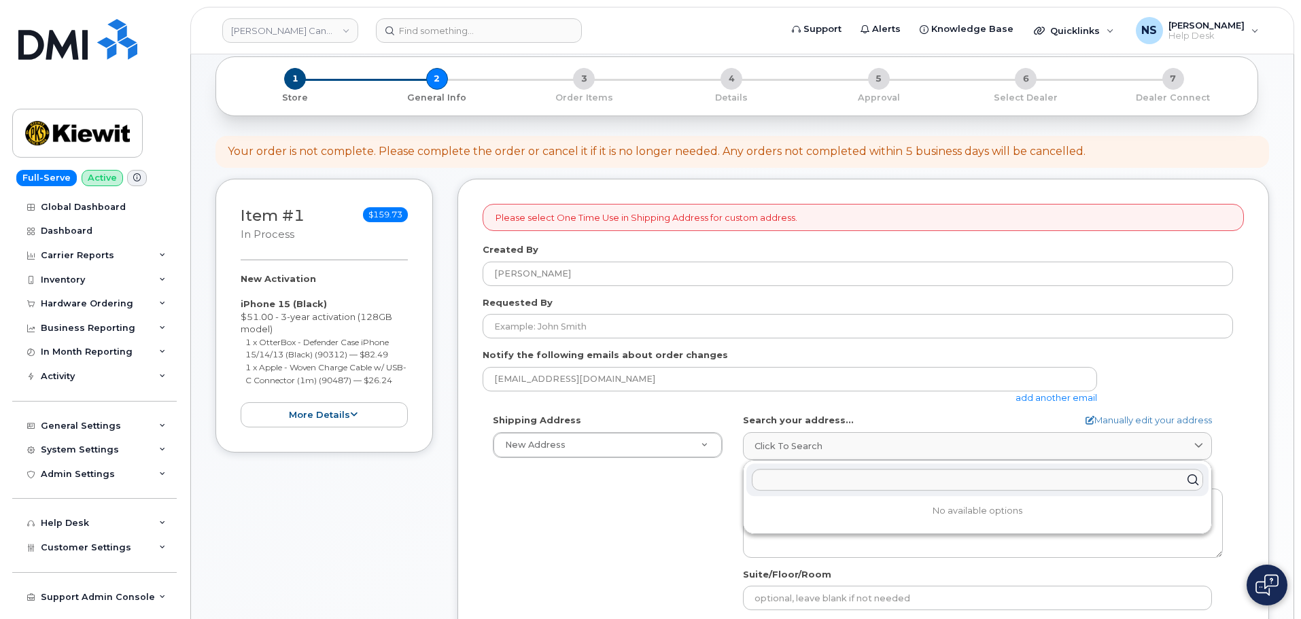
click at [772, 464] on div at bounding box center [977, 480] width 462 height 33
click at [776, 476] on input "text" at bounding box center [977, 480] width 451 height 22
paste input "[STREET_ADDRESS]"
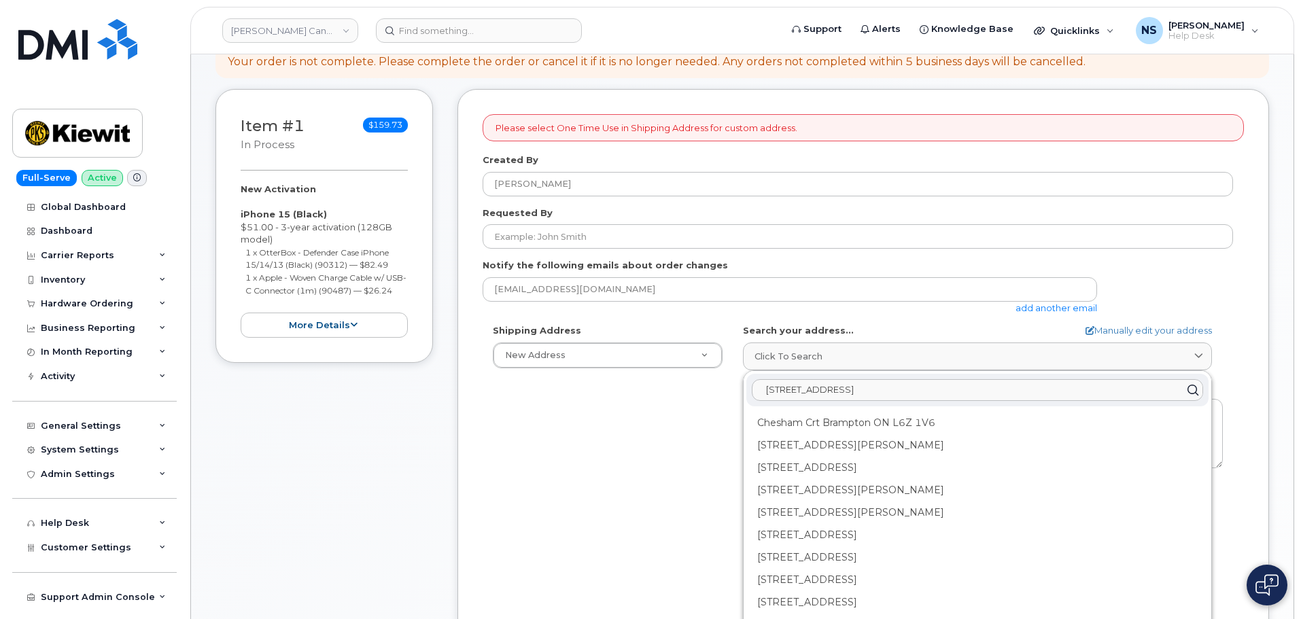
scroll to position [204, 0]
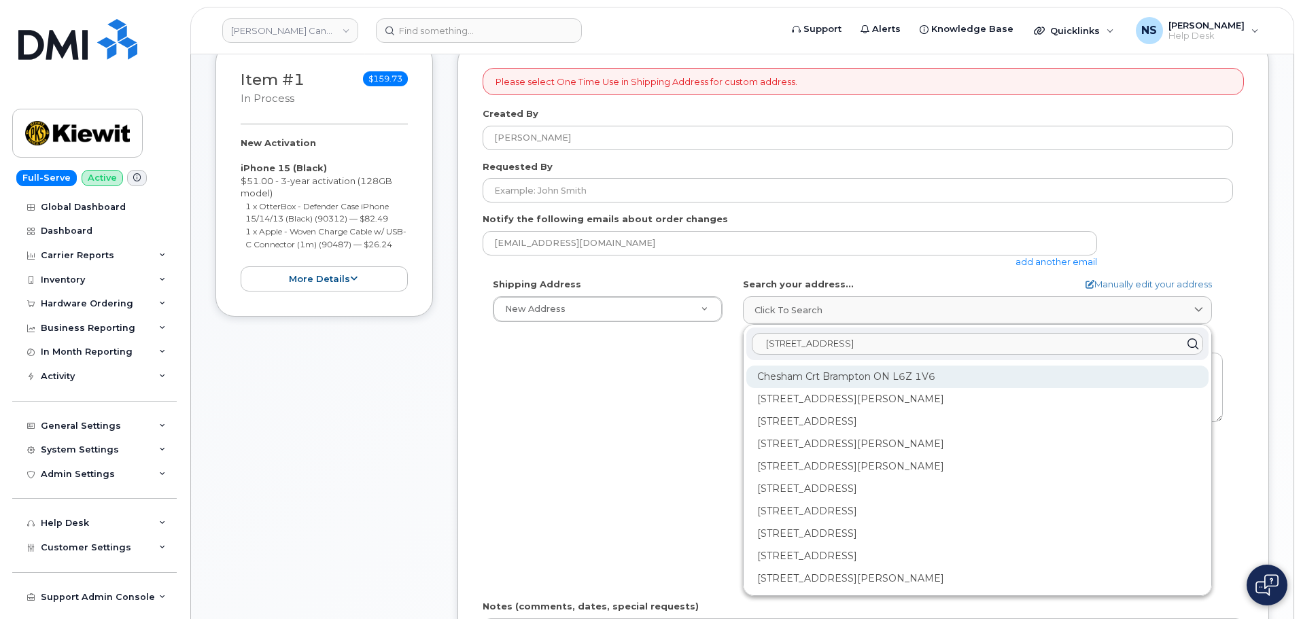
type input "[STREET_ADDRESS]"
click at [821, 411] on div "Chesham Crt Brampton ON L6Z 1V6" at bounding box center [977, 422] width 462 height 22
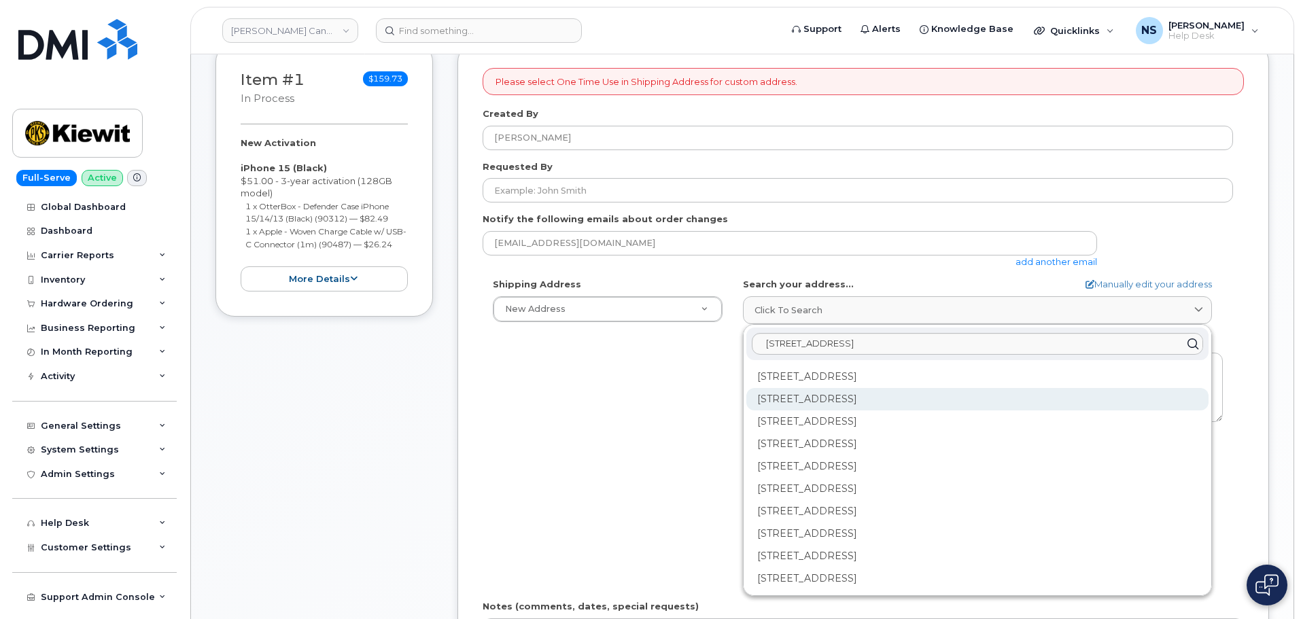
click at [824, 433] on div "6 Chesham Crt Brampton ON L6Z 1V6" at bounding box center [977, 444] width 462 height 22
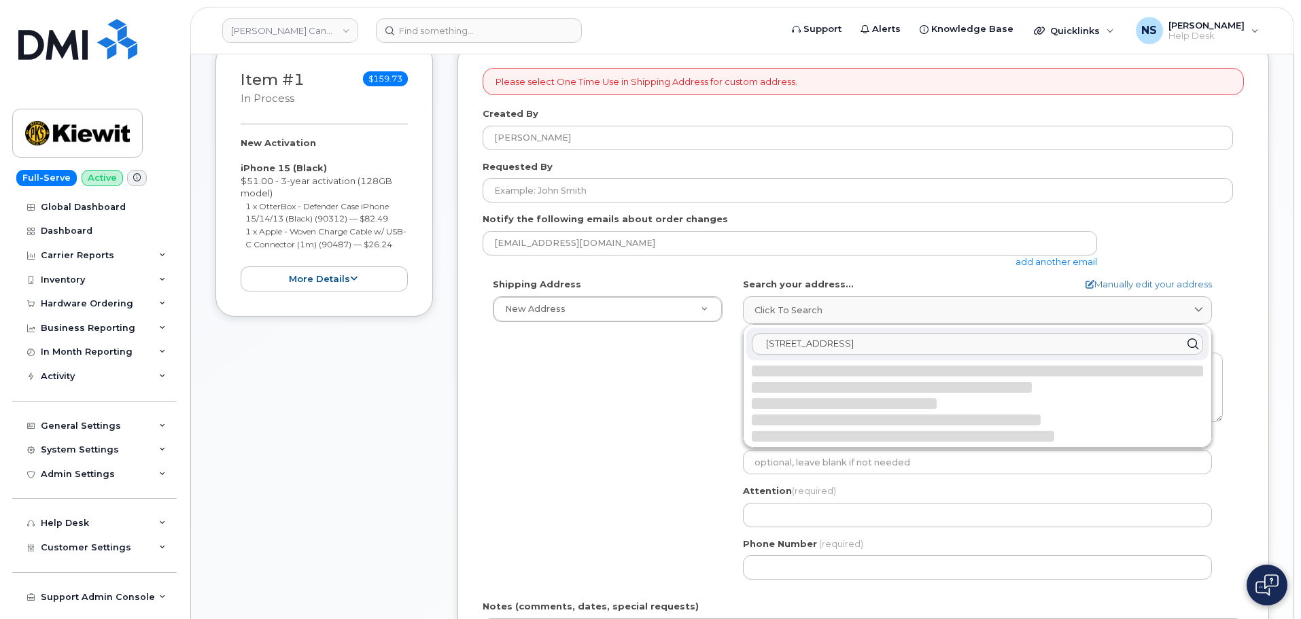
select select
type textarea "6 Chesham Crt BRAMPTON ON L6Z 1V6 CANADA"
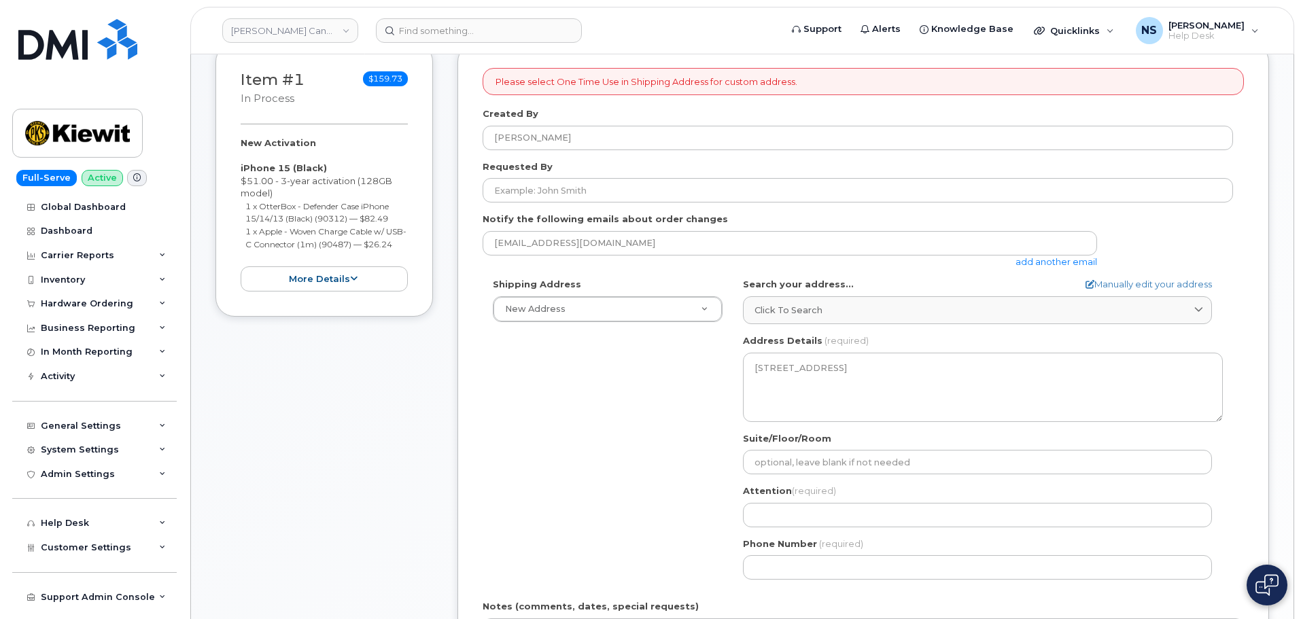
drag, startPoint x: 709, startPoint y: 406, endPoint x: 1078, endPoint y: 273, distance: 392.6
click at [709, 406] on div "Shipping Address New Address New Address 585 Michel Creek Rd Beaver Marine Limi…" at bounding box center [858, 434] width 750 height 312
click at [1143, 294] on div "Search your address... Manually edit your address Click to search 6 Chesham Crt…" at bounding box center [983, 301] width 480 height 46
drag, startPoint x: 1156, startPoint y: 283, endPoint x: 1138, endPoint y: 307, distance: 29.6
click at [1155, 283] on link "Manually edit your address" at bounding box center [1148, 284] width 126 height 13
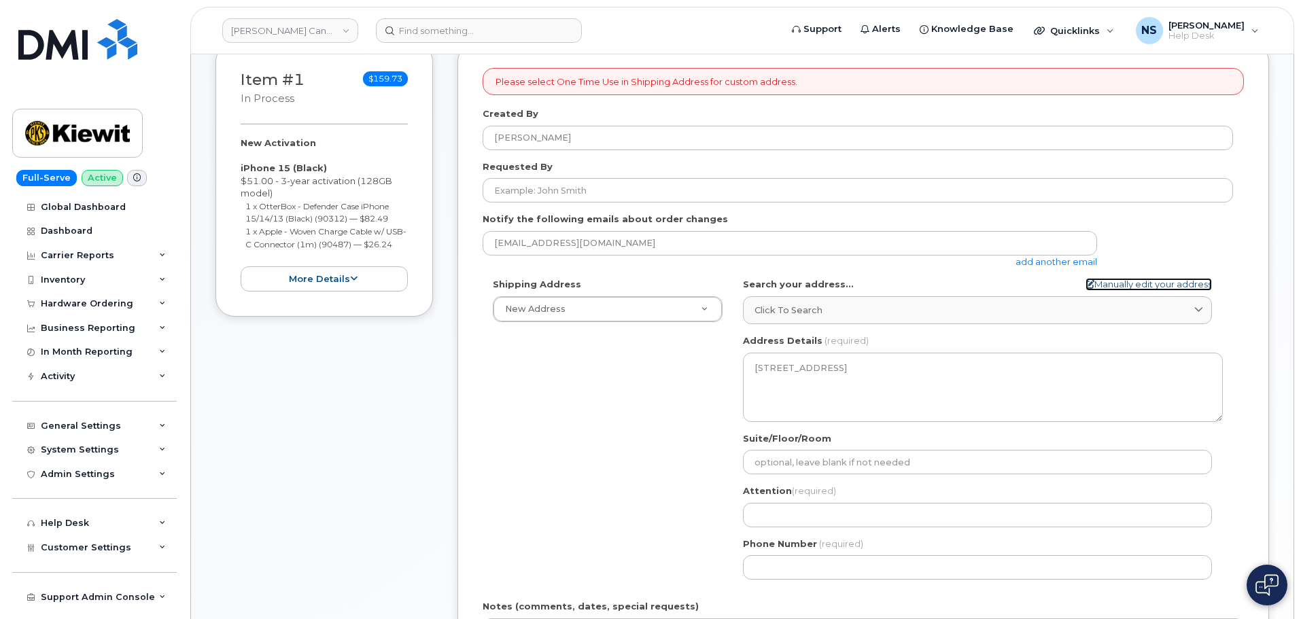
select select
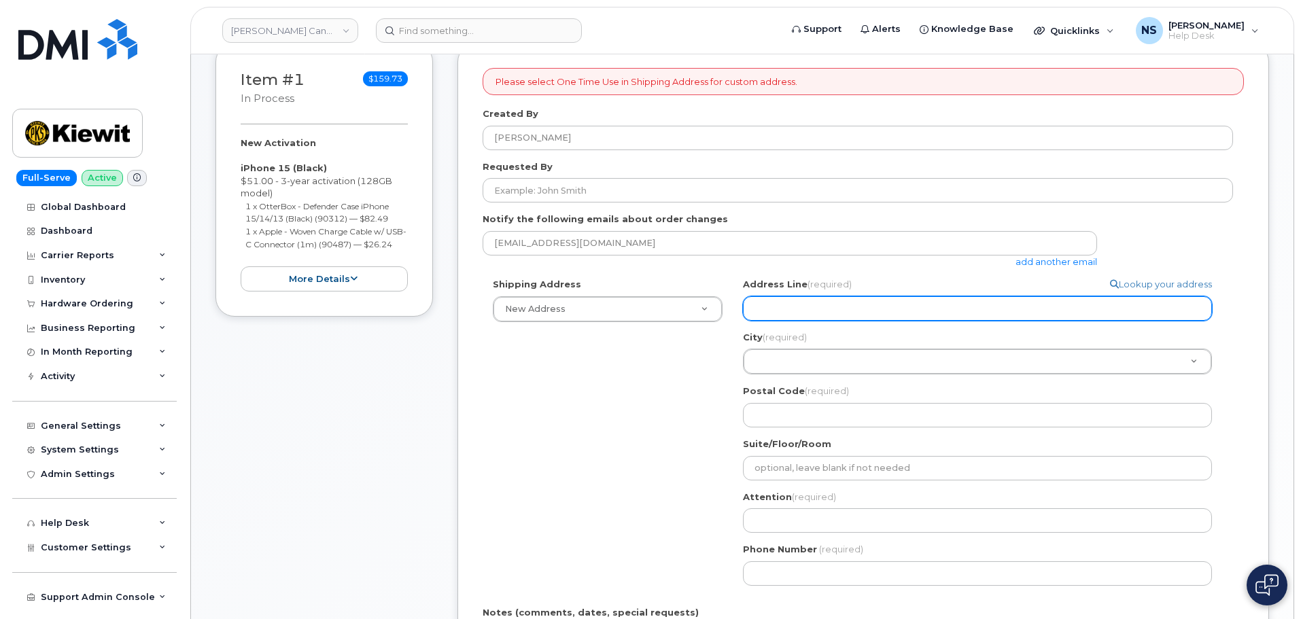
click at [856, 301] on input "Address Line (required)" at bounding box center [977, 308] width 469 height 24
paste input "[STREET_ADDRESS]"
select select
drag, startPoint x: 996, startPoint y: 313, endPoint x: 890, endPoint y: 304, distance: 106.4
click at [885, 307] on input "[STREET_ADDRESS]" at bounding box center [977, 308] width 469 height 24
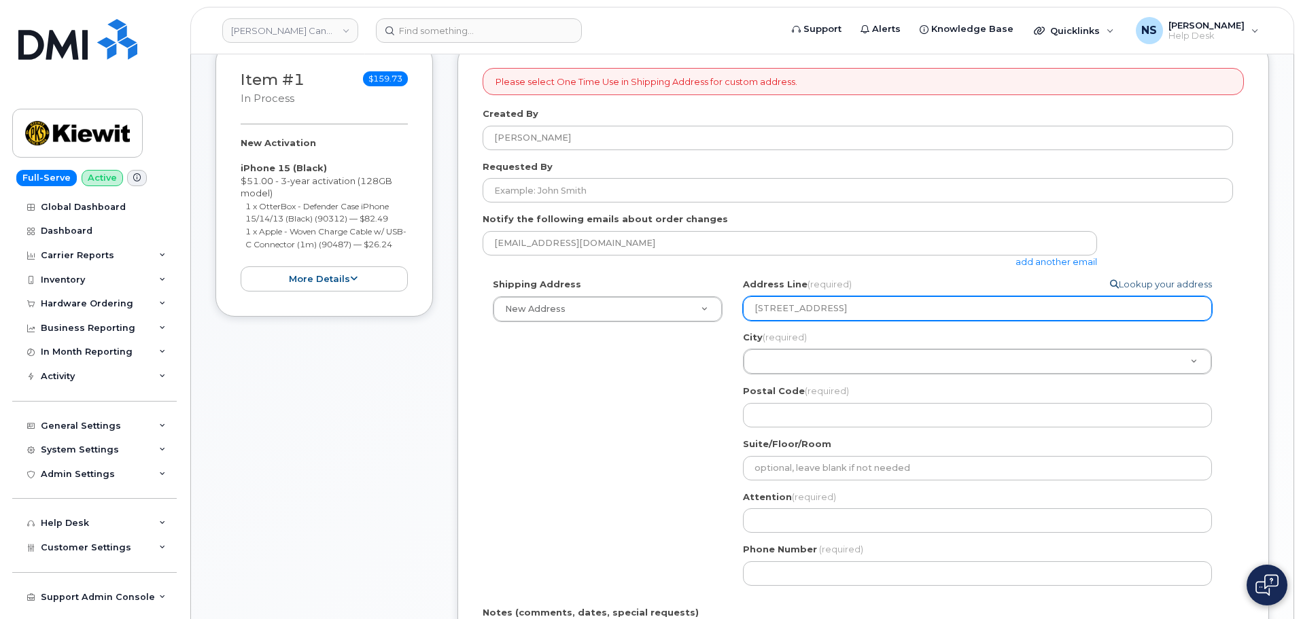
type input "[STREET_ADDRESS]"
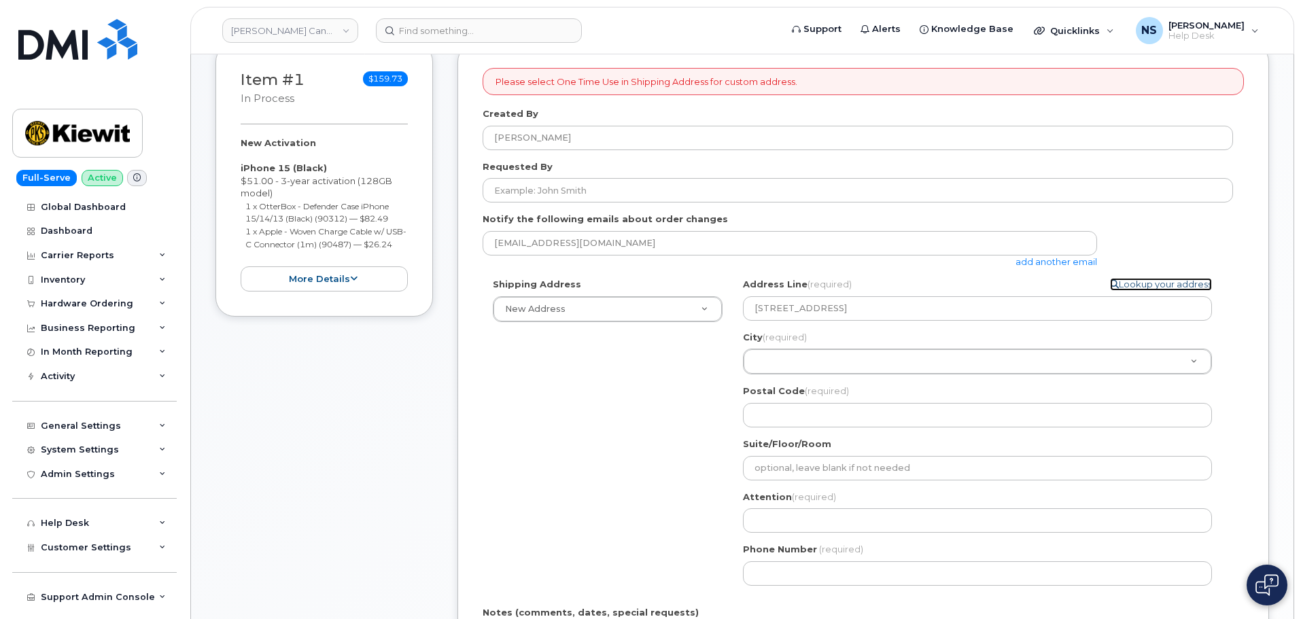
click at [1155, 290] on link "Lookup your address" at bounding box center [1161, 284] width 102 height 13
select select
type textarea "6 Chesham Crt BRAMPTON ON L6Z 1V6 CANADA"
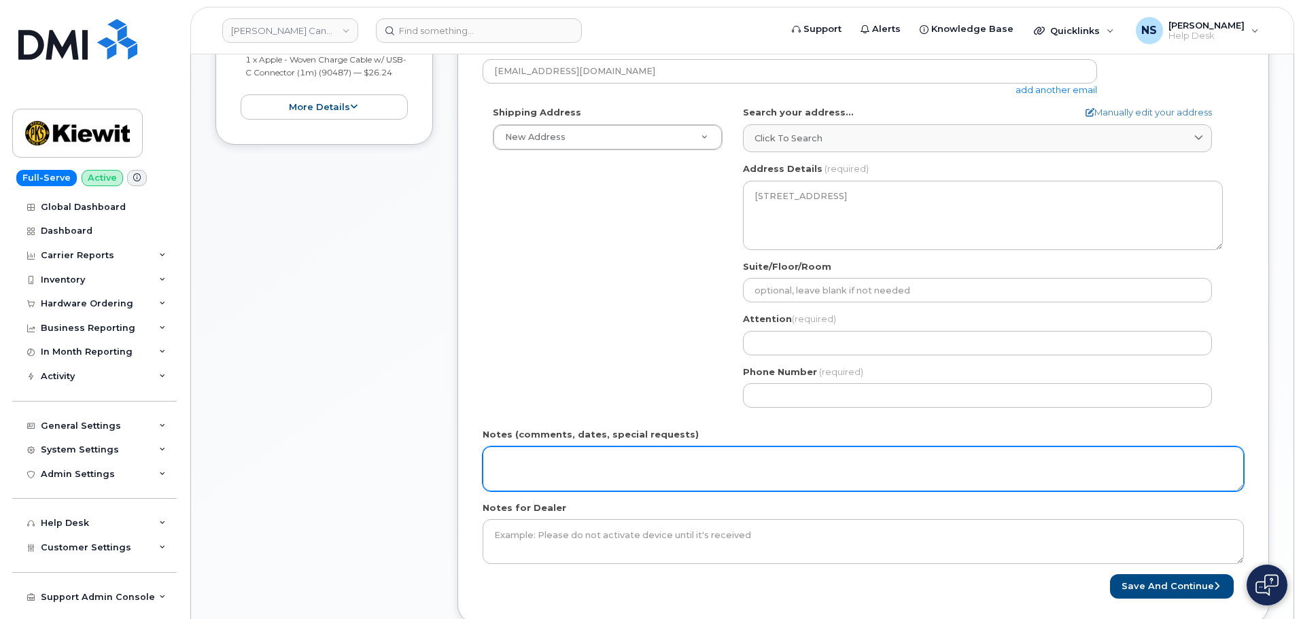
scroll to position [476, 0]
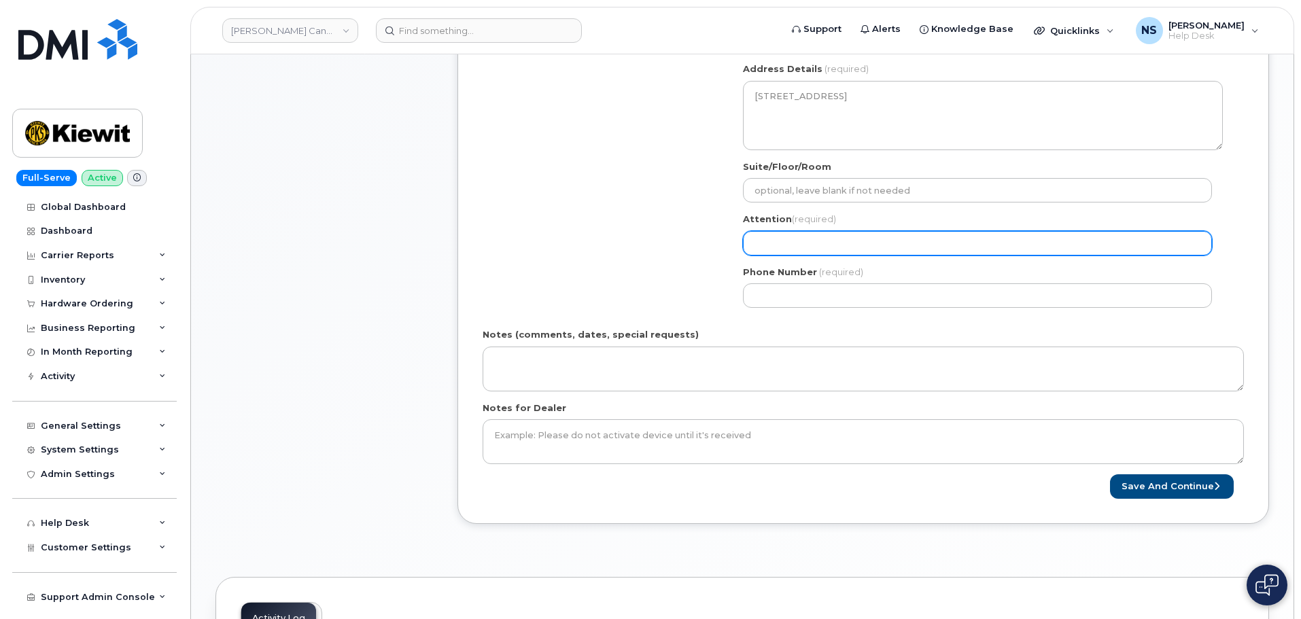
click at [790, 254] on input "Attention (required)" at bounding box center [977, 243] width 469 height 24
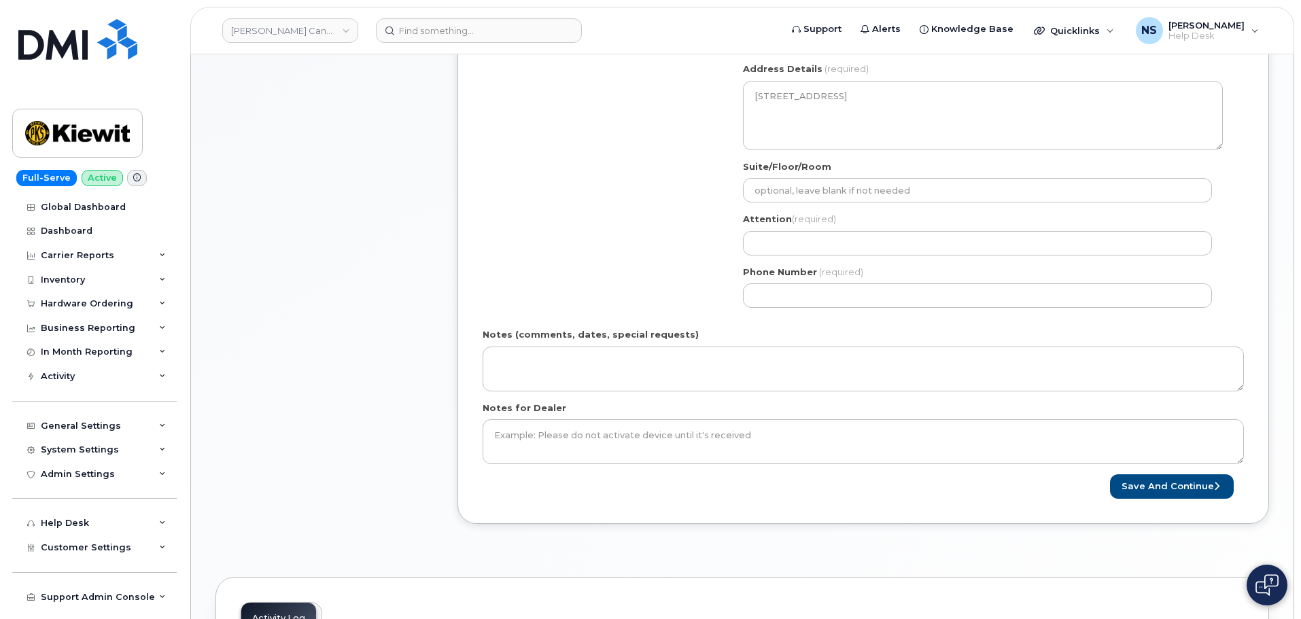
click at [678, 269] on div "Shipping Address New Address New Address 585 Michel Creek Rd Beaver Marine Limi…" at bounding box center [858, 162] width 750 height 312
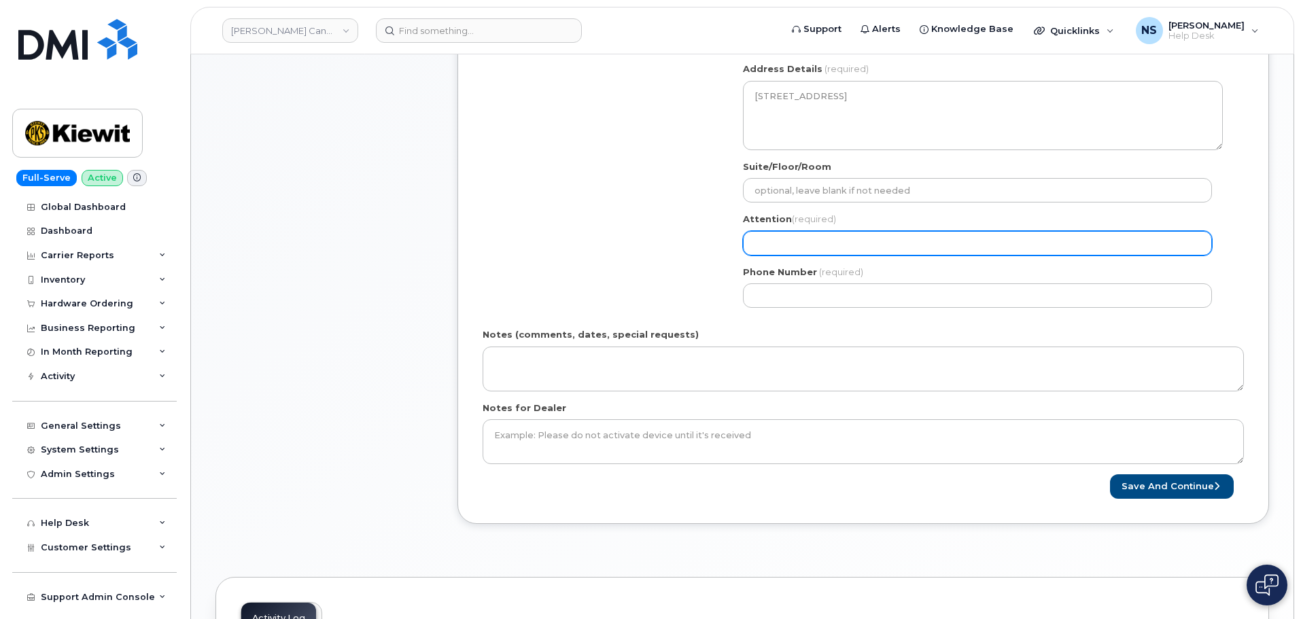
click at [782, 253] on input "Attention (required)" at bounding box center [977, 243] width 469 height 24
select select
type input "K"
select select
type input "Ki"
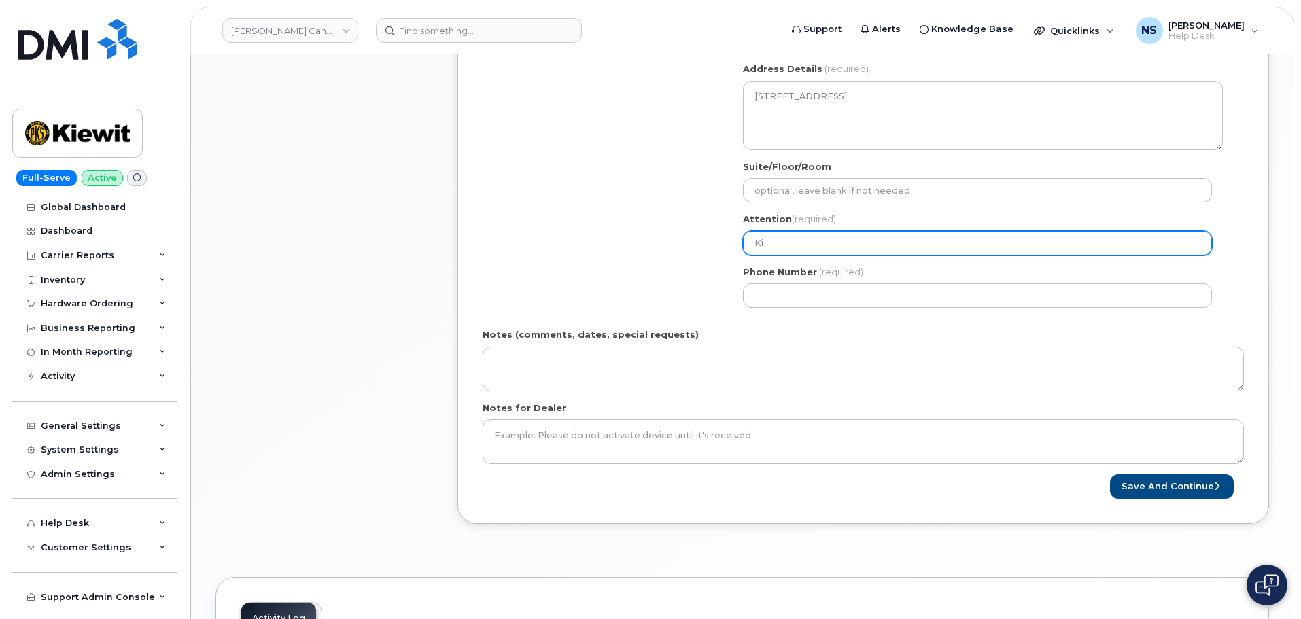
select select
type input "Kie"
select select
type input "Kiew"
select select
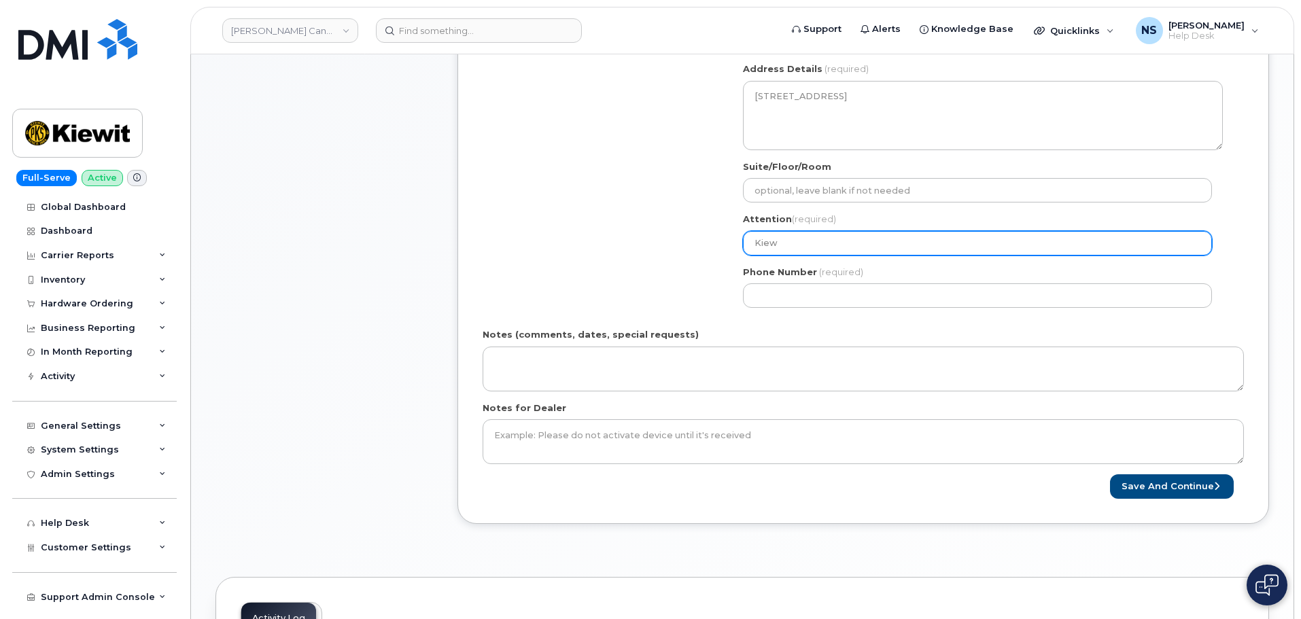
type input "Kiewi"
select select
type input "[PERSON_NAME]"
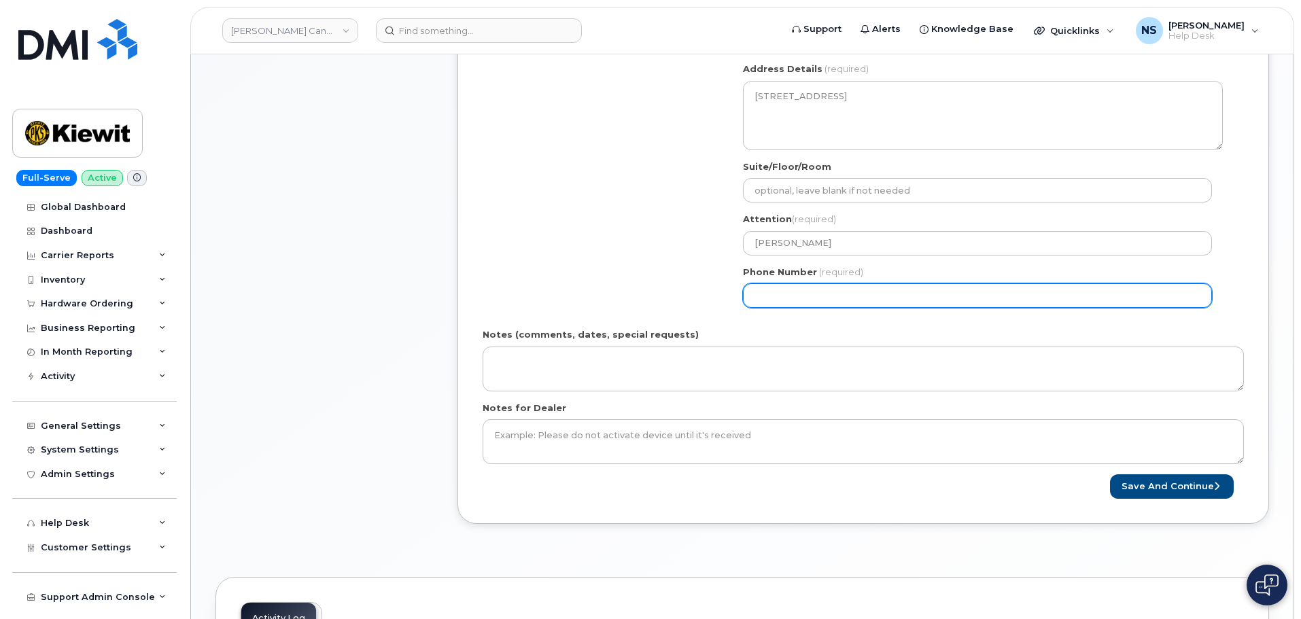
click at [843, 290] on input "Phone Number" at bounding box center [977, 295] width 469 height 24
paste input "647.7749398"
type input "647.7749398"
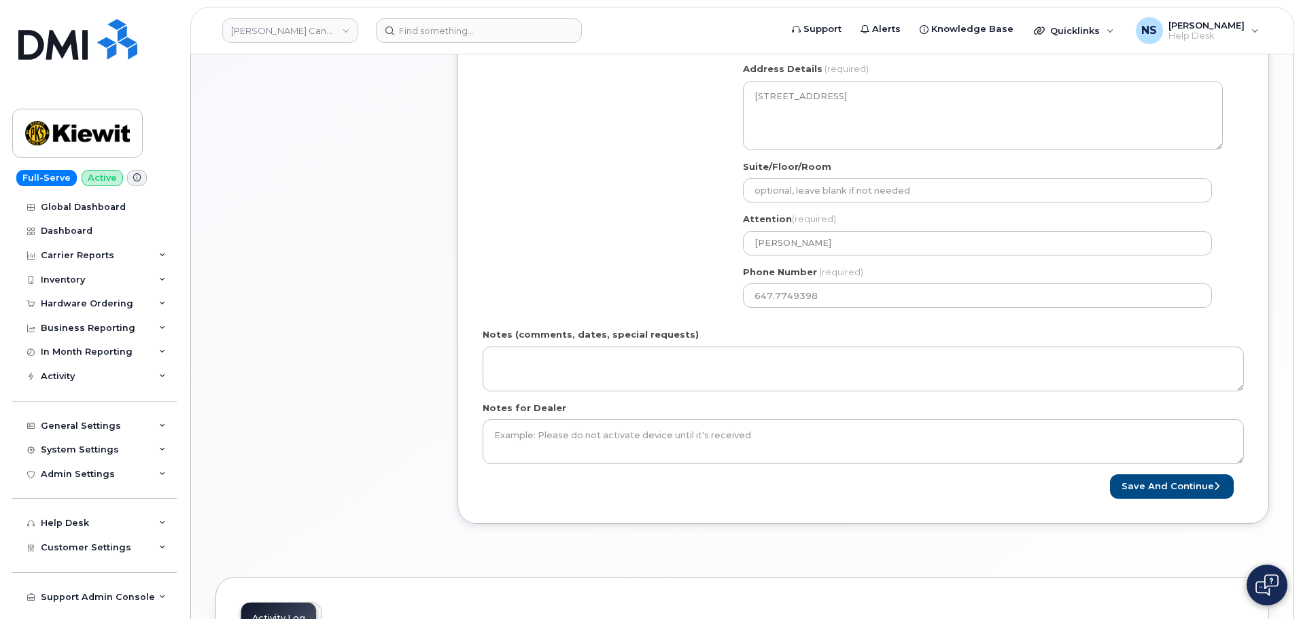
click at [646, 283] on div "Shipping Address New Address New Address 585 Michel Creek Rd Beaver Marine Limi…" at bounding box center [858, 162] width 750 height 312
click at [1171, 497] on button "Save and Continue" at bounding box center [1172, 486] width 124 height 25
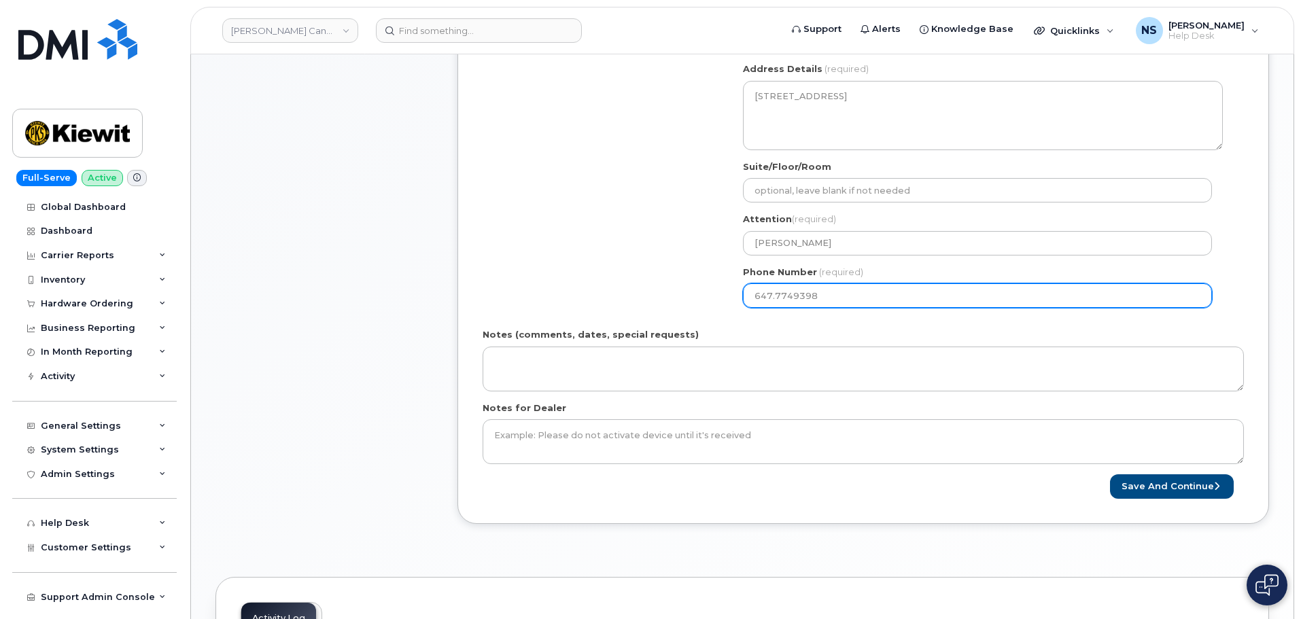
click at [798, 298] on input "647.7749398" at bounding box center [977, 295] width 469 height 24
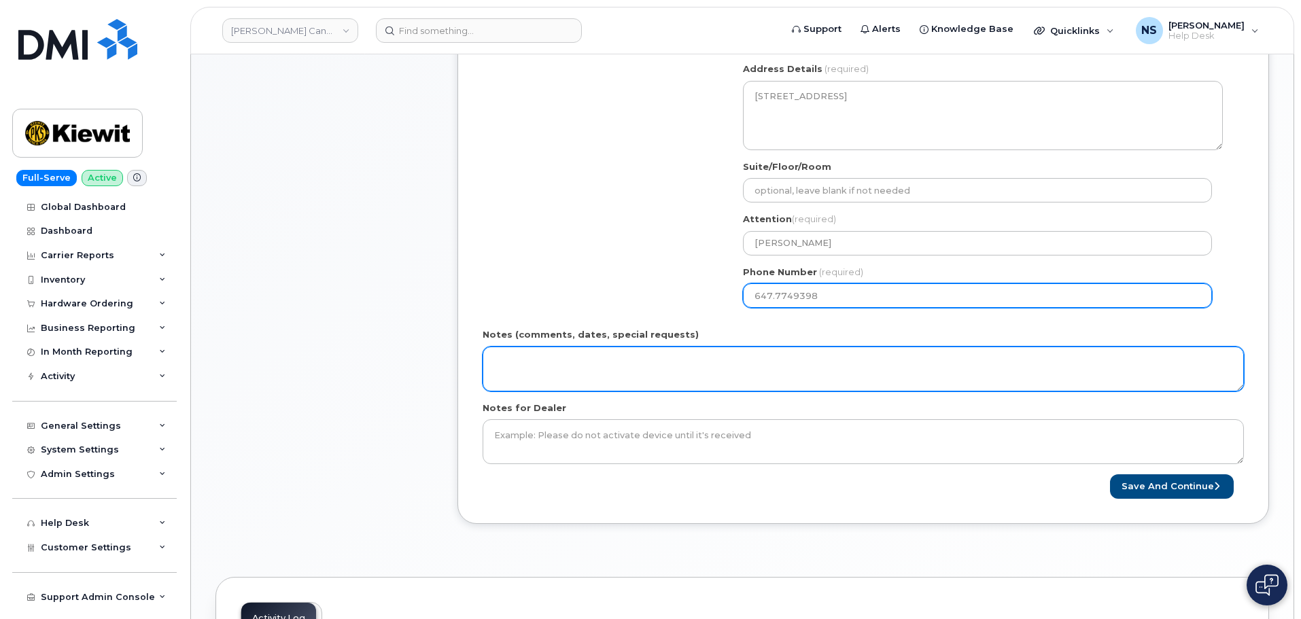
select select
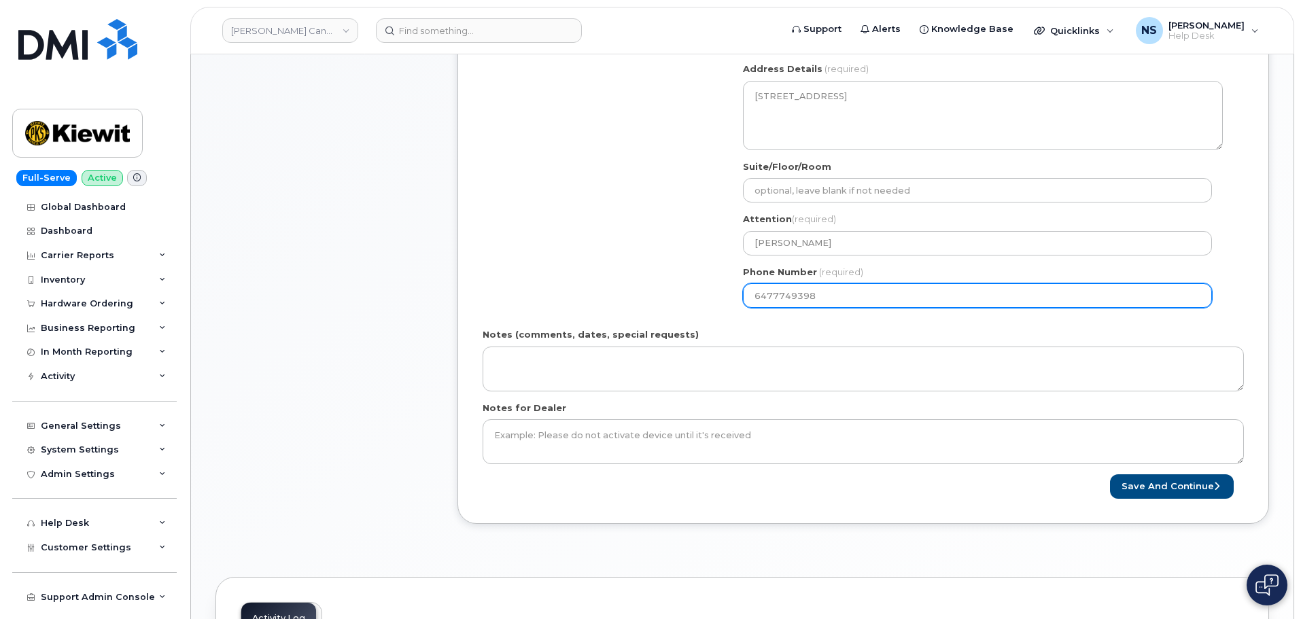
type input "6477749398"
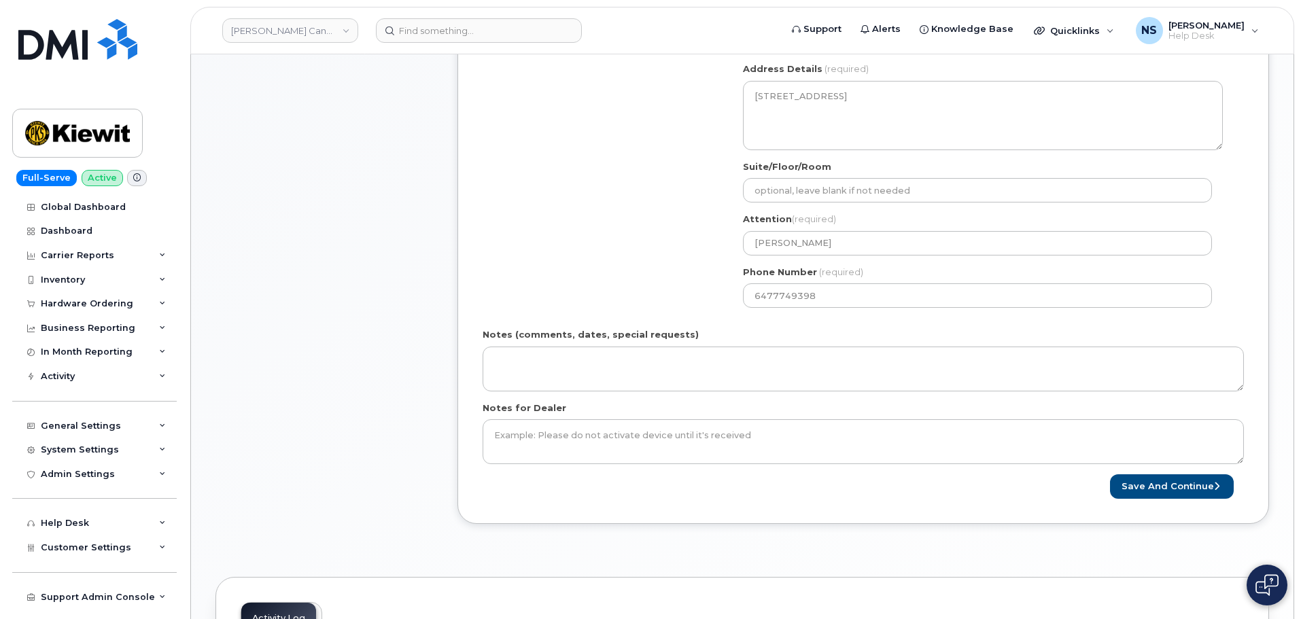
click at [1161, 506] on div "Please select One Time Use in Shipping Address for custom address. Created By N…" at bounding box center [862, 148] width 811 height 754
click at [1159, 483] on button "Save and Continue" at bounding box center [1172, 486] width 124 height 25
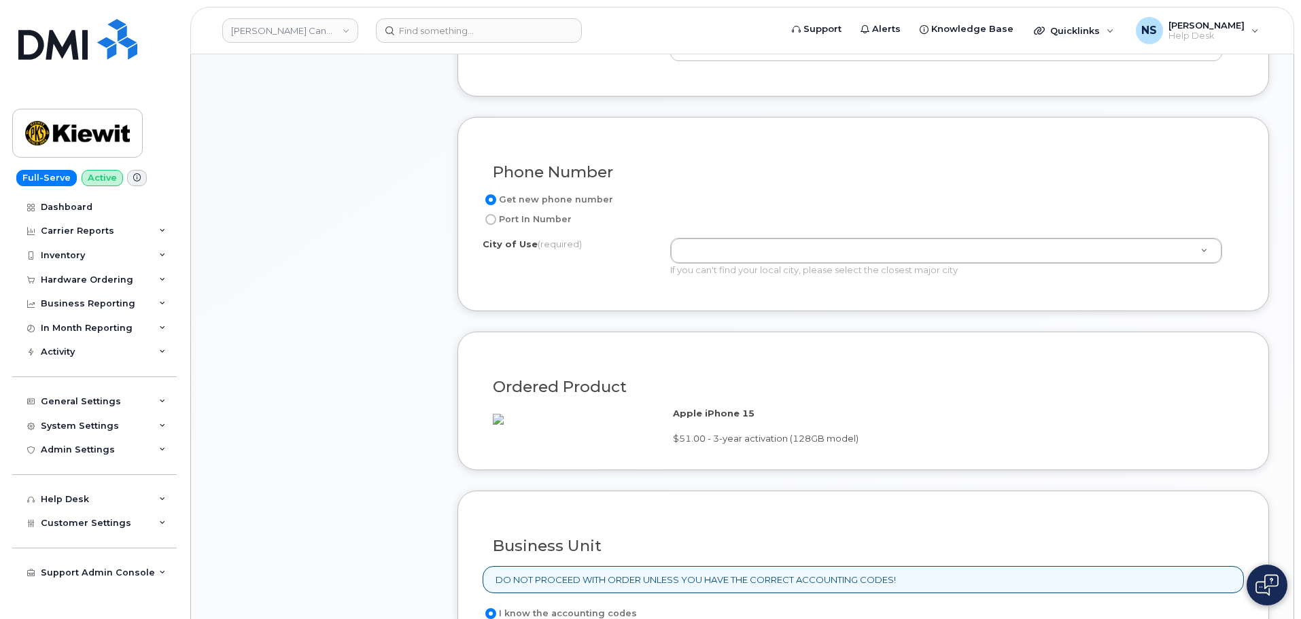
scroll to position [408, 0]
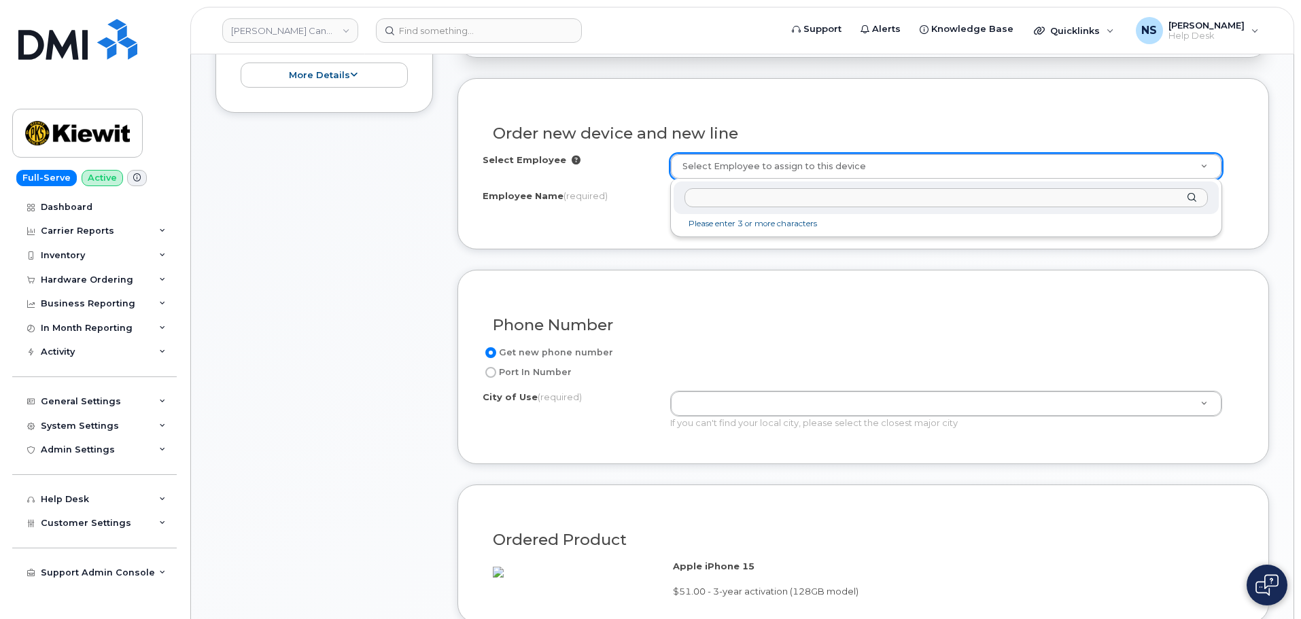
click at [811, 205] on div "Please enter 3 or more characters" at bounding box center [946, 208] width 552 height 58
click at [809, 203] on input "text" at bounding box center [945, 198] width 523 height 20
paste input "[PERSON_NAME]"
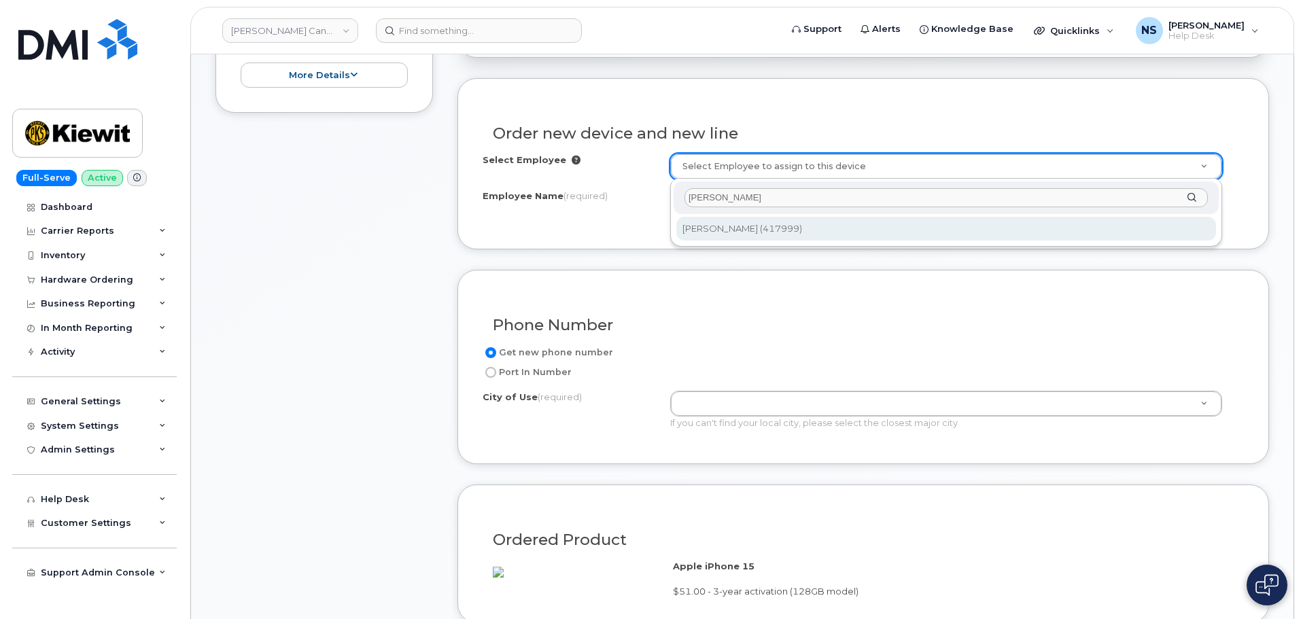
type input "[PERSON_NAME]"
type input "1055255"
type input "[PERSON_NAME]"
select select
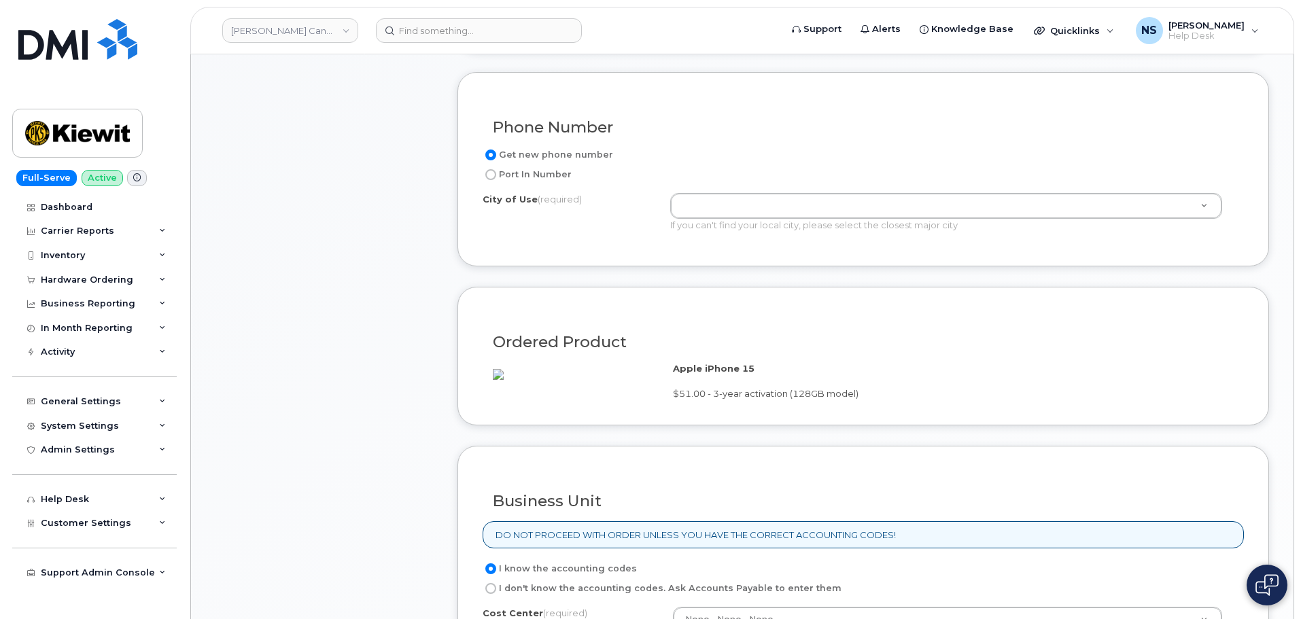
scroll to position [612, 0]
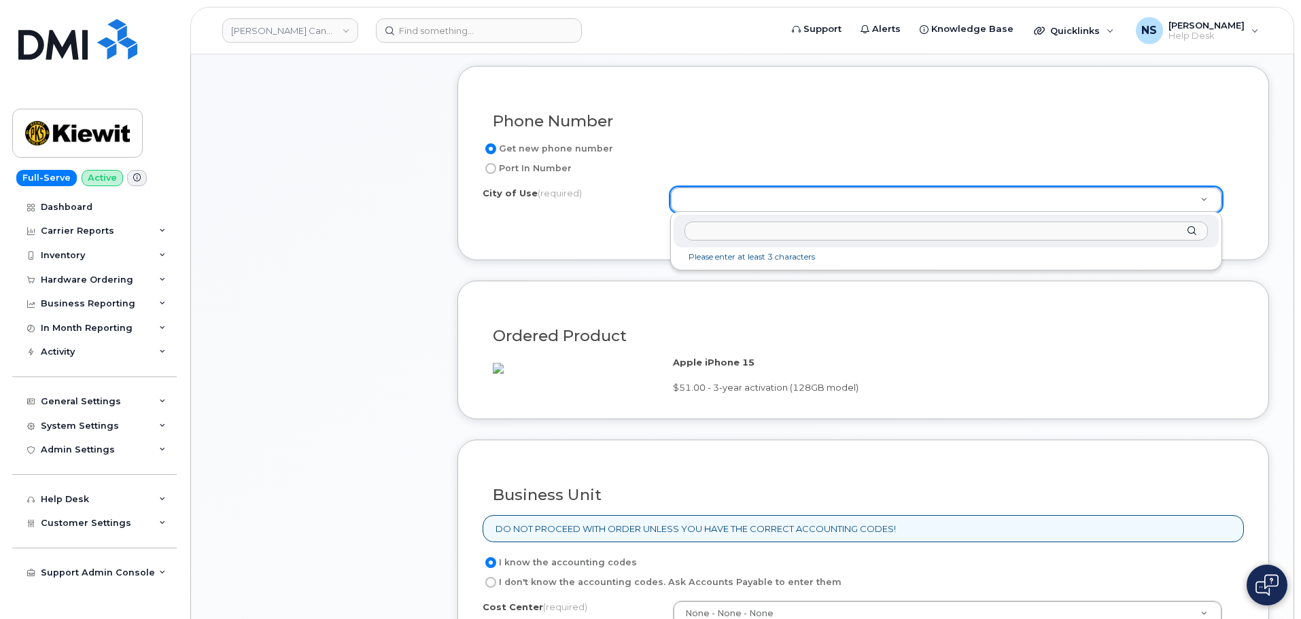
drag, startPoint x: 707, startPoint y: 192, endPoint x: 715, endPoint y: 194, distance: 8.4
drag, startPoint x: 704, startPoint y: 231, endPoint x: 717, endPoint y: 238, distance: 14.6
click at [703, 230] on input "text" at bounding box center [945, 232] width 523 height 20
paste input "L6Z 1V6"
type input "L"
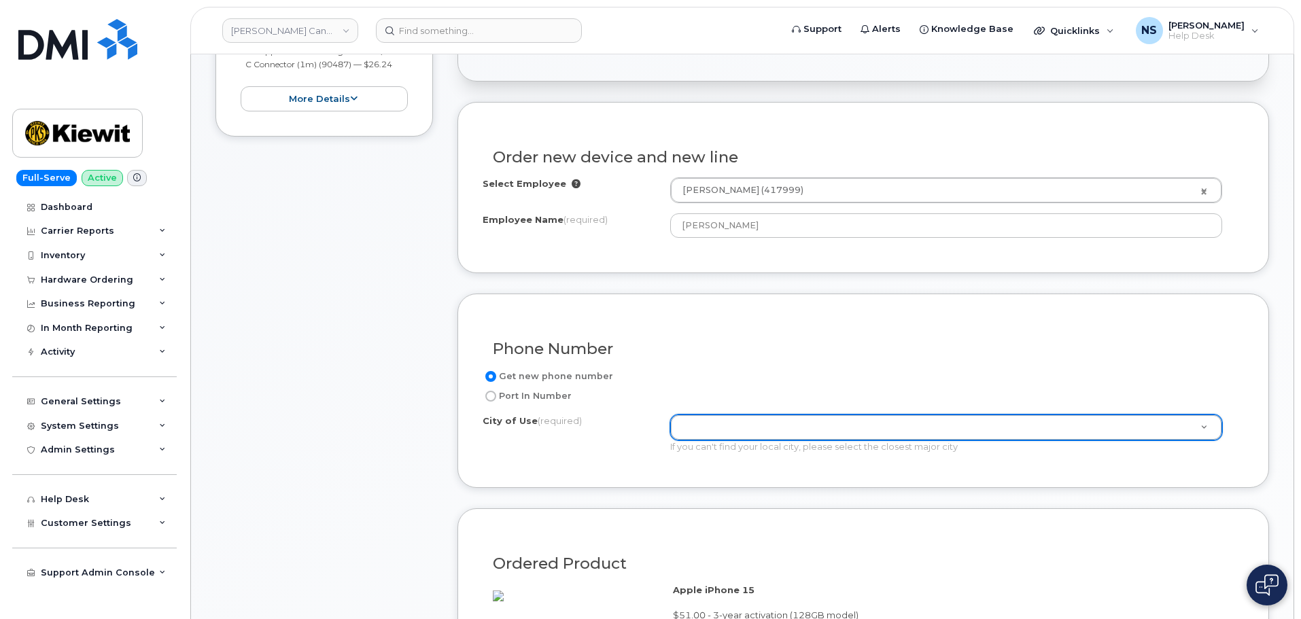
scroll to position [408, 0]
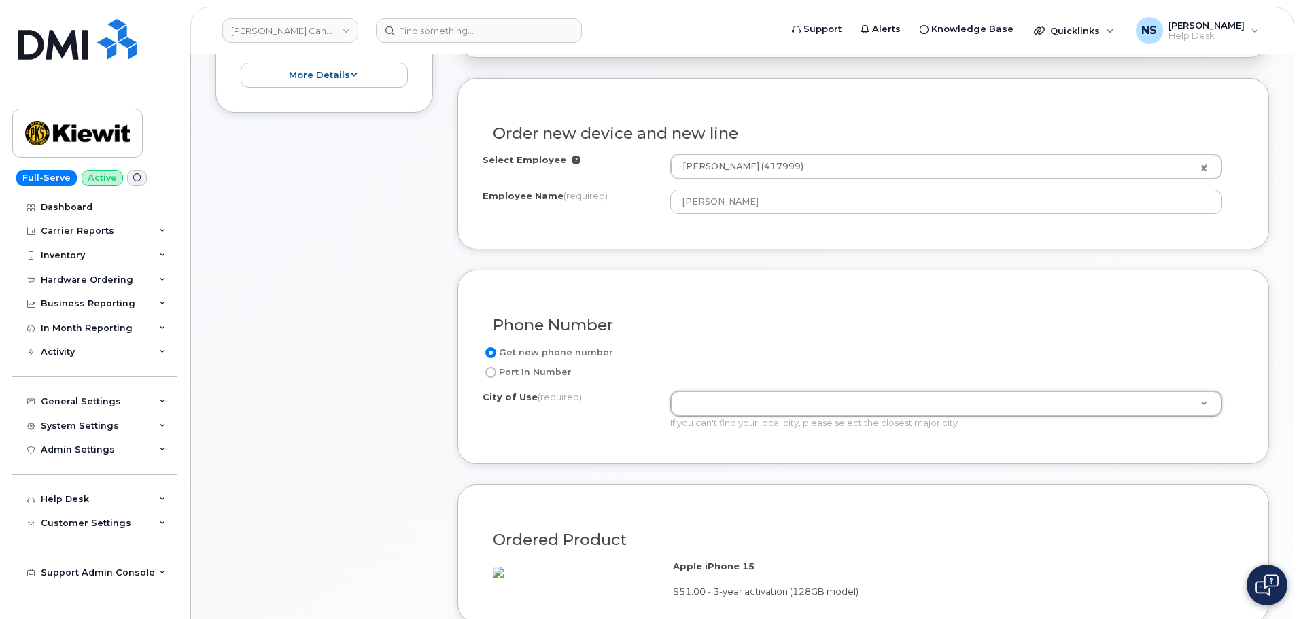
drag, startPoint x: 701, startPoint y: 404, endPoint x: 678, endPoint y: 372, distance: 40.0
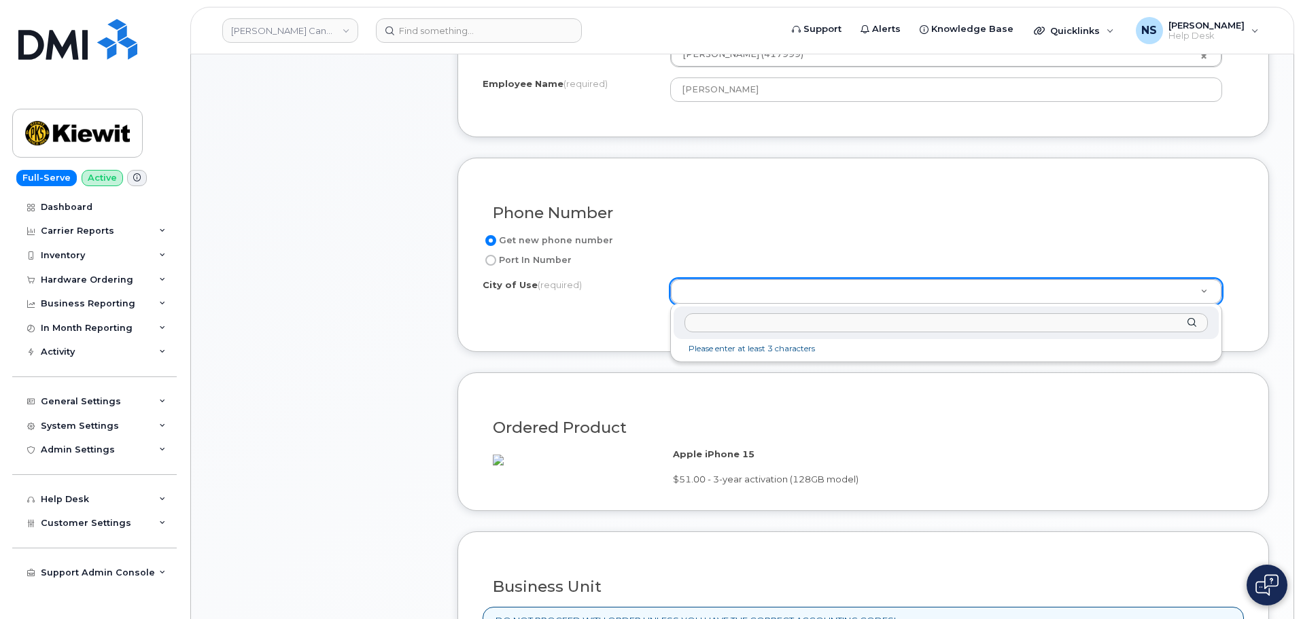
scroll to position [544, 0]
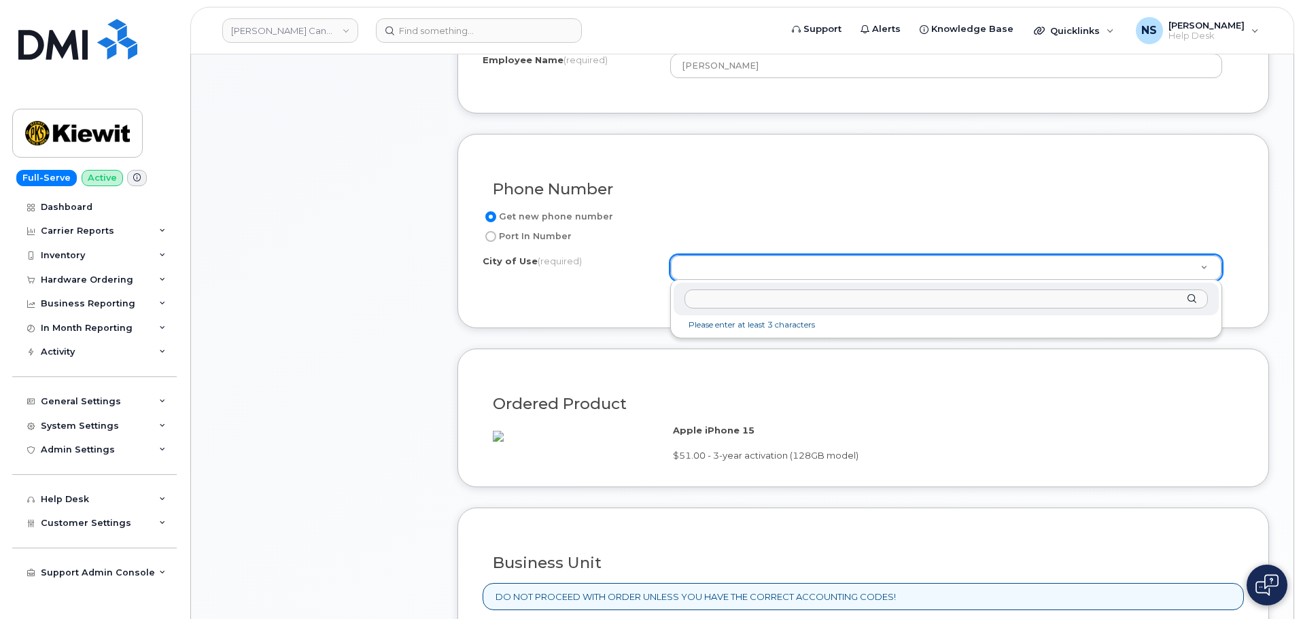
paste input "L6Z1V7"
type input "L6Z1V7"
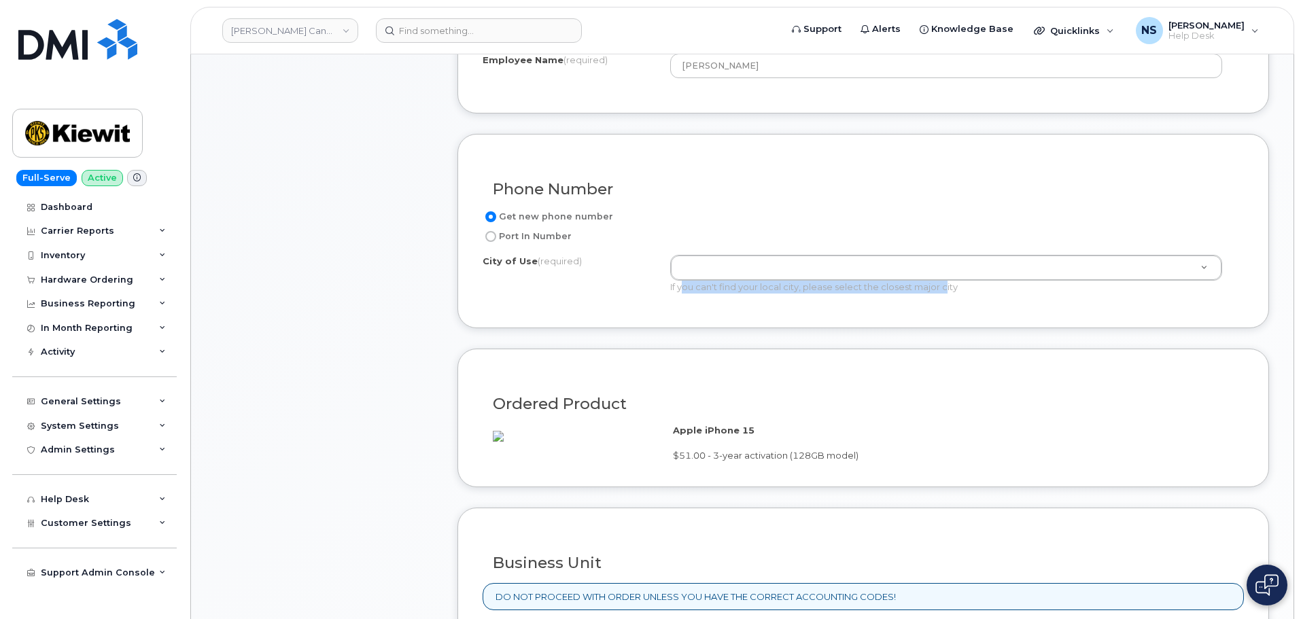
drag, startPoint x: 684, startPoint y: 287, endPoint x: 949, endPoint y: 289, distance: 265.1
click at [949, 286] on div "If you can't find your local city, please select the closest major city" at bounding box center [946, 287] width 552 height 13
click at [946, 292] on div "If you can't find your local city, please select the closest major city" at bounding box center [946, 287] width 552 height 13
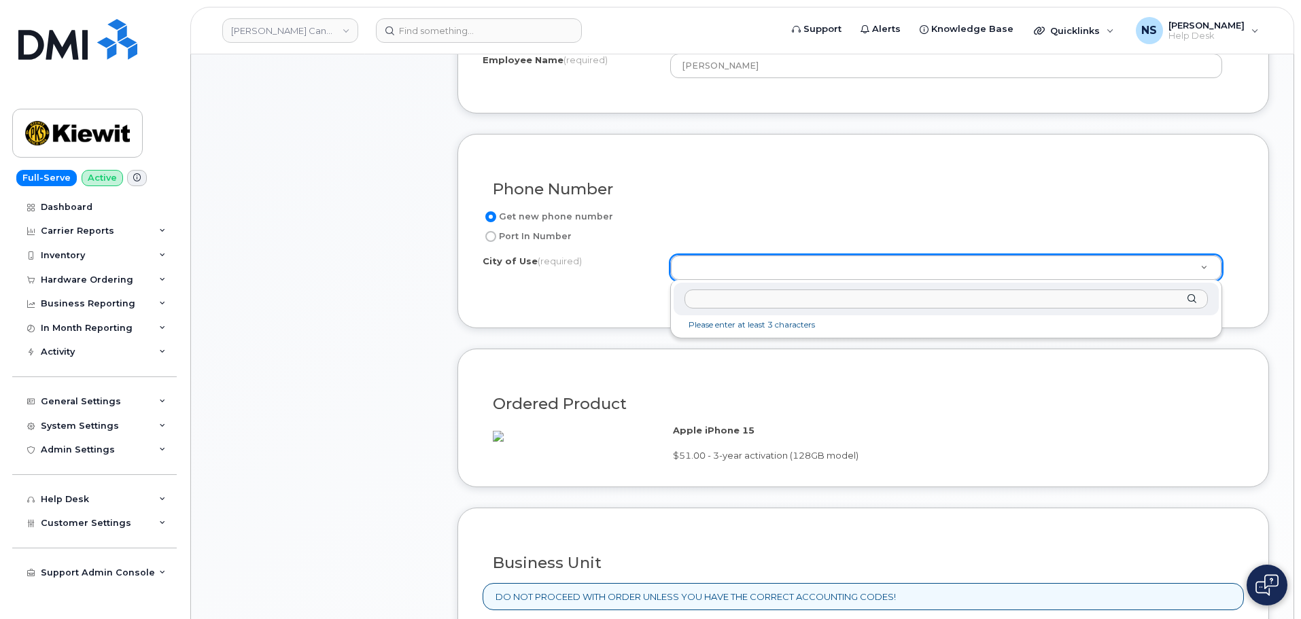
click at [737, 299] on input "text" at bounding box center [945, 300] width 523 height 20
type input "1"
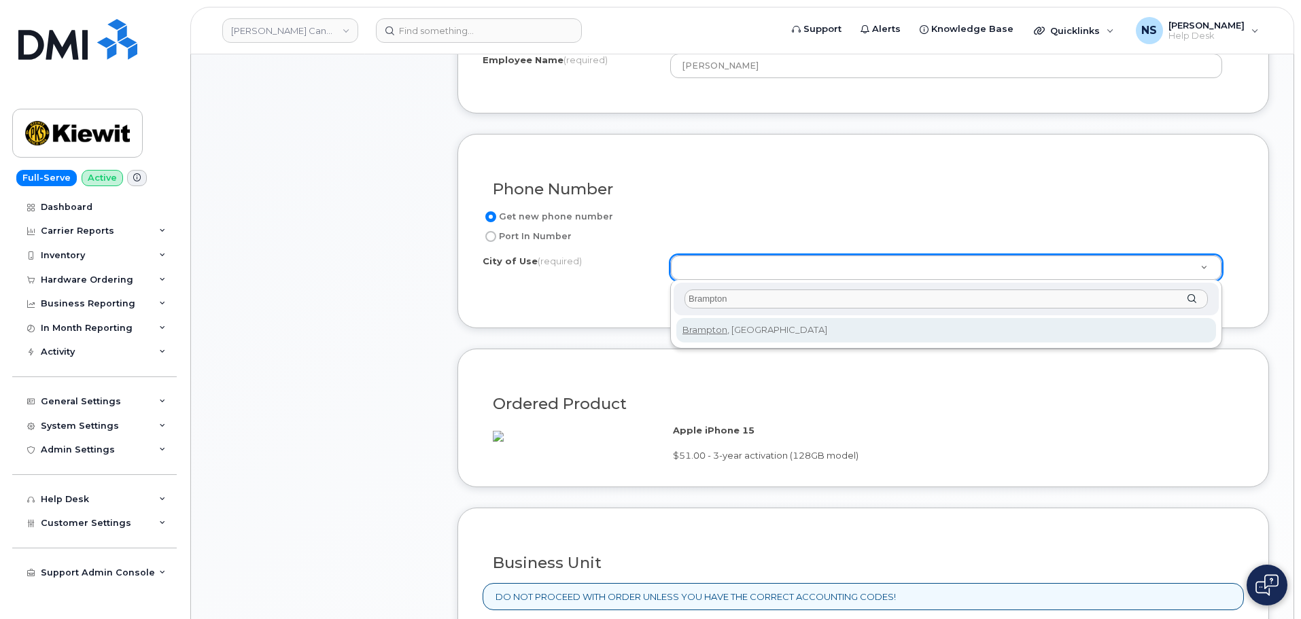
type input "Brampton"
type input "3735"
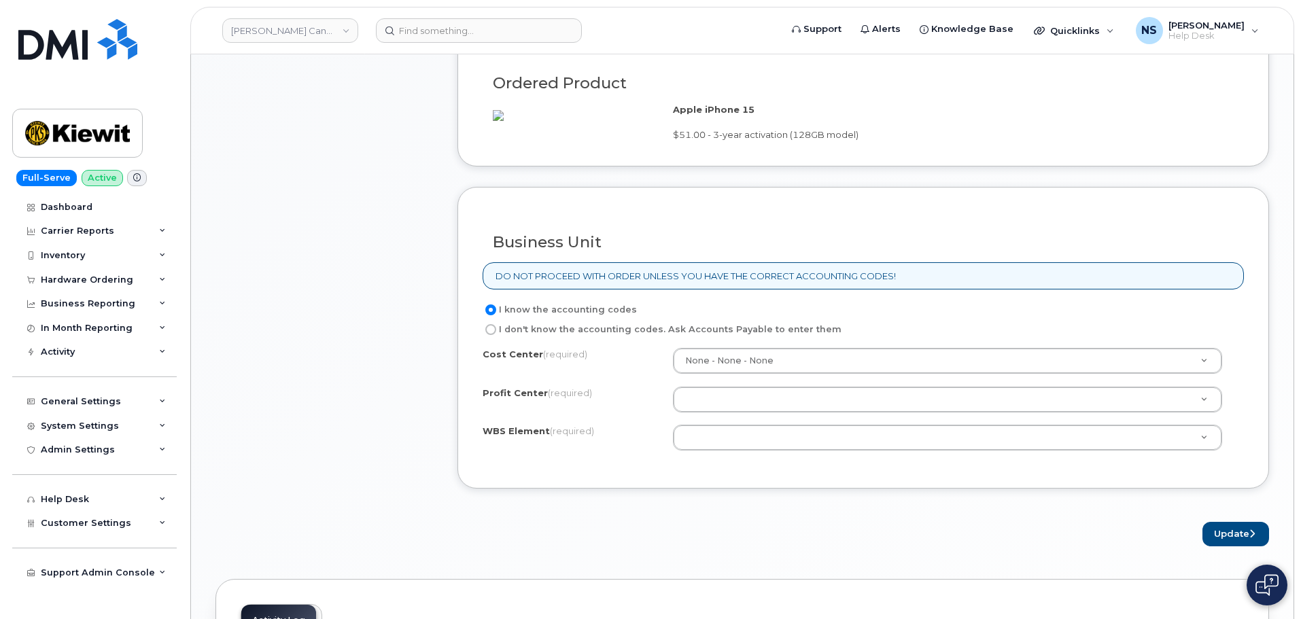
scroll to position [884, 0]
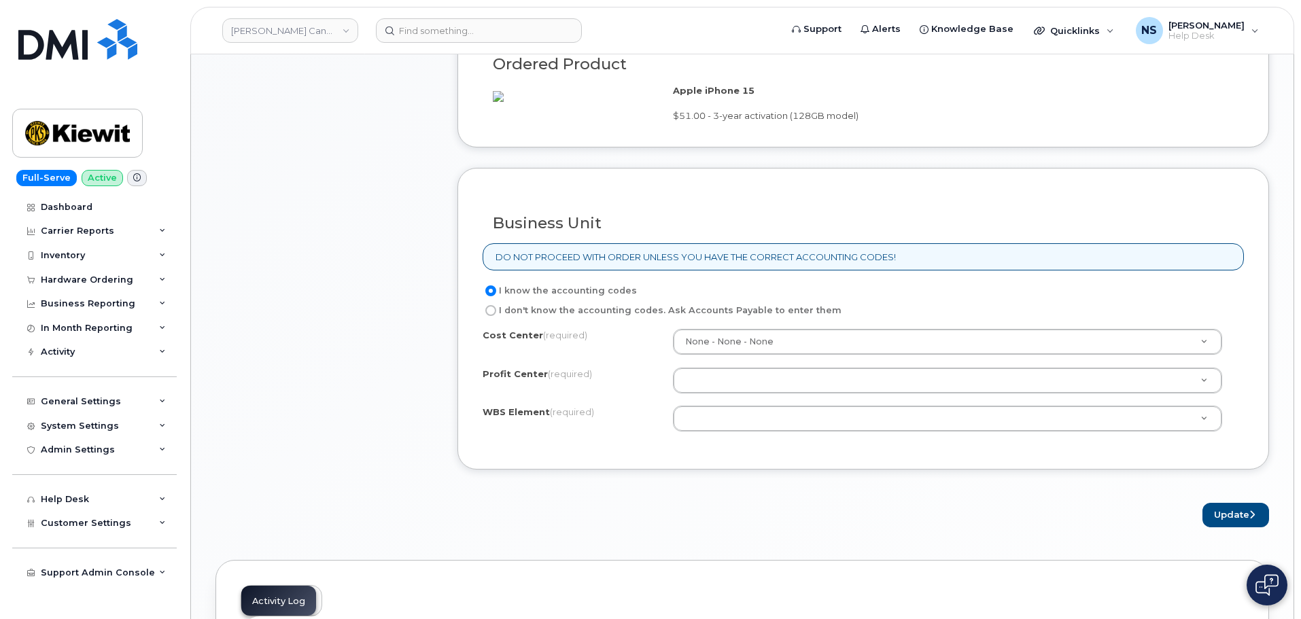
click at [697, 426] on div "Cost Center (required) None - None - None Profit Center (required) Unknown - 10…" at bounding box center [863, 387] width 761 height 116
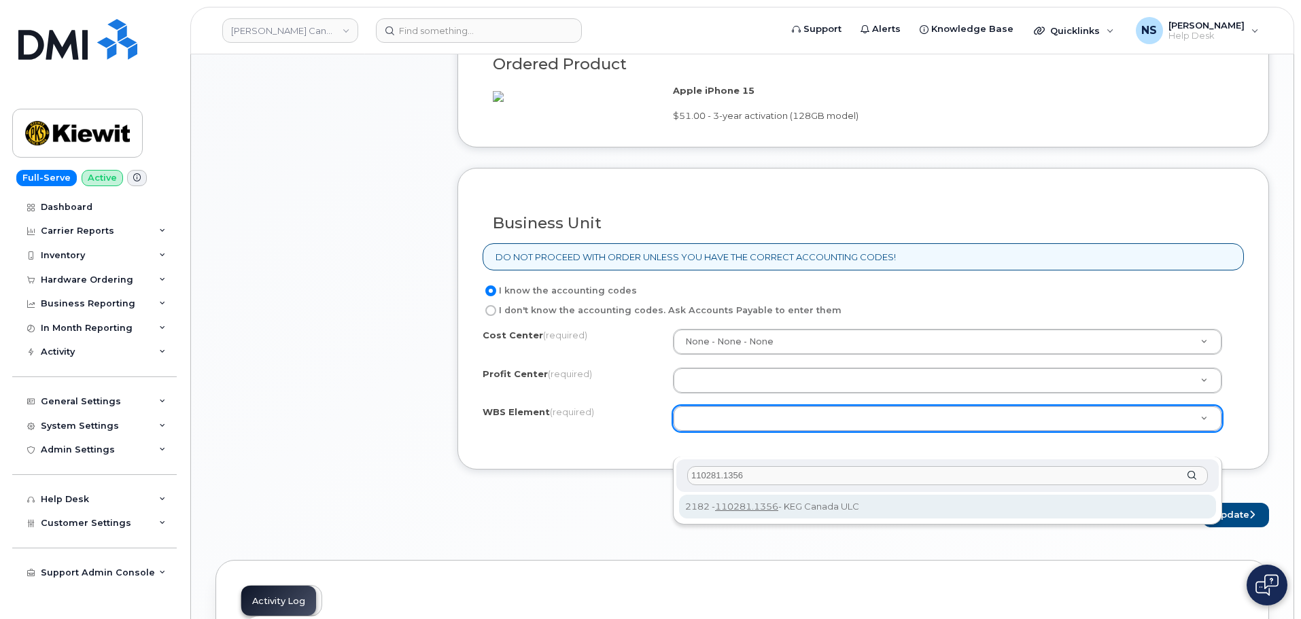
type input "110281.1356"
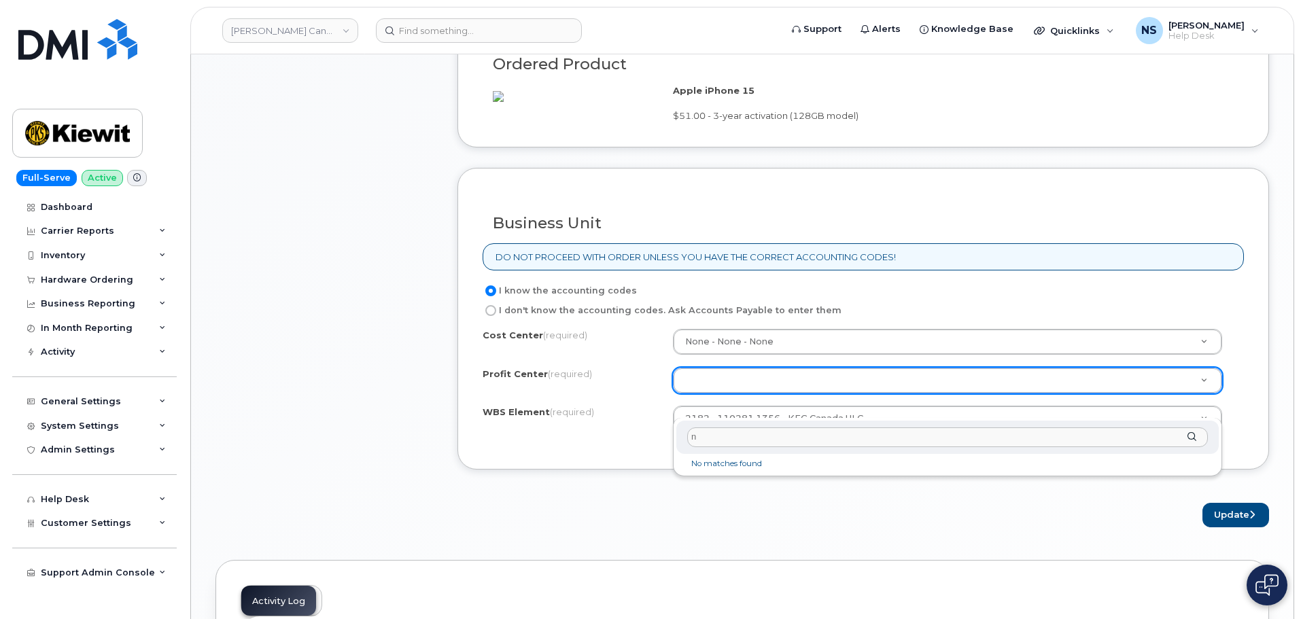
type input "n"
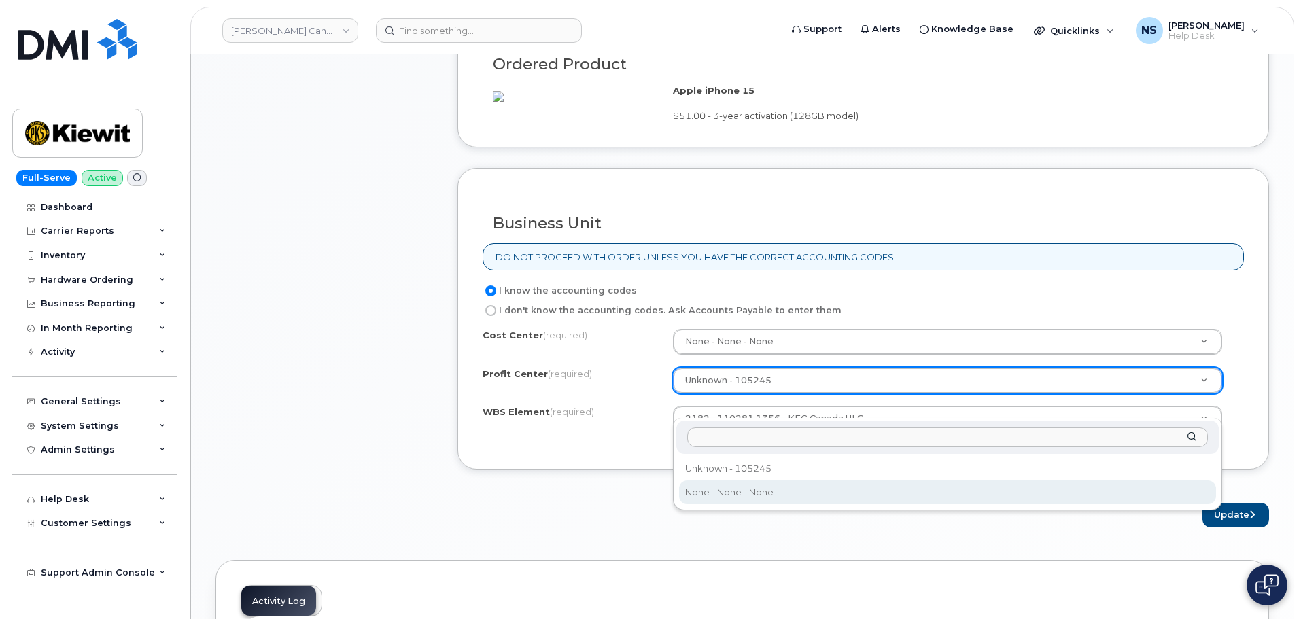
select select "None"
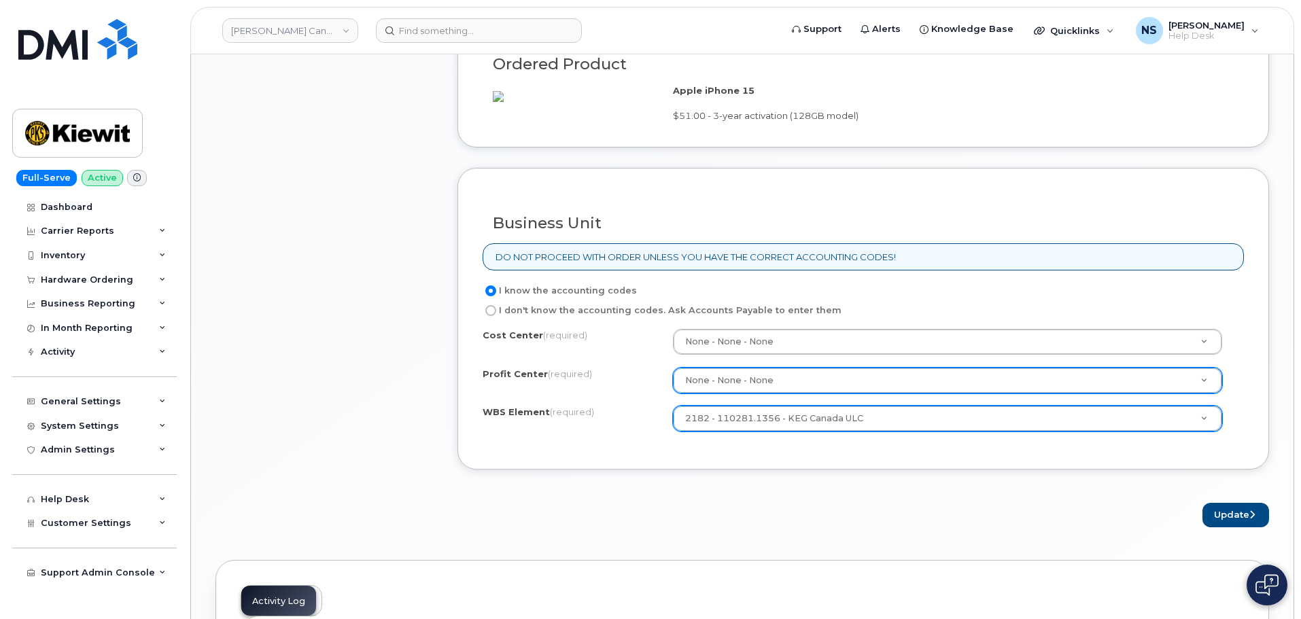
drag, startPoint x: 717, startPoint y: 482, endPoint x: 1214, endPoint y: 447, distance: 498.0
click at [722, 470] on div "Business Unit DO NOT PROCEED WITH ORDER UNLESS YOU HAVE THE CORRECT ACCOUNTING …" at bounding box center [862, 319] width 811 height 302
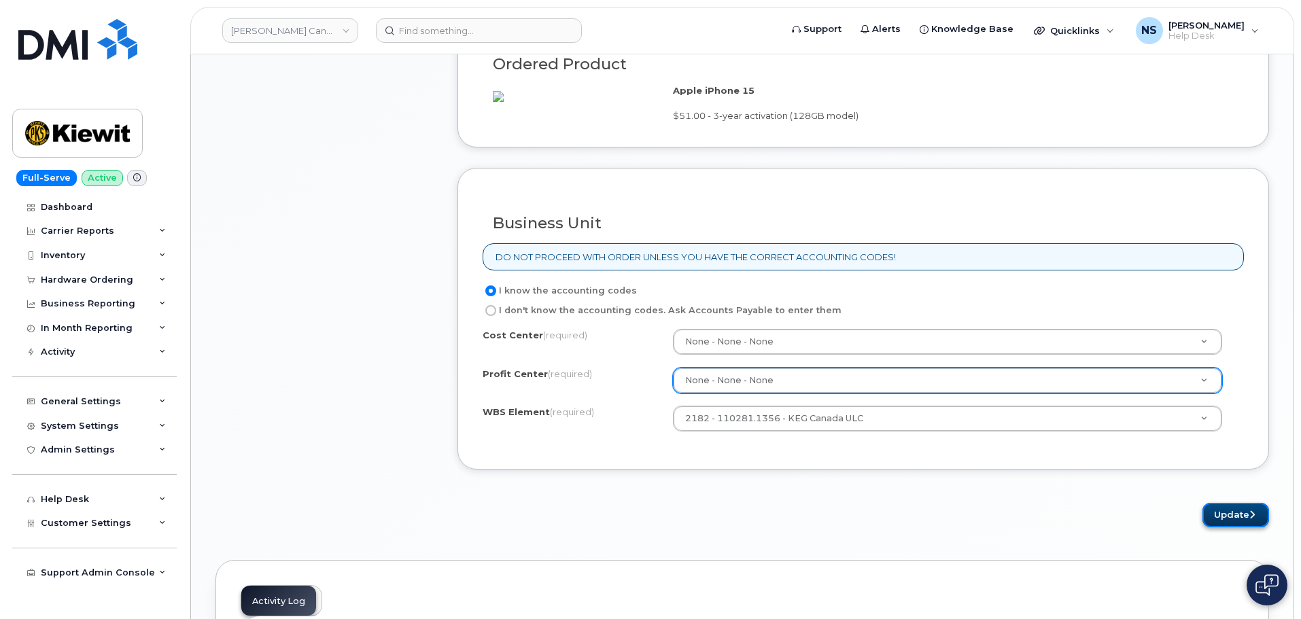
click at [1230, 528] on button "Update" at bounding box center [1235, 515] width 67 height 25
click at [814, 307] on div "Business Unit DO NOT PROCEED WITH ORDER UNLESS YOU HAVE THE CORRECT ACCOUNTING …" at bounding box center [862, 319] width 811 height 302
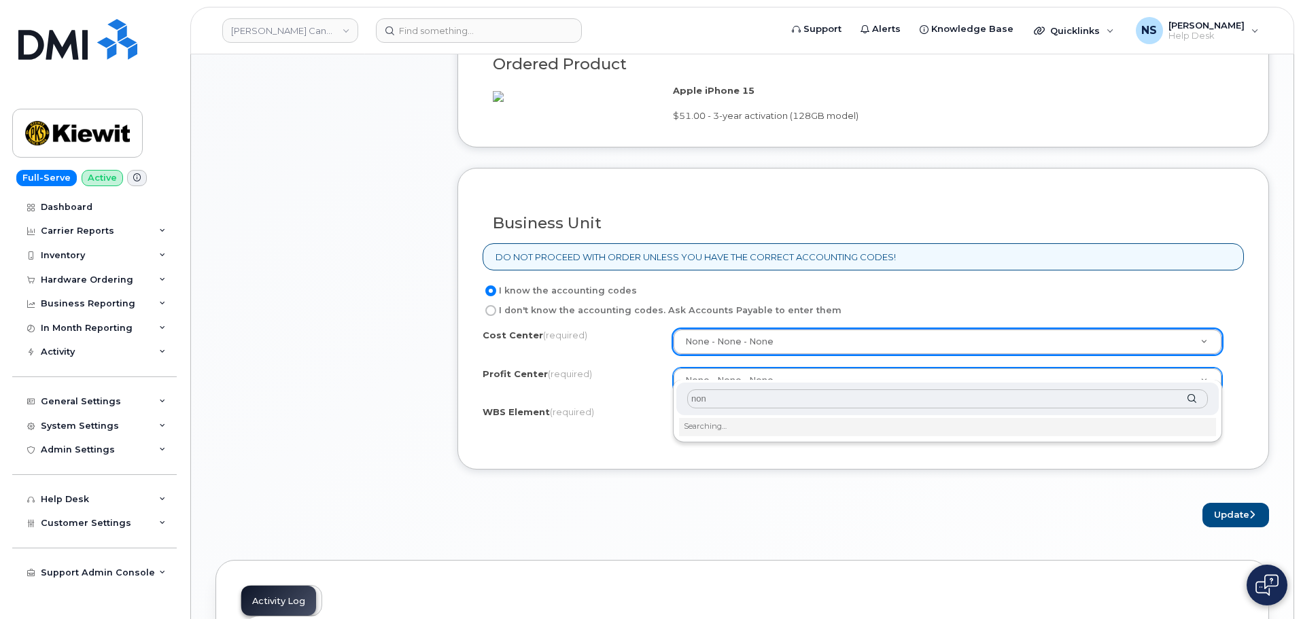
type input "none"
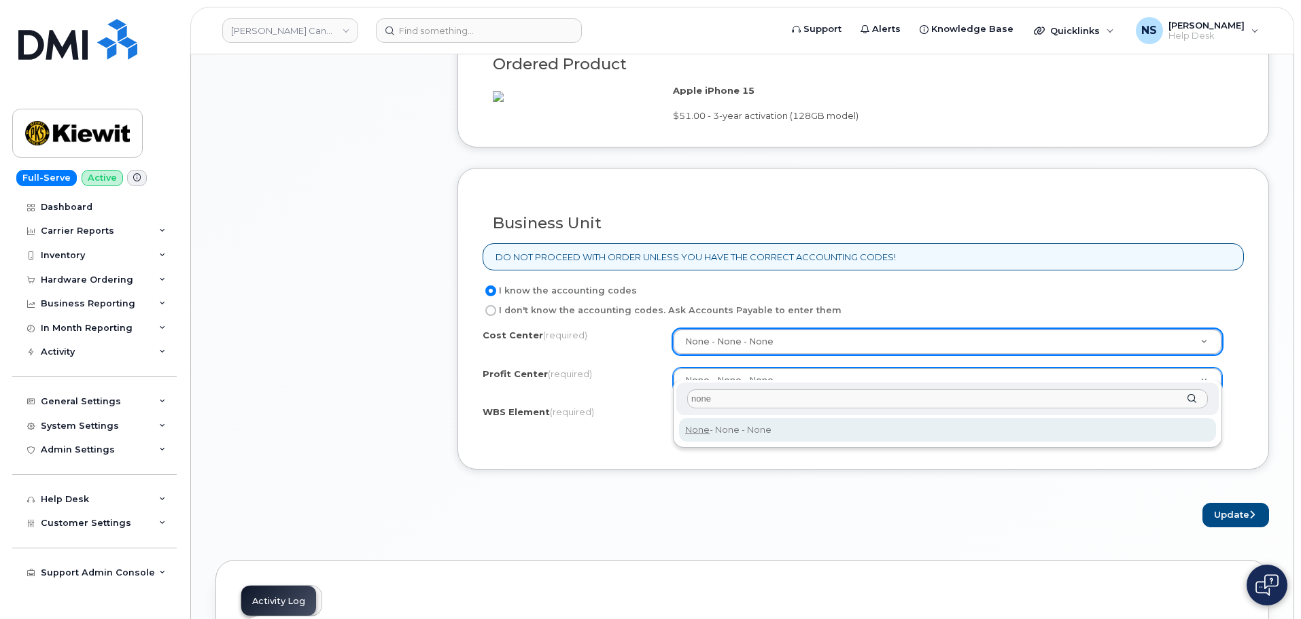
type input "None"
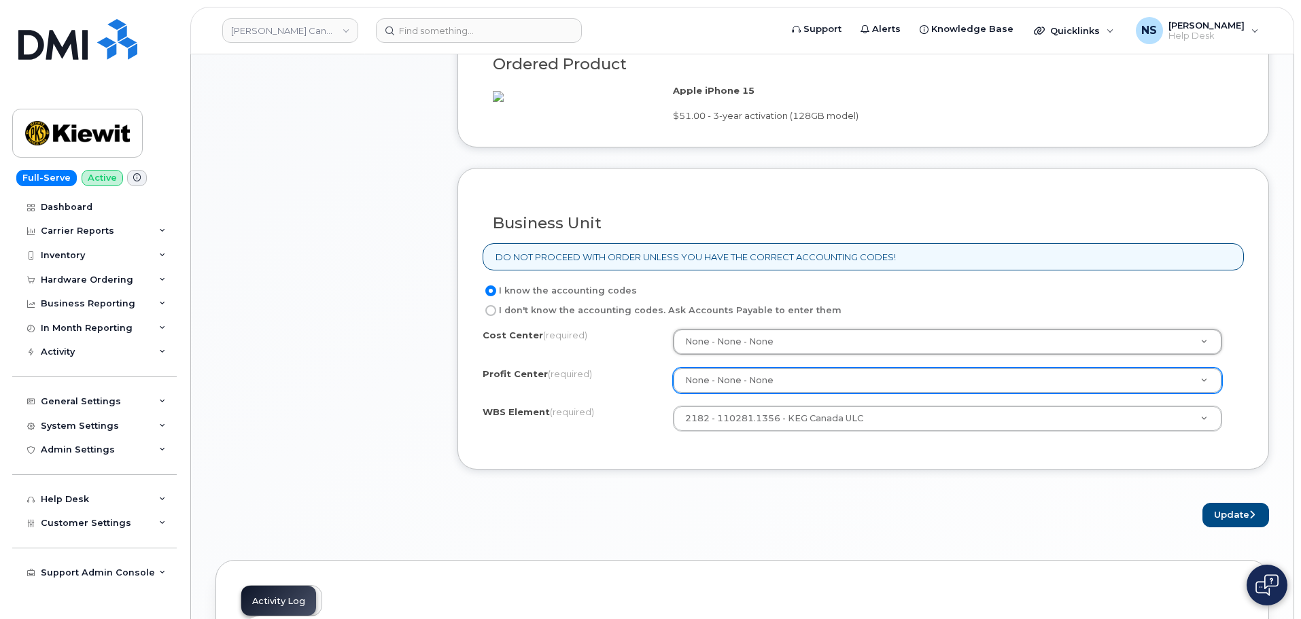
click at [1223, 527] on form "Existing User Additional cost to upgrading the device Selected device is Eligib…" at bounding box center [862, 64] width 811 height 925
click at [1228, 528] on button "Update" at bounding box center [1235, 515] width 67 height 25
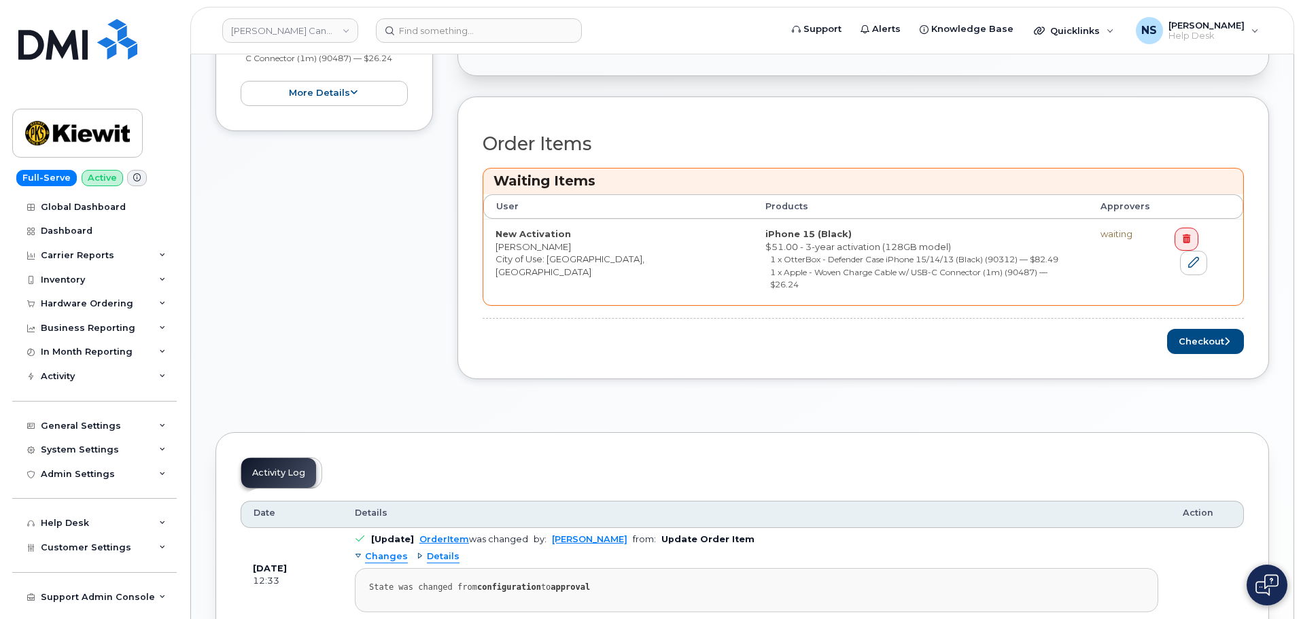
scroll to position [272, 0]
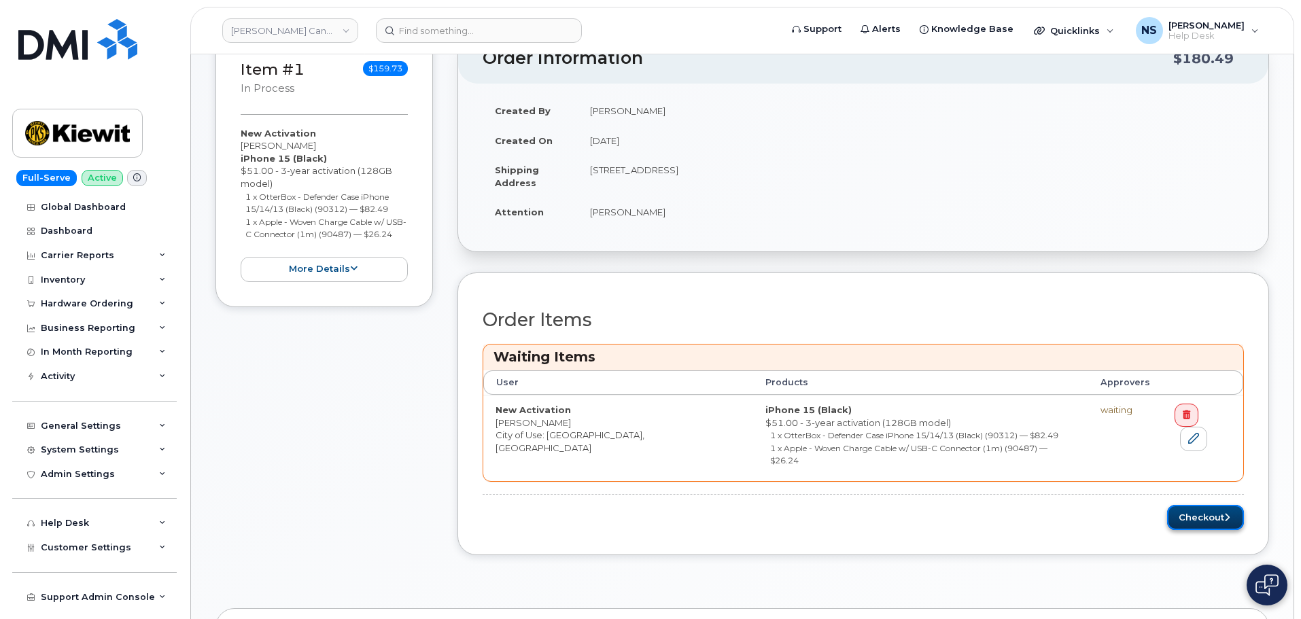
click at [1202, 505] on button "Checkout" at bounding box center [1205, 517] width 77 height 25
drag, startPoint x: 1000, startPoint y: 451, endPoint x: 976, endPoint y: 420, distance: 39.3
click at [493, 406] on tr "New Activation Muhammad Awais City of Use: Brampton, Ontario iPhone 15 (Black) …" at bounding box center [863, 438] width 760 height 86
copy tr "New Activation Muhammad Awais City of Use: Brampton, Ontario iPhone 15 (Black) …"
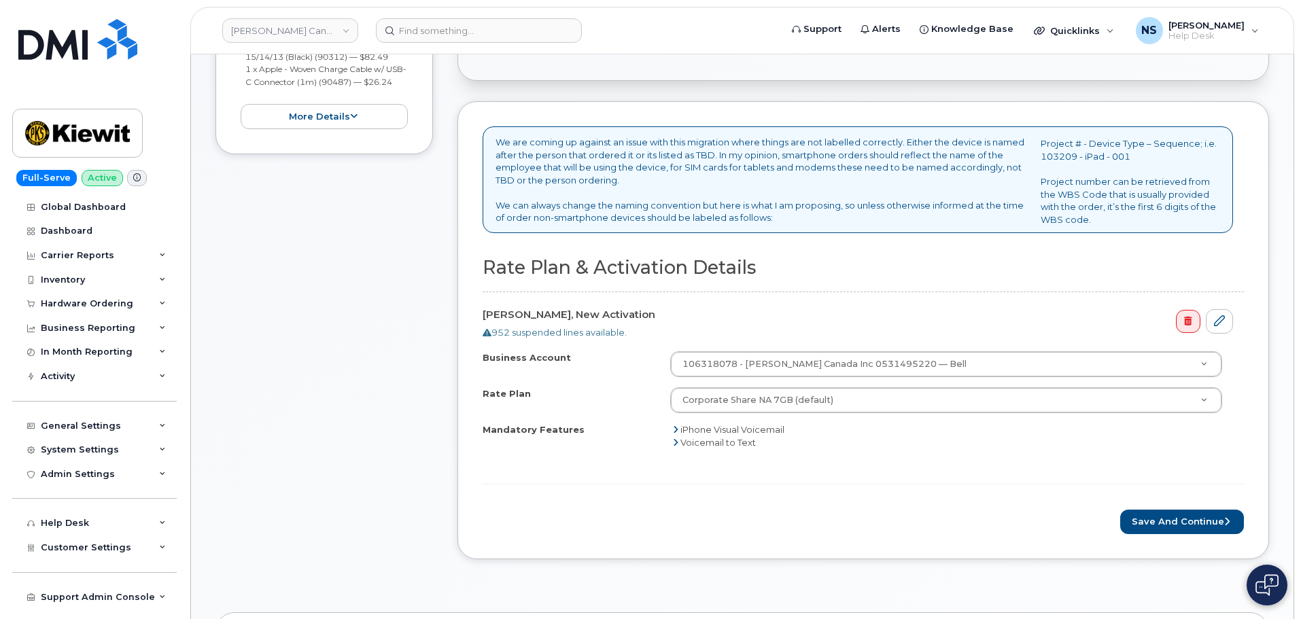
scroll to position [476, 0]
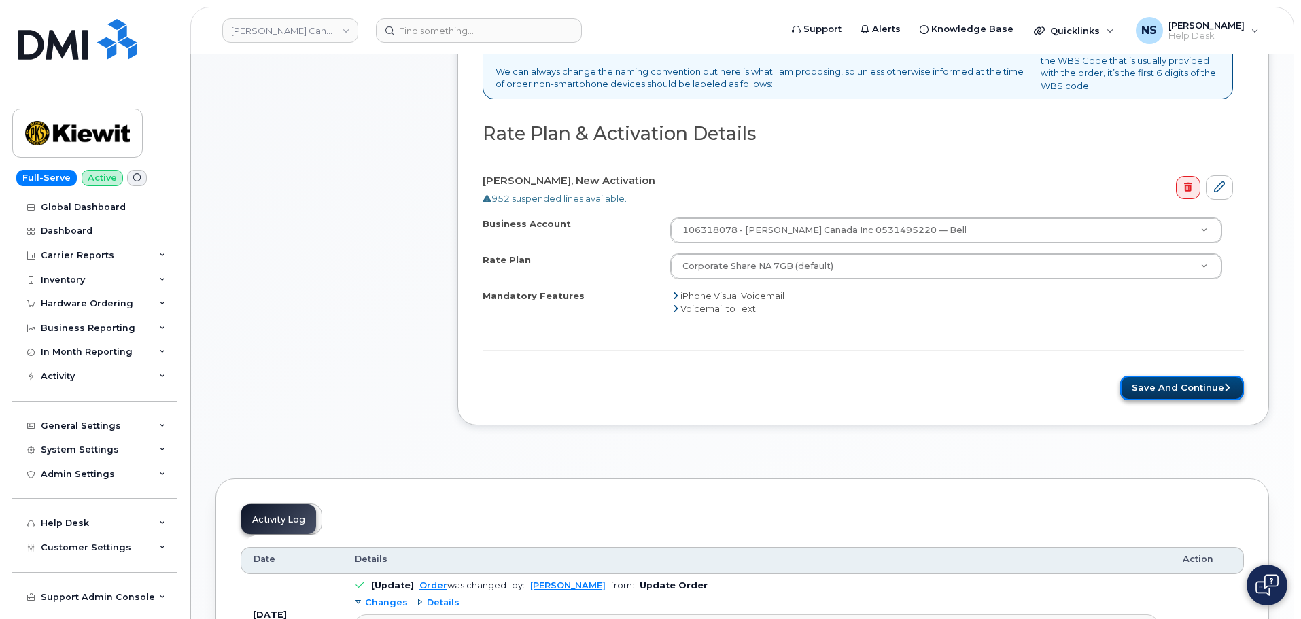
drag, startPoint x: 1136, startPoint y: 380, endPoint x: 1128, endPoint y: 376, distance: 8.5
click at [1136, 380] on button "Save and Continue" at bounding box center [1182, 388] width 124 height 25
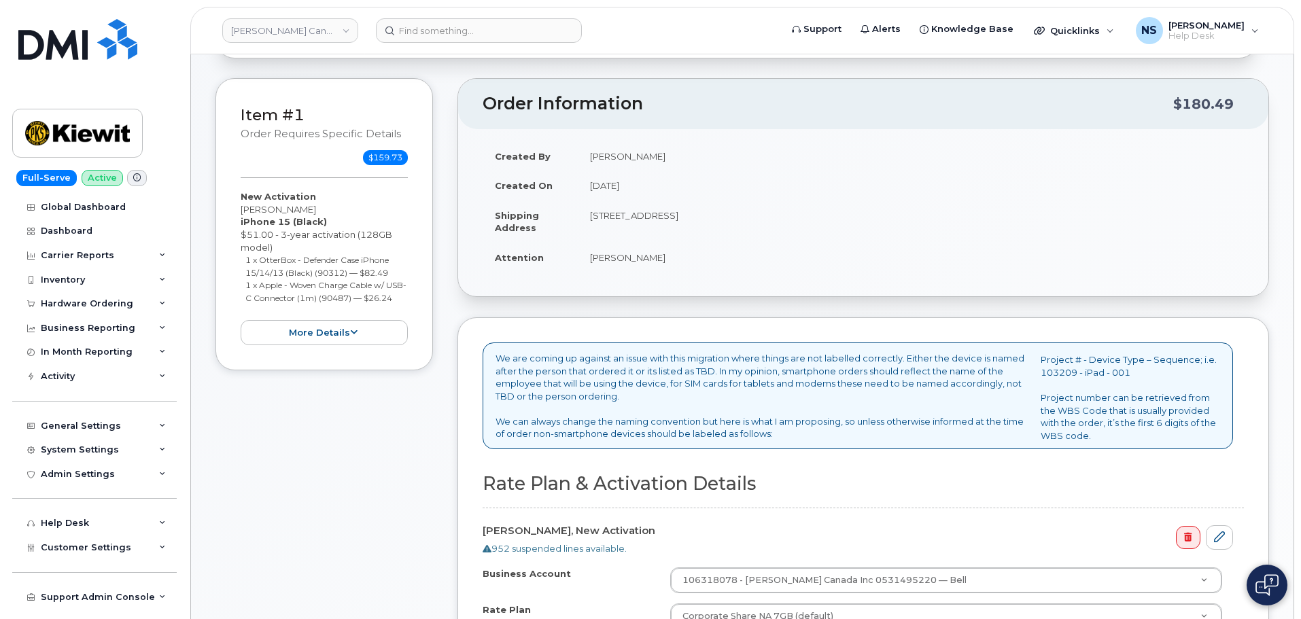
scroll to position [0, 0]
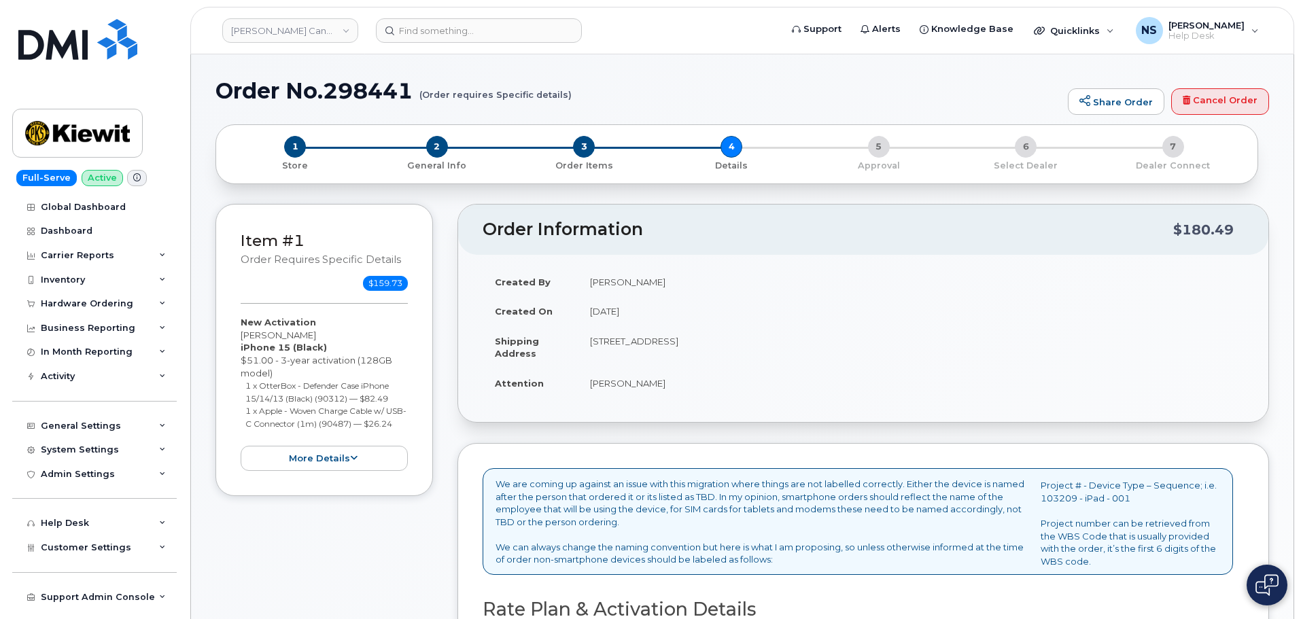
click at [374, 89] on h1 "Order No.298441 (Order requires Specific details)" at bounding box center [637, 91] width 845 height 24
copy h1 "298441"
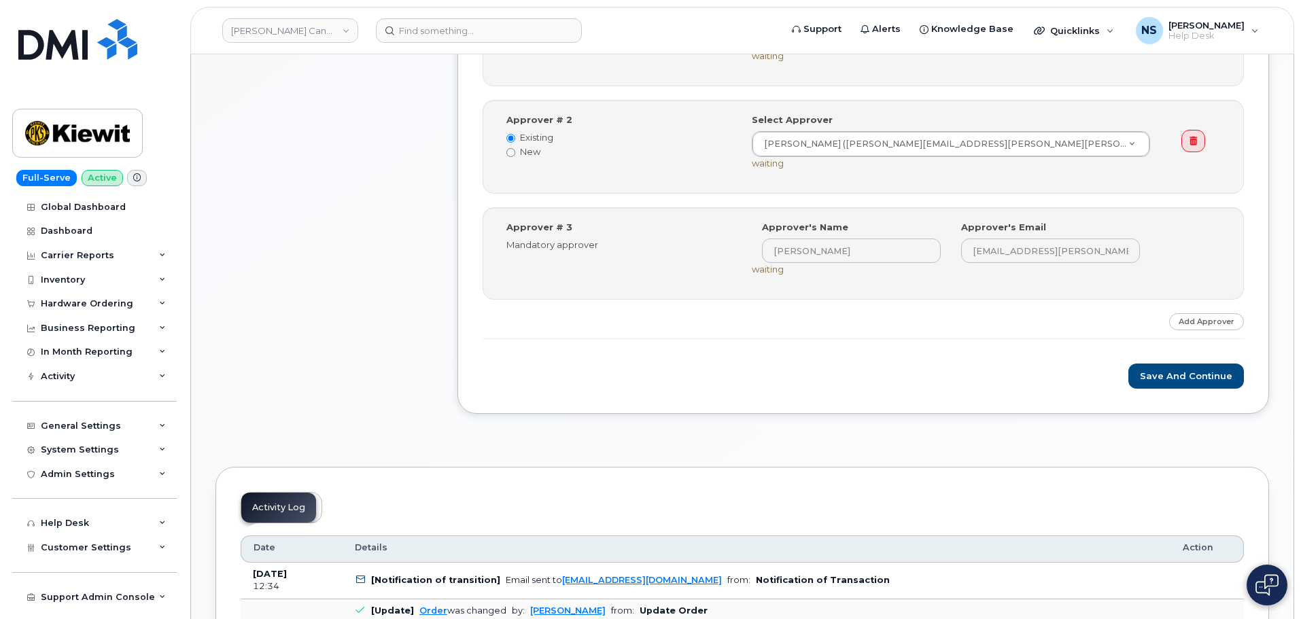
scroll to position [612, 0]
click at [1212, 379] on button "Save and Continue" at bounding box center [1186, 375] width 116 height 25
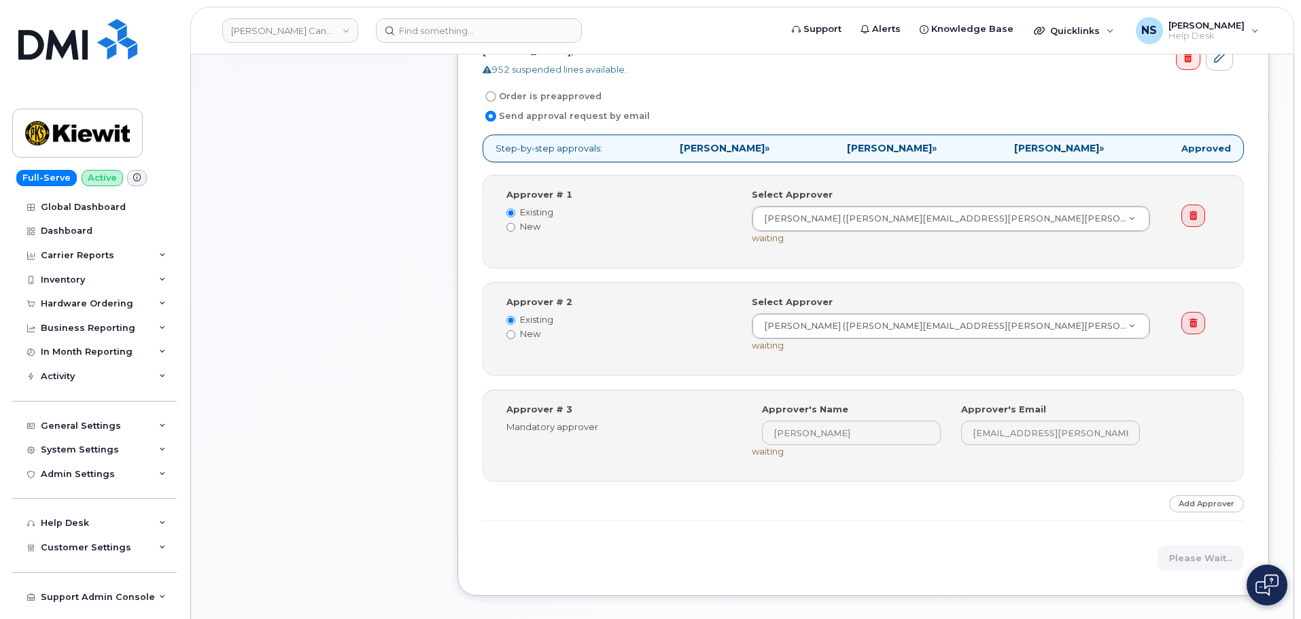
scroll to position [408, 0]
